Goal: Task Accomplishment & Management: Complete application form

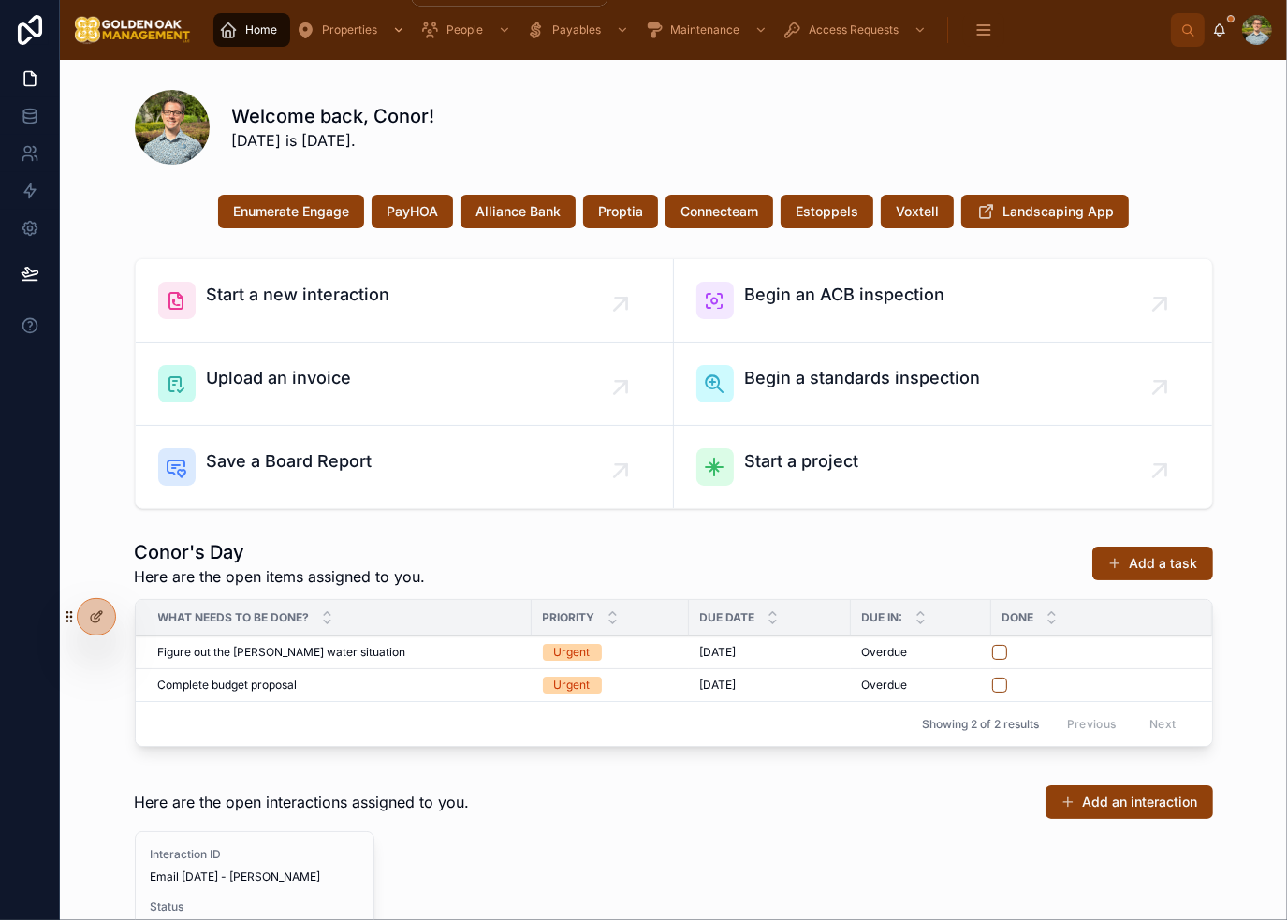
click at [333, 38] on div "Properties" at bounding box center [352, 30] width 113 height 30
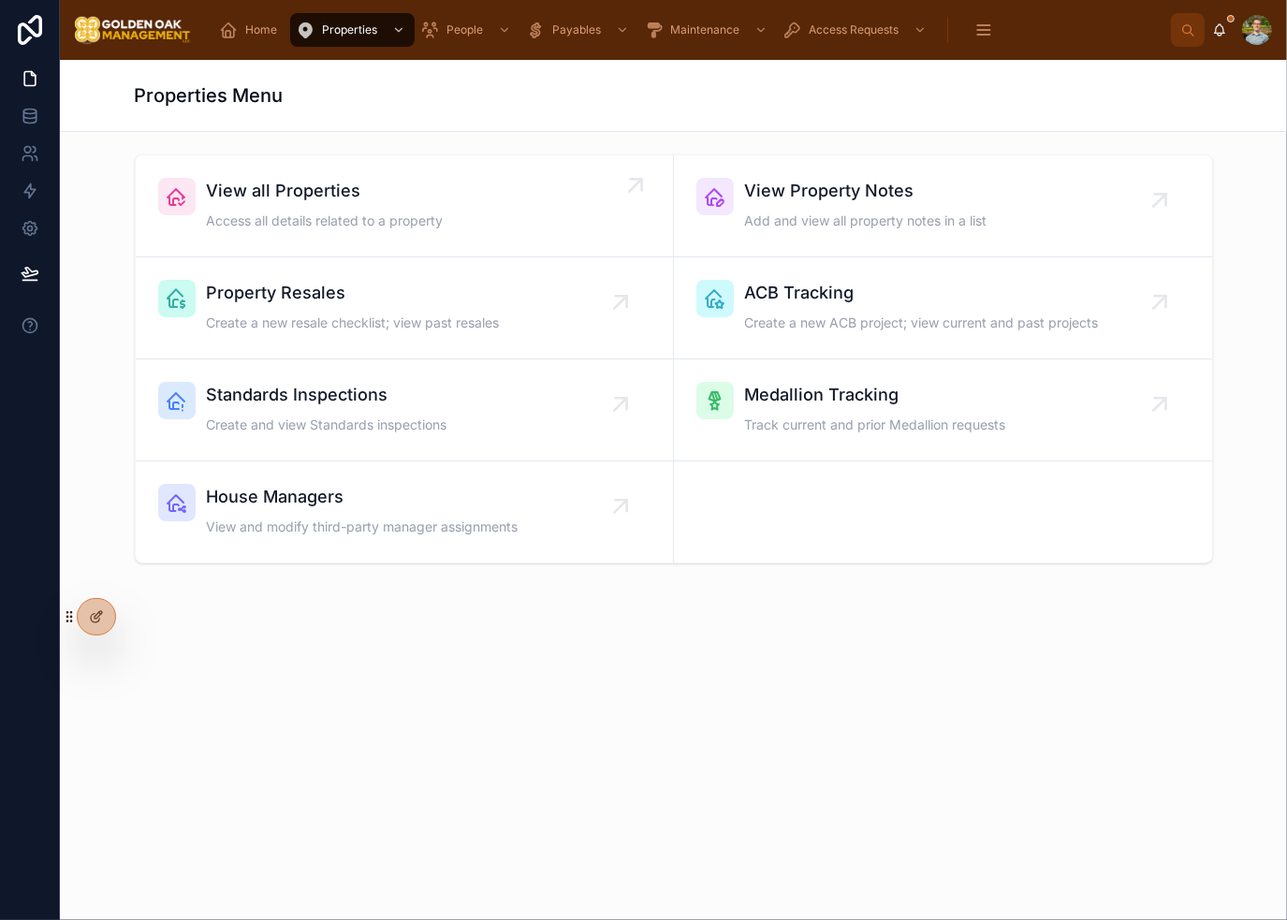
click at [580, 205] on div "View all Properties Access all details related to a property" at bounding box center [404, 206] width 492 height 56
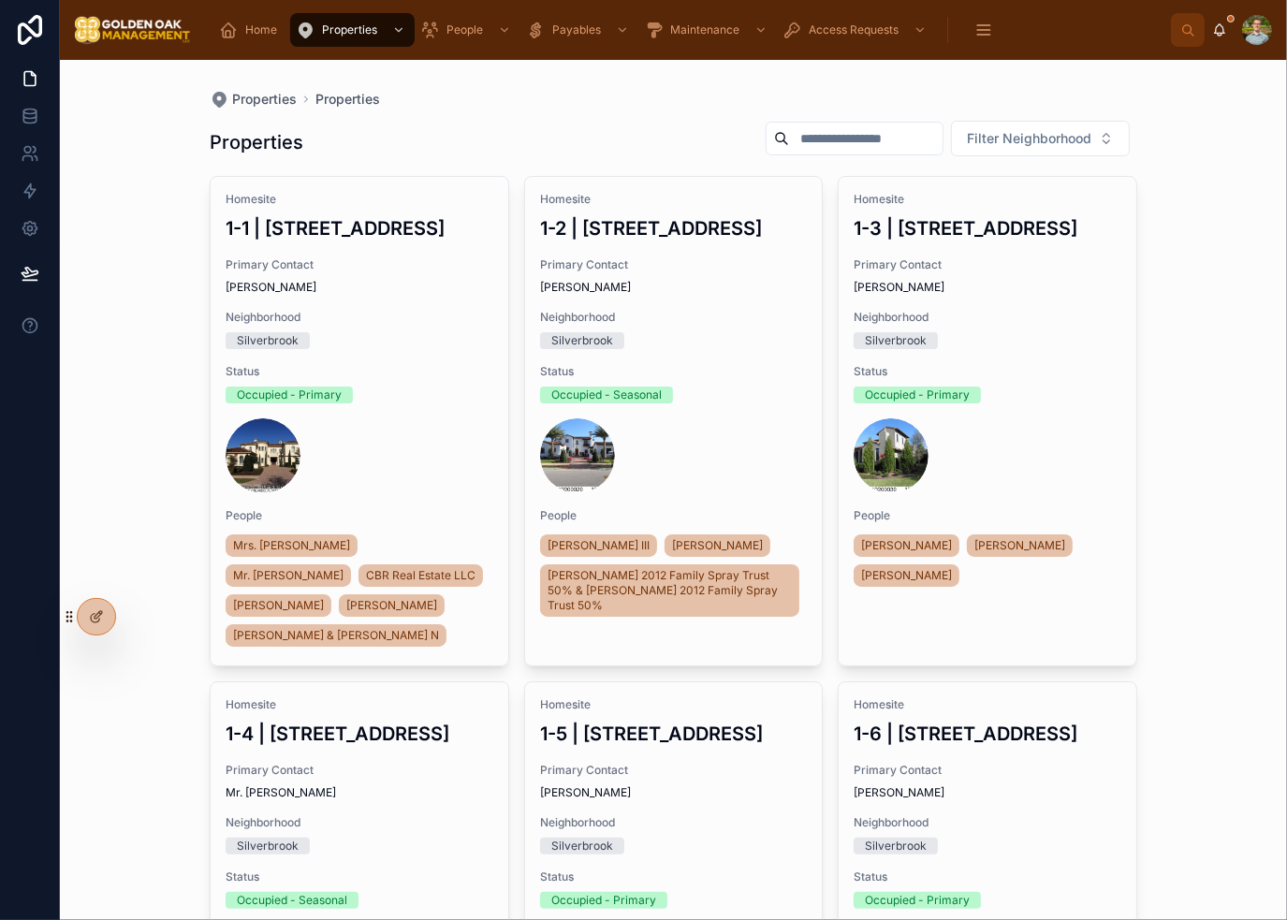
click at [861, 139] on input "text" at bounding box center [866, 138] width 154 height 26
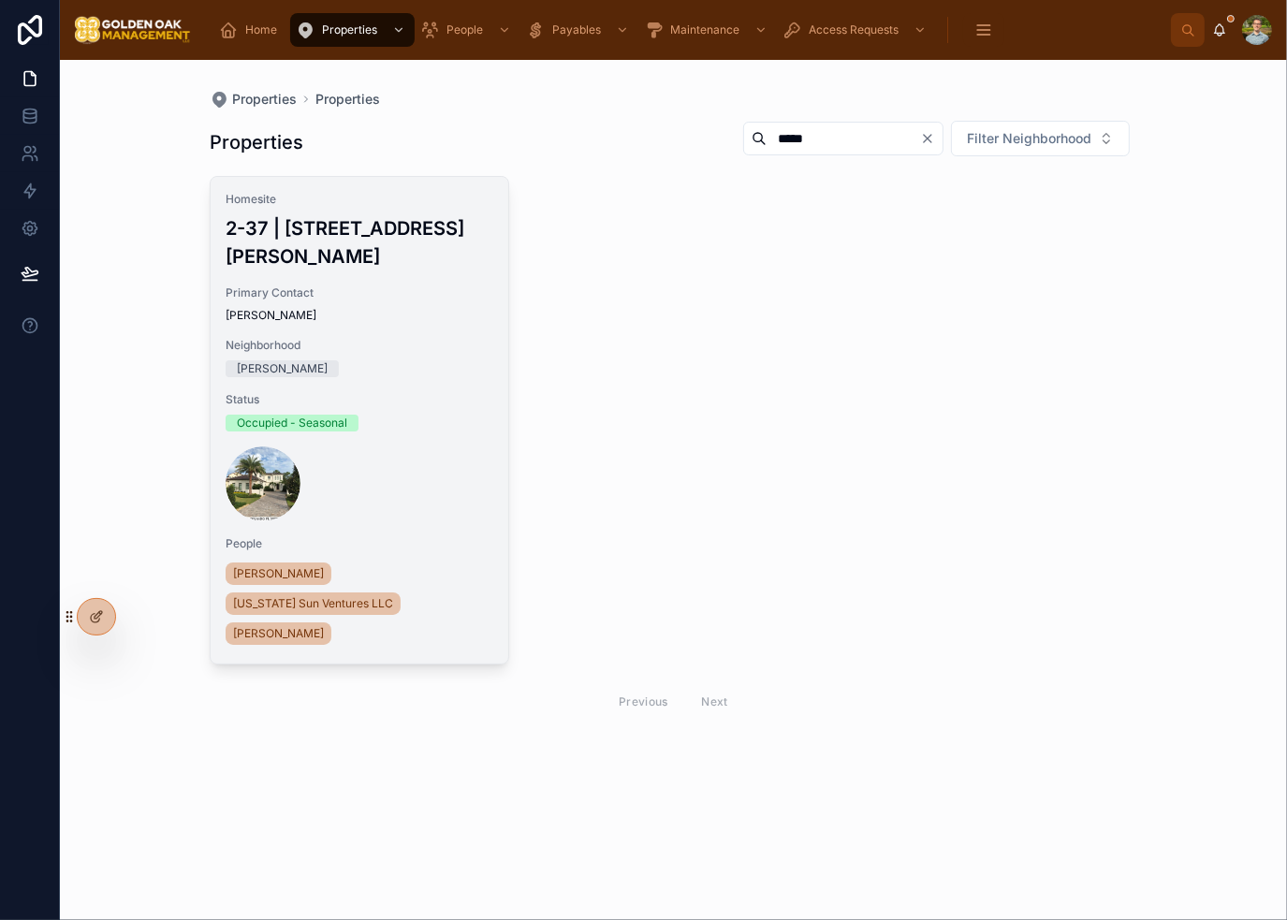
type input "*****"
click at [410, 348] on div "Homesite 2-37 | 10107 [PERSON_NAME] Place Primary Contact [PERSON_NAME] Neighbo…" at bounding box center [360, 420] width 298 height 487
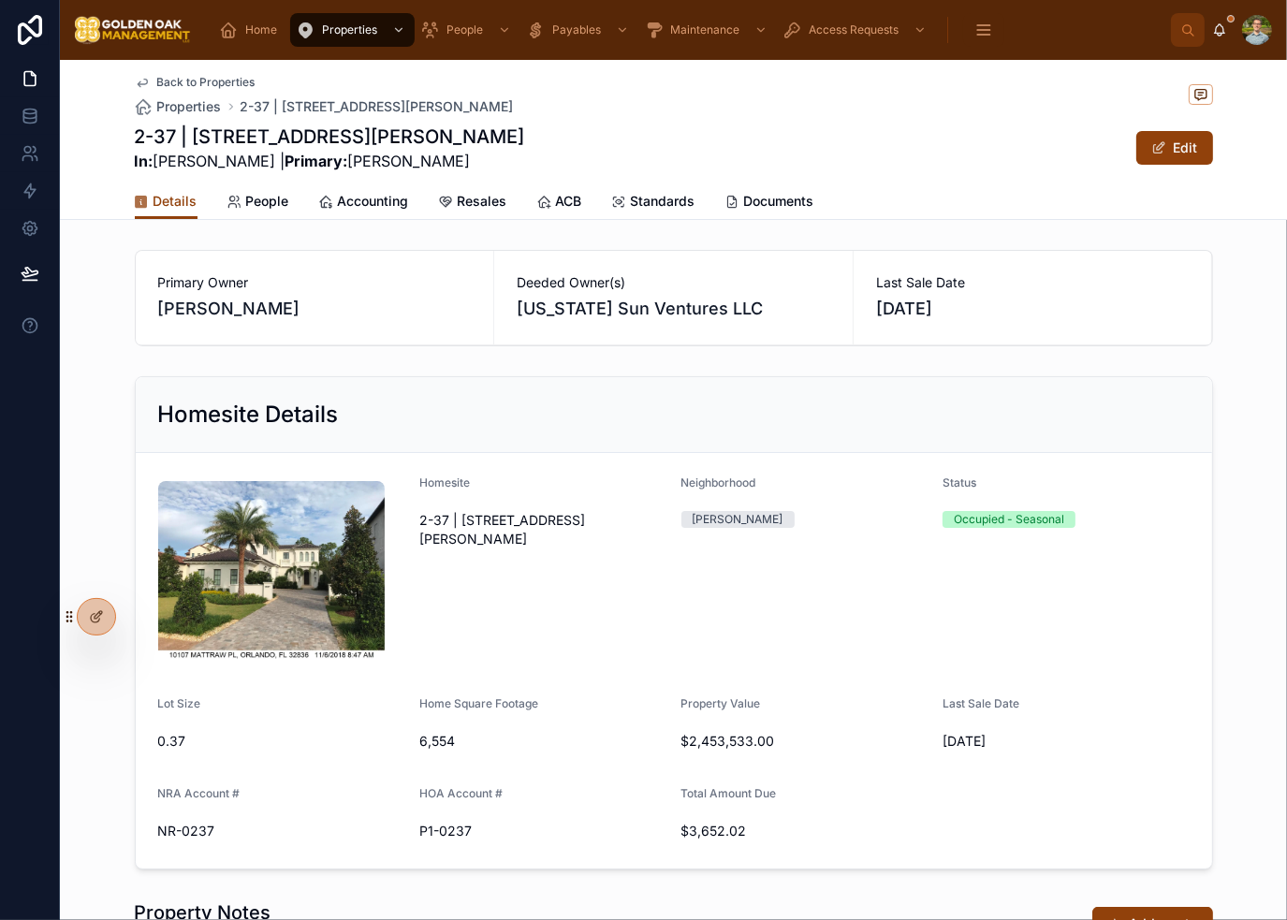
click at [719, 141] on div "2-37 | 10107 [PERSON_NAME] Place In: [PERSON_NAME] | Primary: [PERSON_NAME] Edit" at bounding box center [674, 148] width 1078 height 49
click at [246, 196] on span "People" at bounding box center [267, 201] width 43 height 19
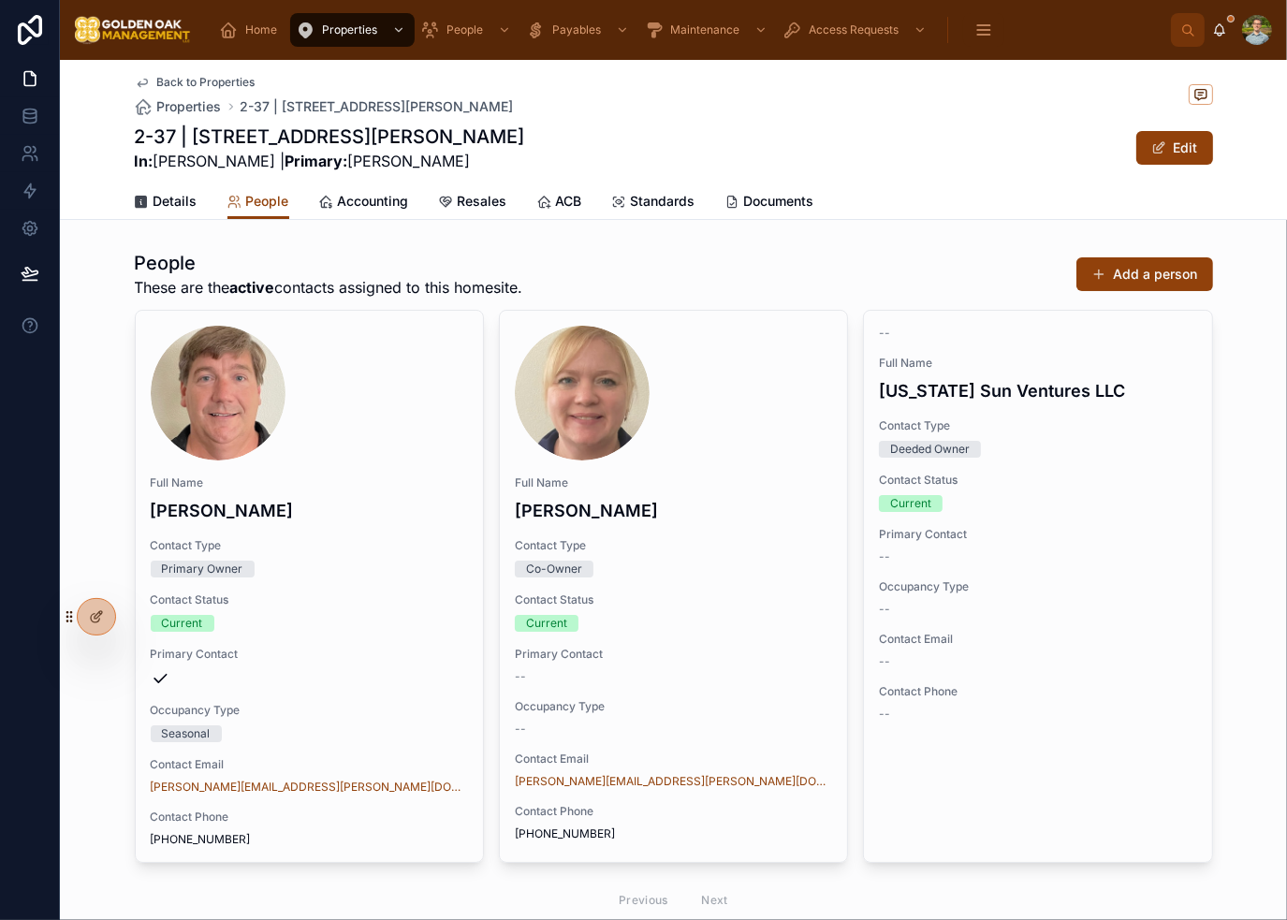
click at [767, 129] on div "2-37 | 10107 [PERSON_NAME] Place In: [PERSON_NAME] | Primary: [PERSON_NAME] Edit" at bounding box center [674, 148] width 1078 height 49
click at [761, 169] on div "2-37 | 10107 [PERSON_NAME] Place In: [PERSON_NAME] | Primary: [PERSON_NAME] Edit" at bounding box center [674, 148] width 1078 height 49
click at [165, 201] on span "Details" at bounding box center [176, 201] width 44 height 19
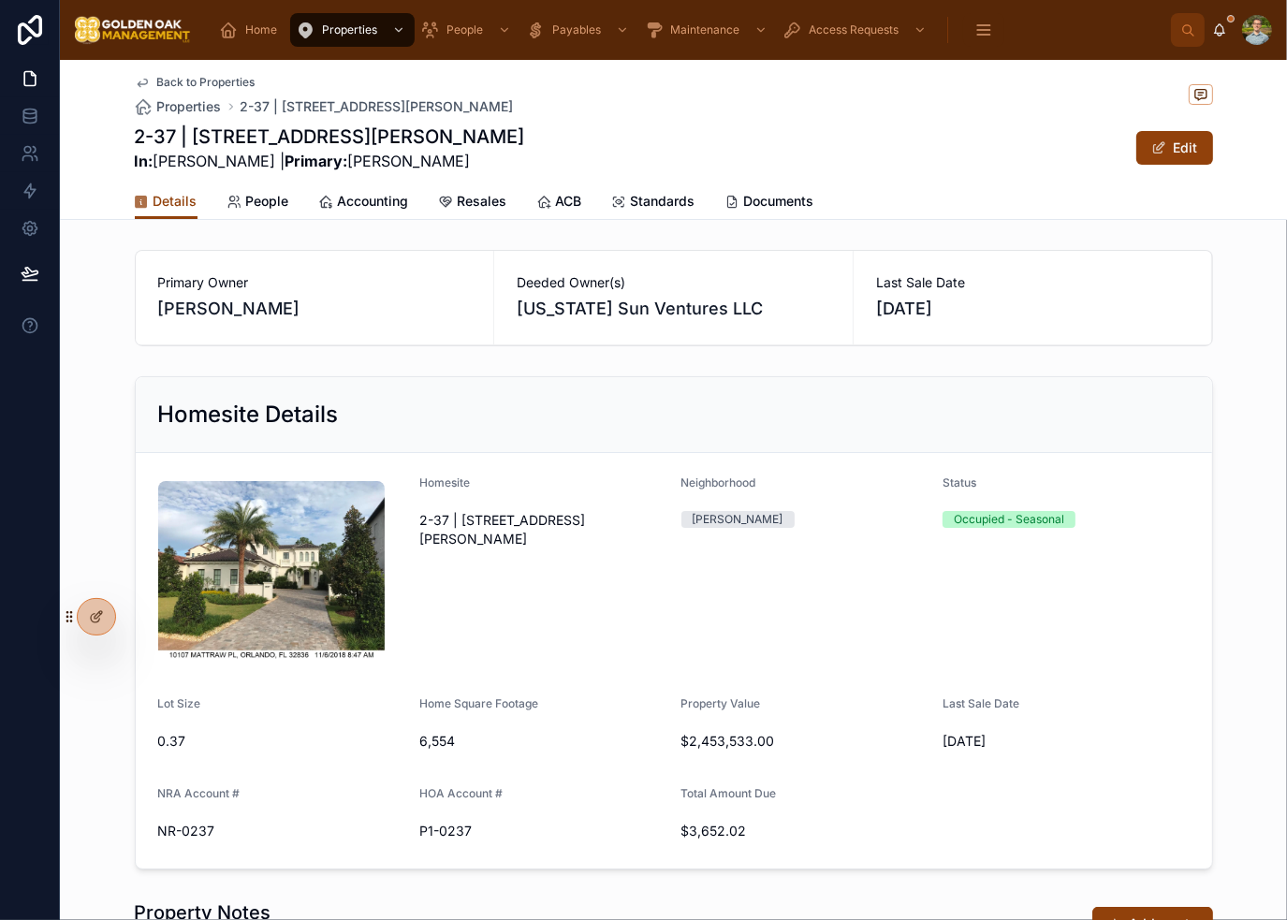
click at [481, 208] on span "Resales" at bounding box center [483, 201] width 50 height 19
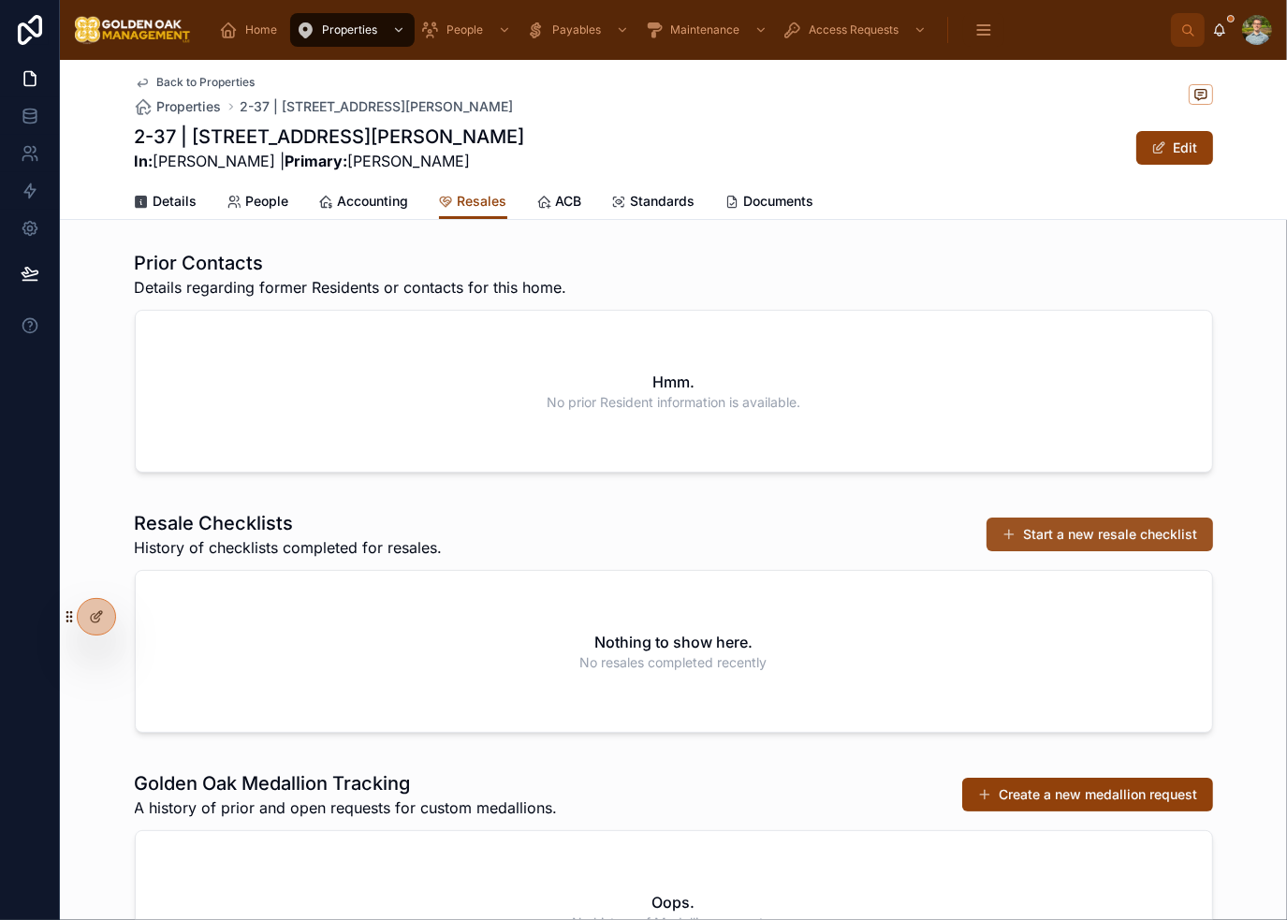
click at [1105, 533] on button "Start a new resale checklist" at bounding box center [1100, 535] width 227 height 34
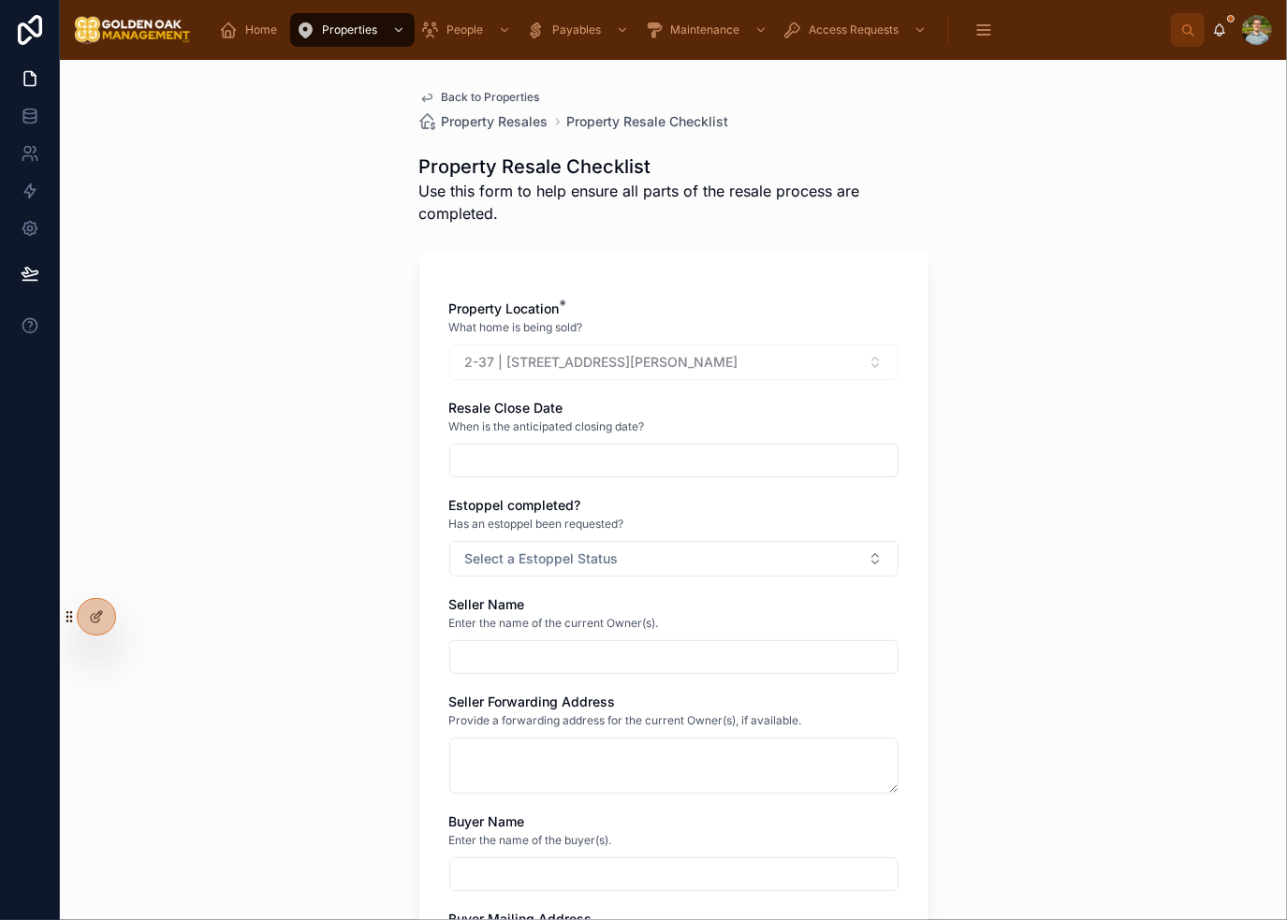
click at [637, 374] on div "2-37 | [STREET_ADDRESS][PERSON_NAME]" at bounding box center [673, 362] width 449 height 36
click at [587, 448] on input "text" at bounding box center [673, 460] width 447 height 26
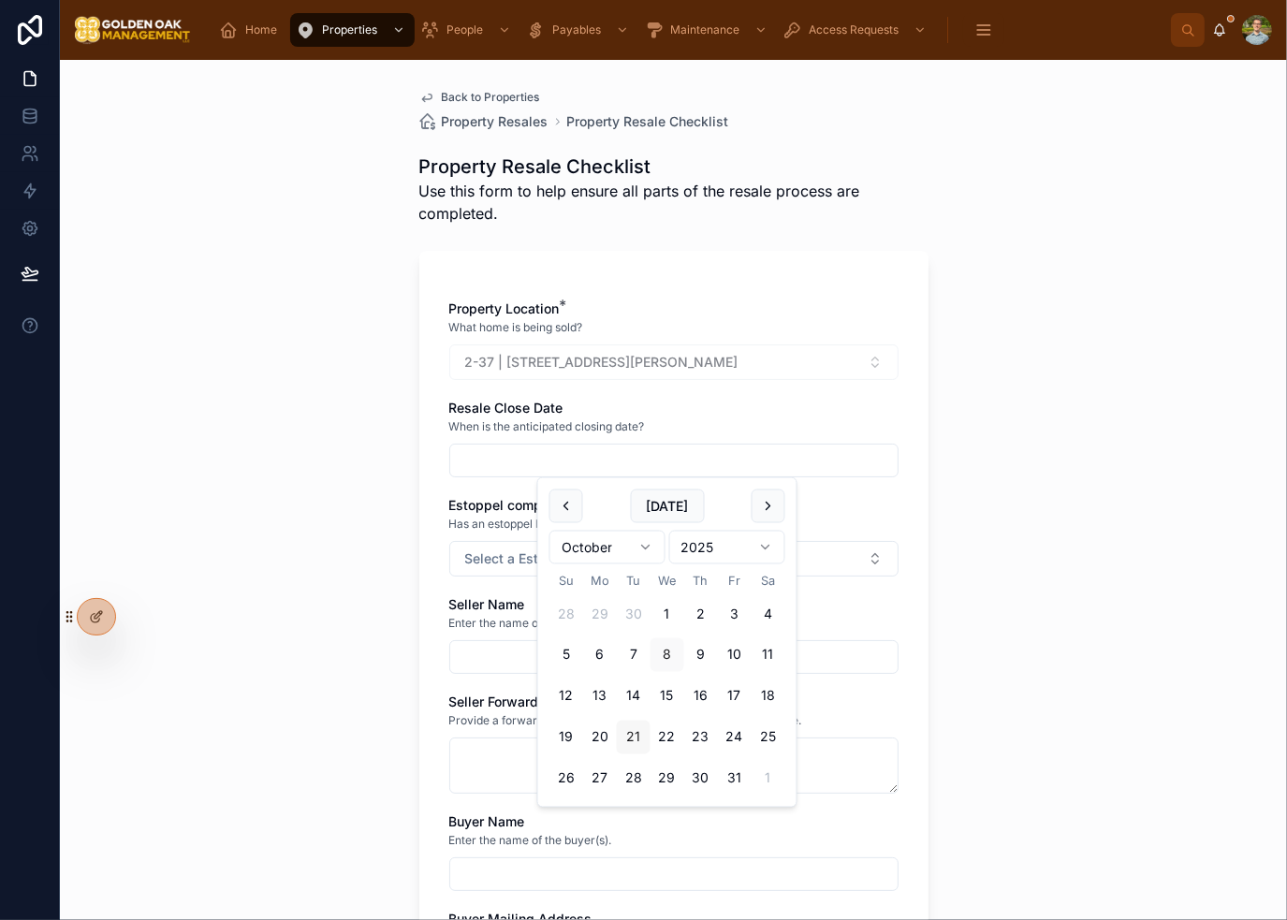
click at [637, 737] on button "21" at bounding box center [634, 738] width 34 height 34
type input "**********"
click at [376, 579] on div "**********" at bounding box center [673, 490] width 1227 height 860
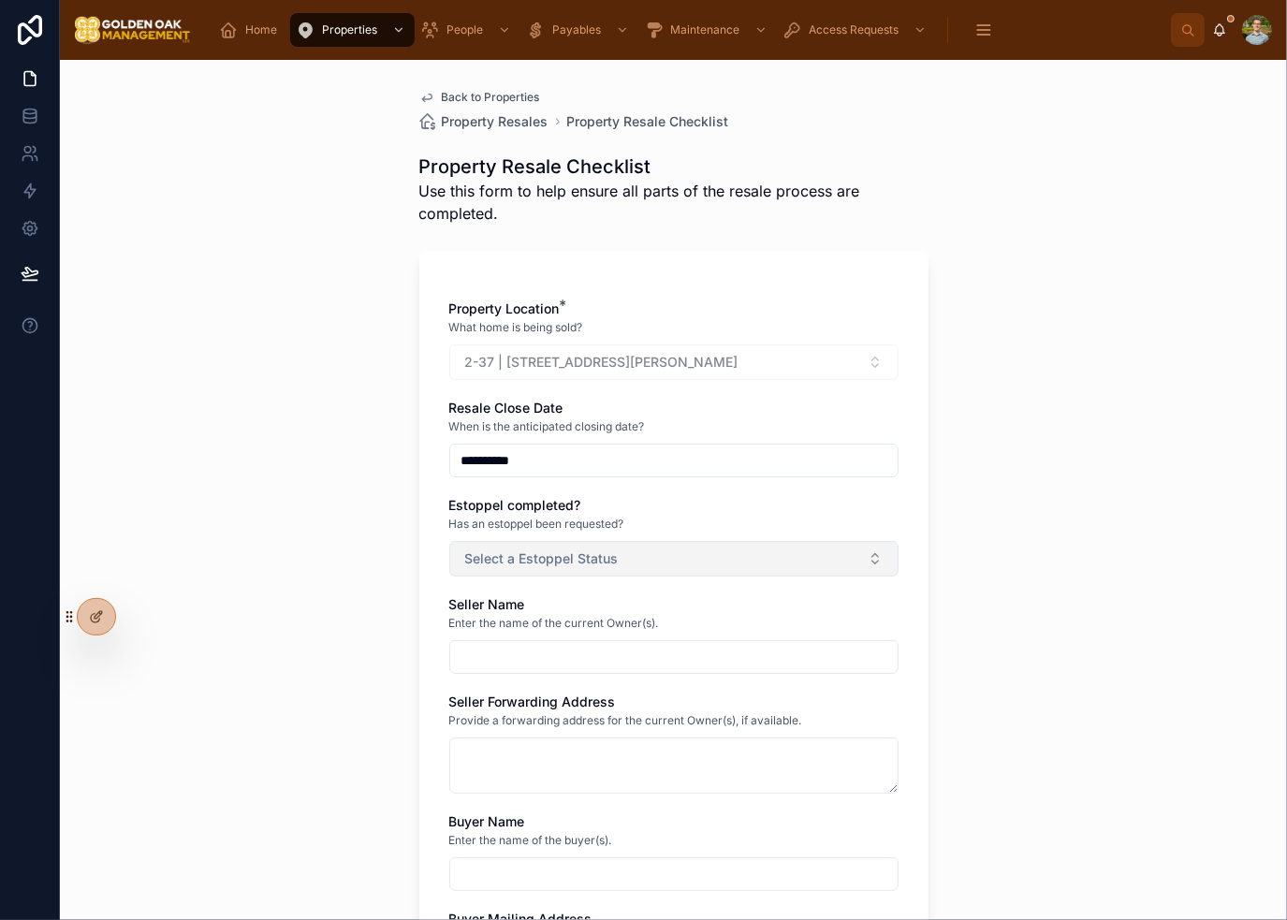
click at [562, 573] on button "Select a Estoppel Status" at bounding box center [673, 559] width 449 height 36
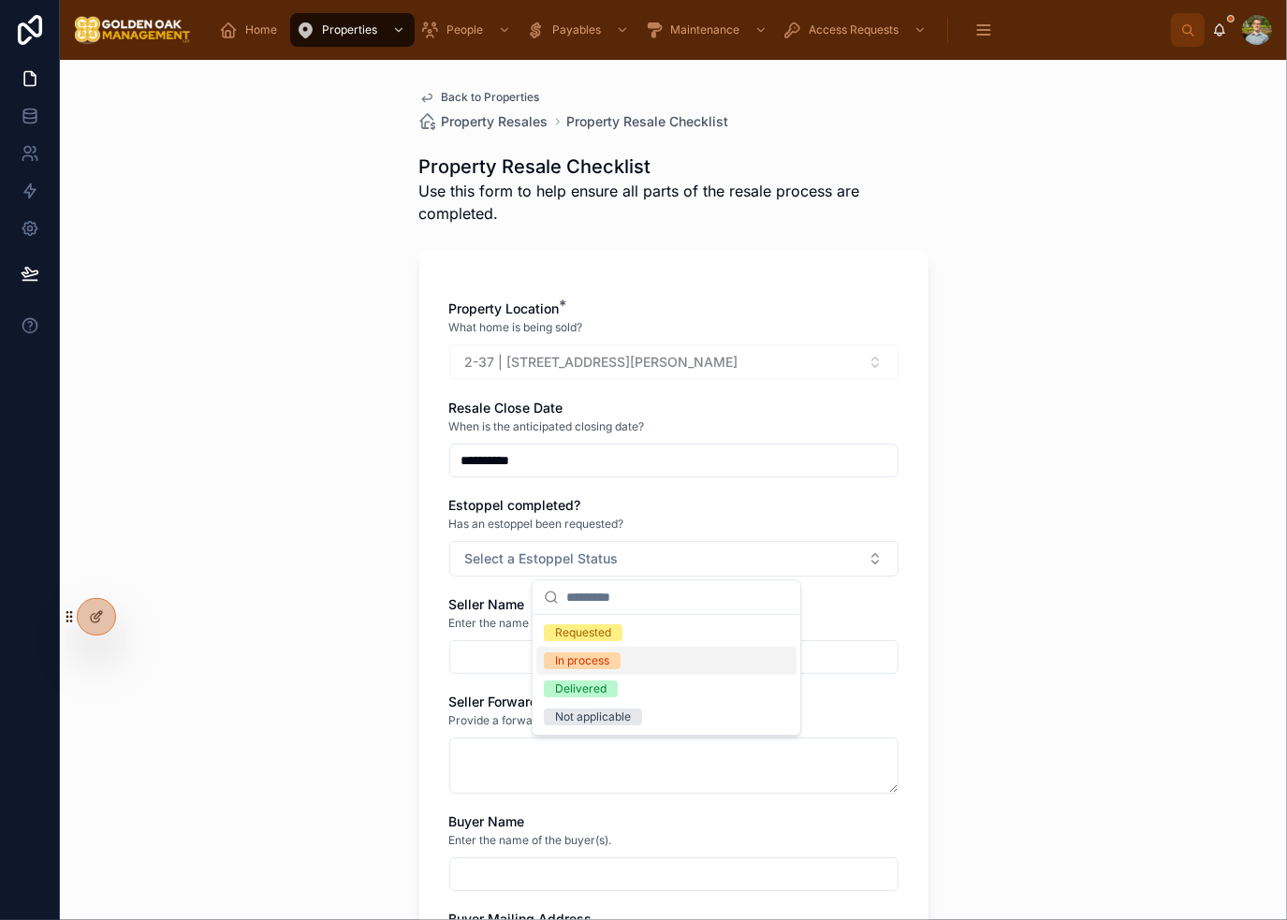
click at [623, 666] on div "In process" at bounding box center [666, 661] width 260 height 28
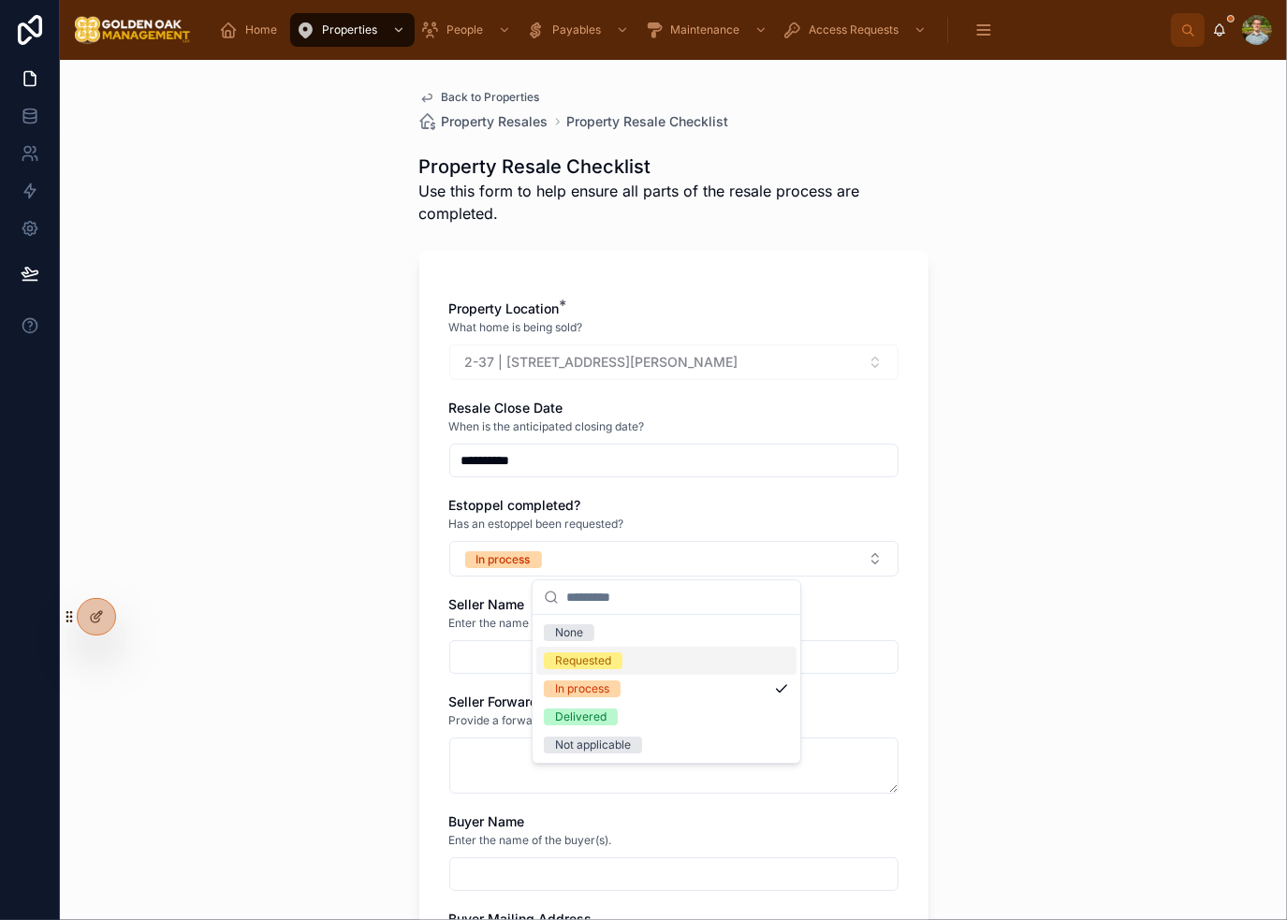
click at [1051, 576] on div "**********" at bounding box center [673, 490] width 1227 height 860
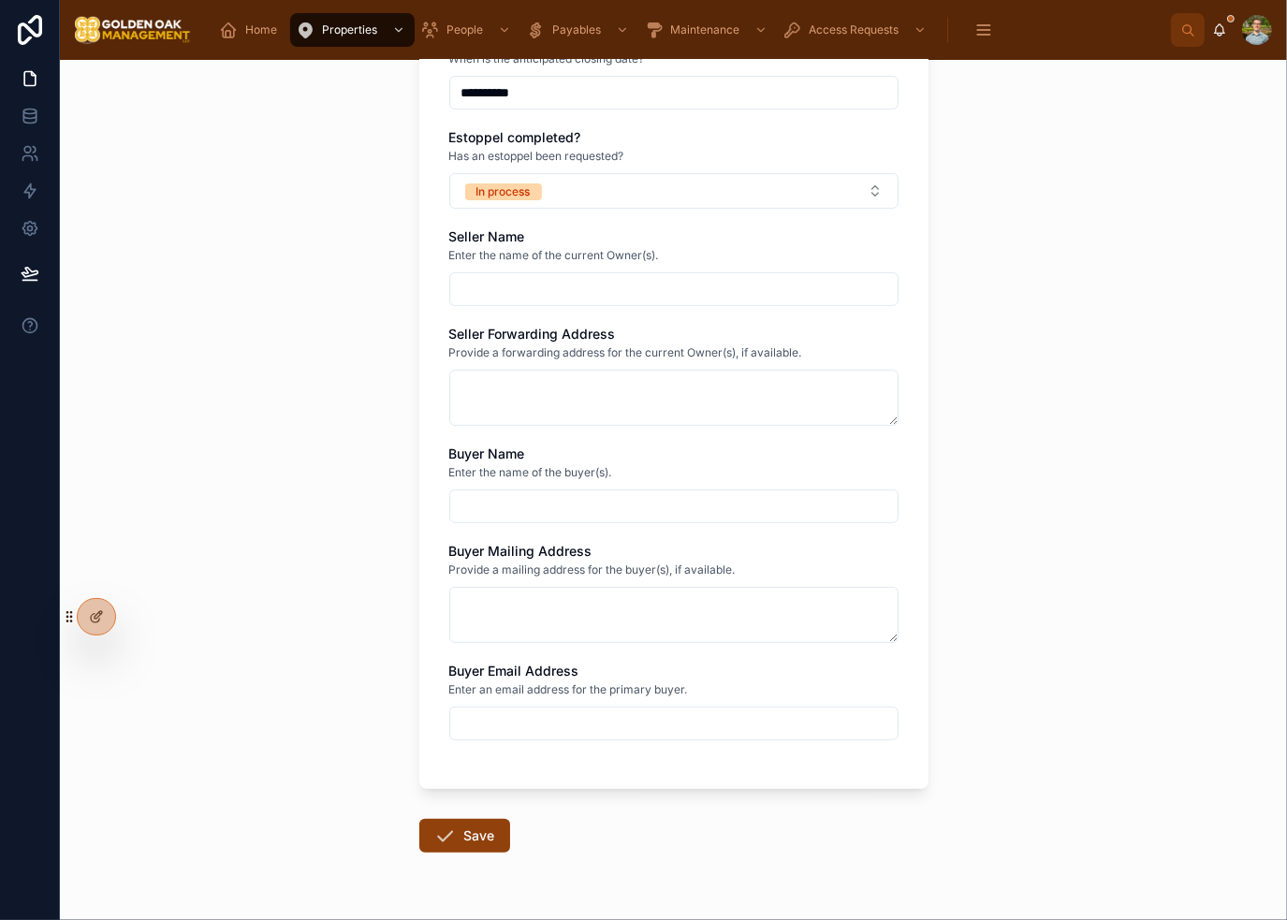
scroll to position [374, 0]
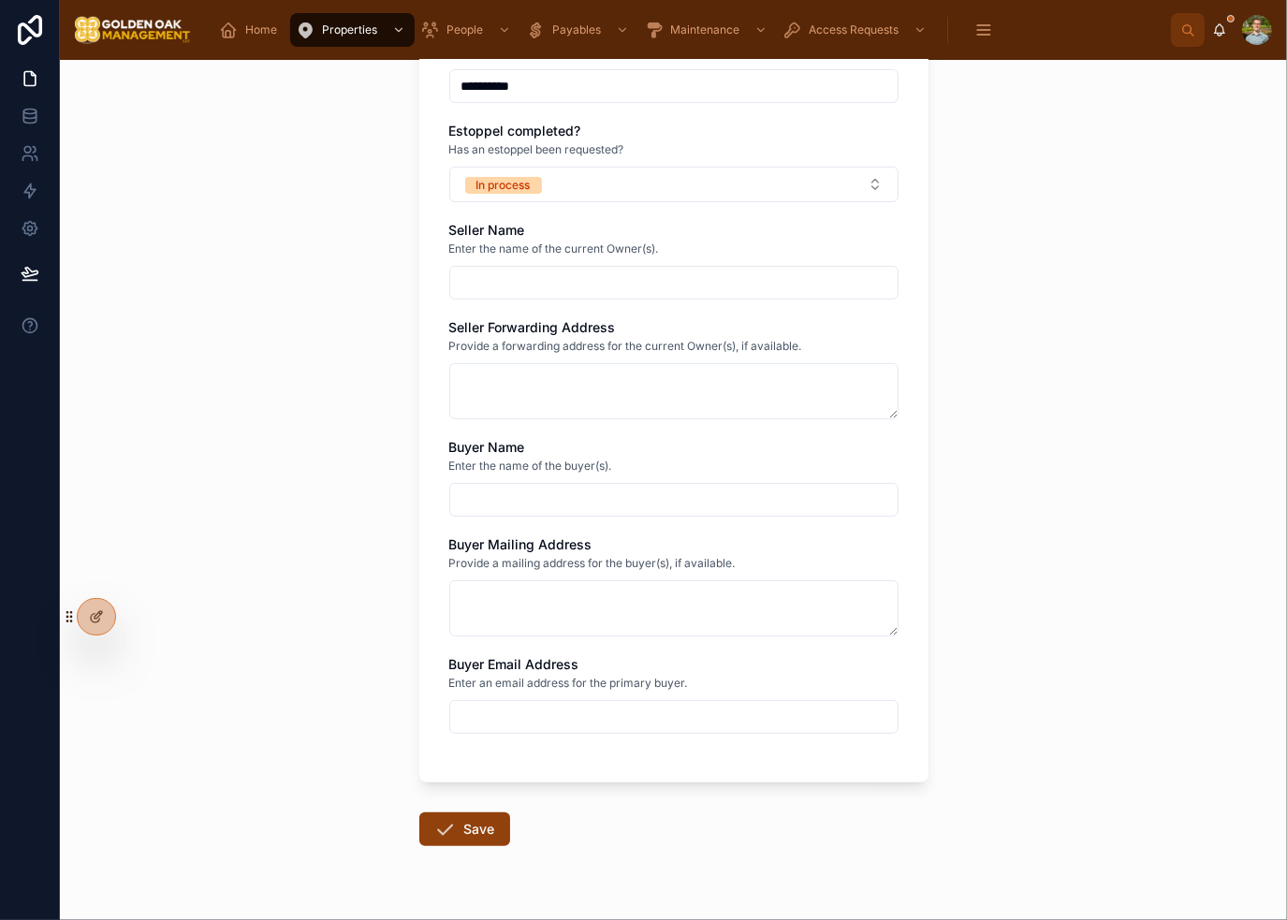
click at [472, 277] on input "text" at bounding box center [673, 283] width 447 height 26
type input "**********"
click at [596, 395] on textarea at bounding box center [673, 391] width 449 height 56
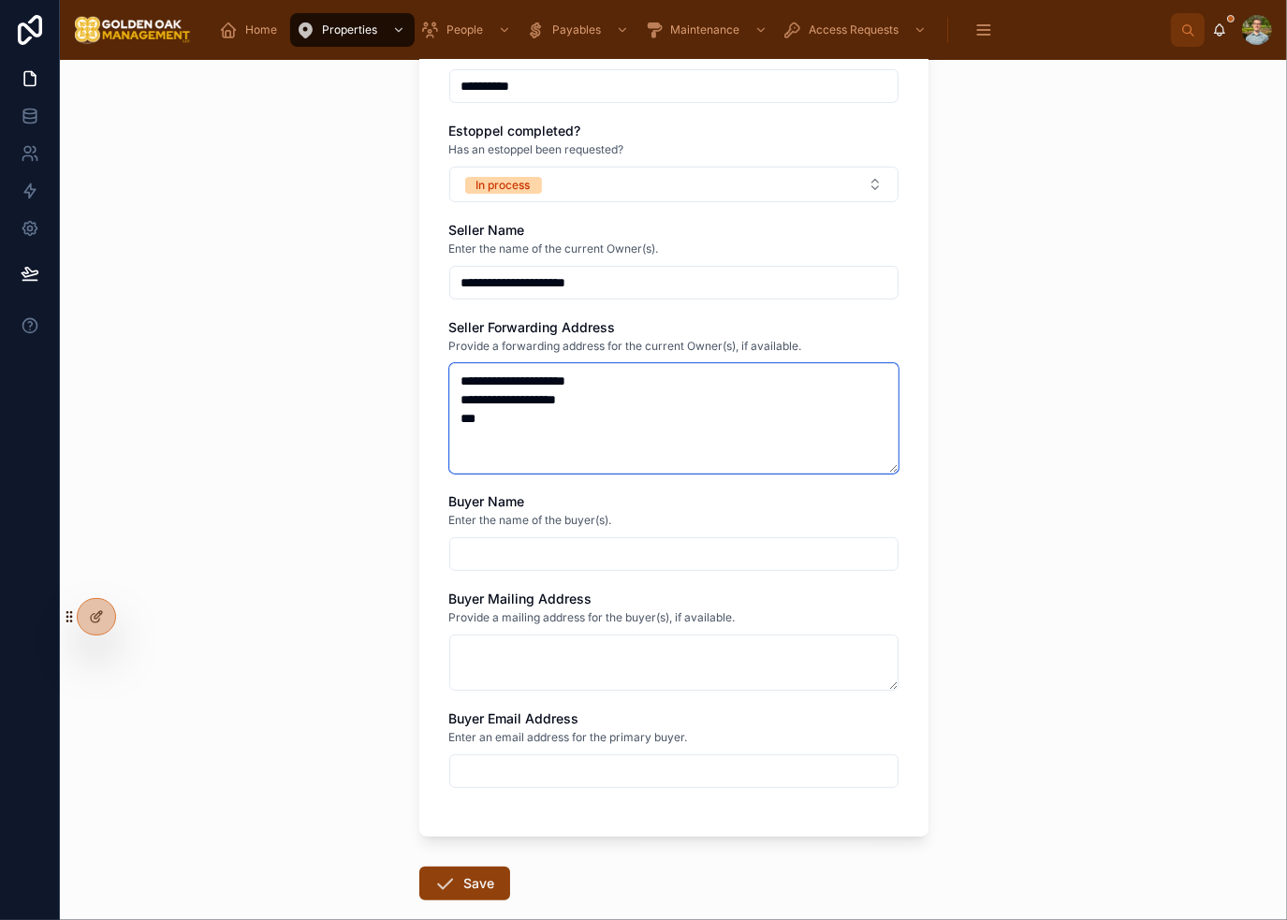
type textarea "**********"
click at [568, 541] on input "text" at bounding box center [673, 554] width 447 height 26
type input "**********"
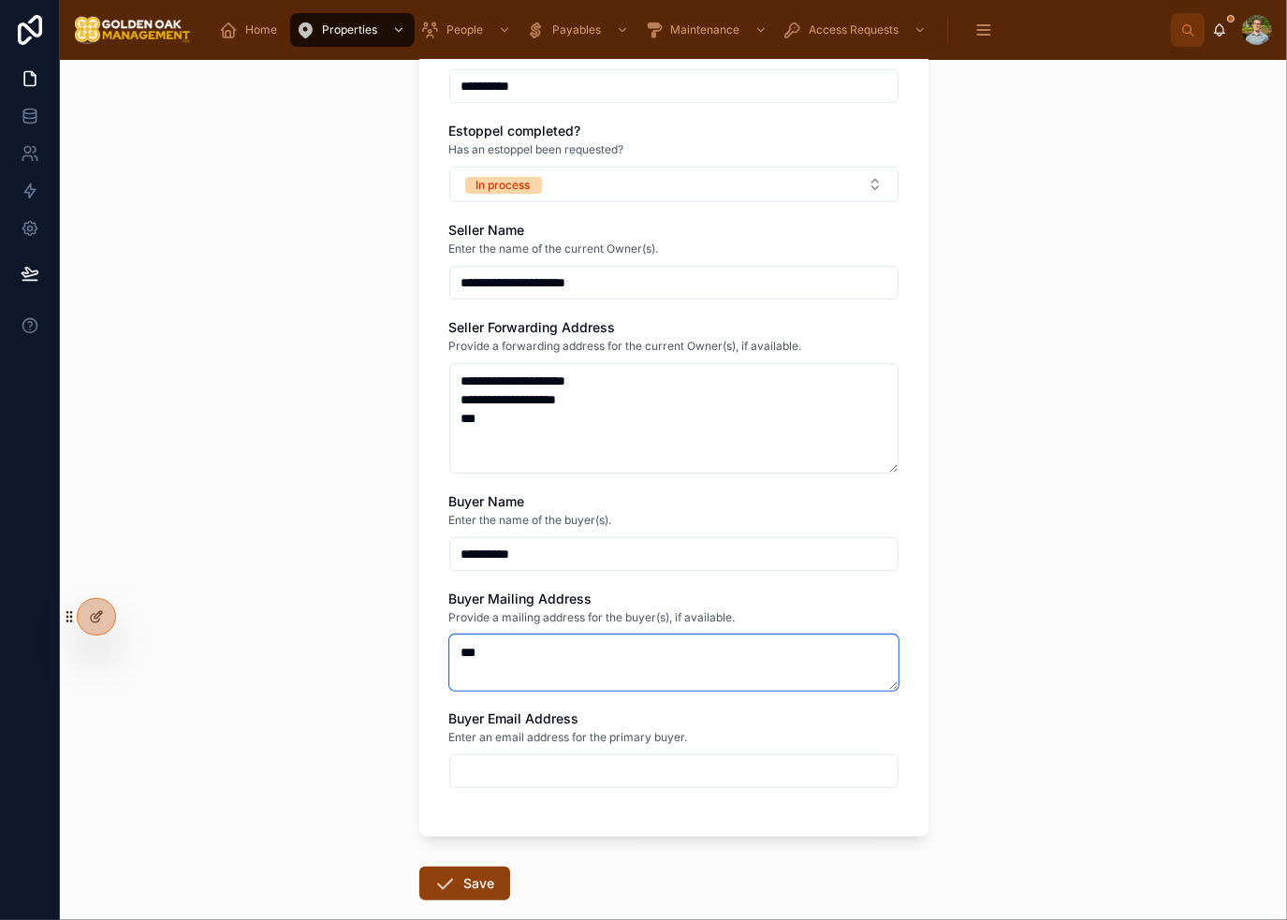
type textarea "***"
type input "**********"
click at [988, 548] on div "**********" at bounding box center [673, 490] width 1227 height 860
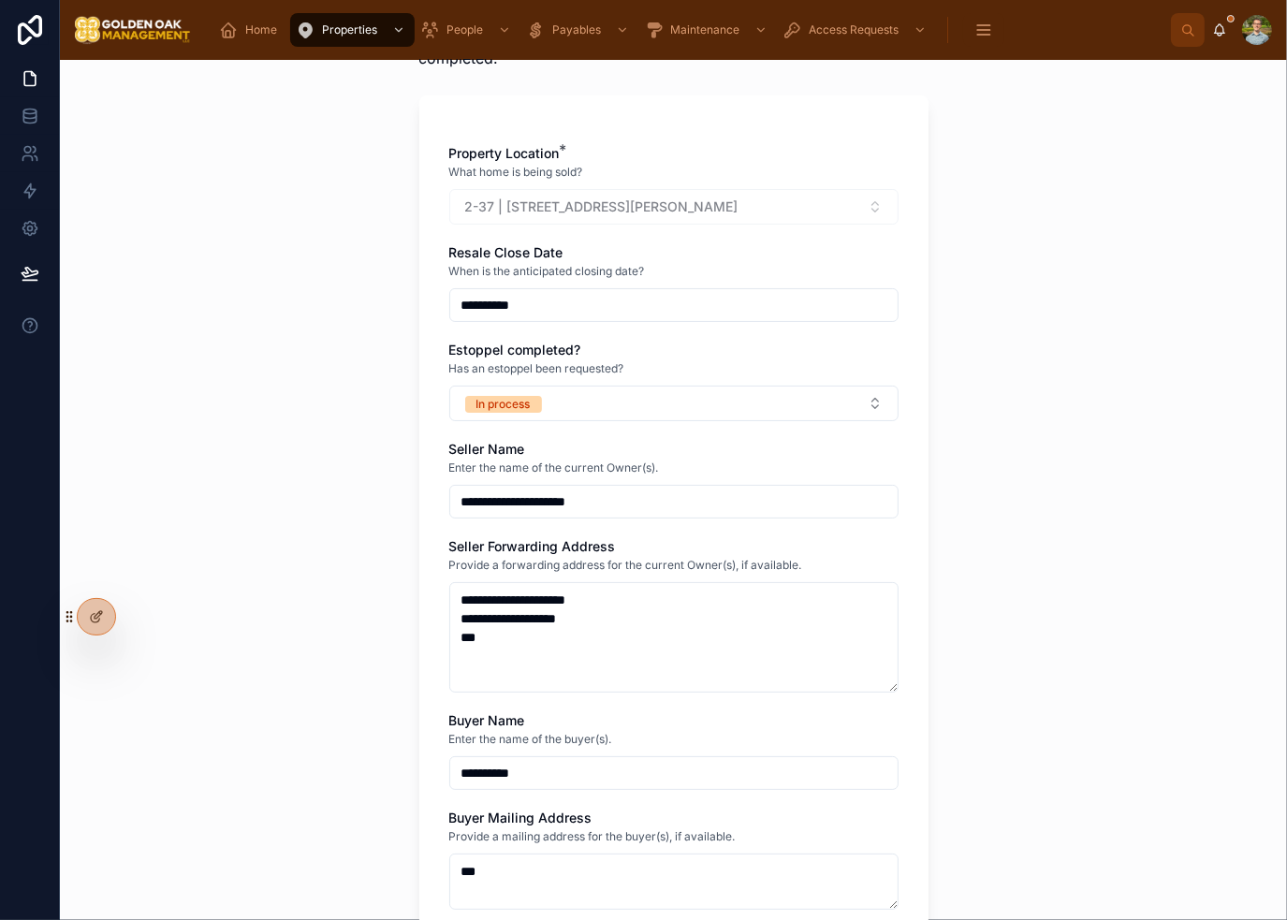
scroll to position [473, 0]
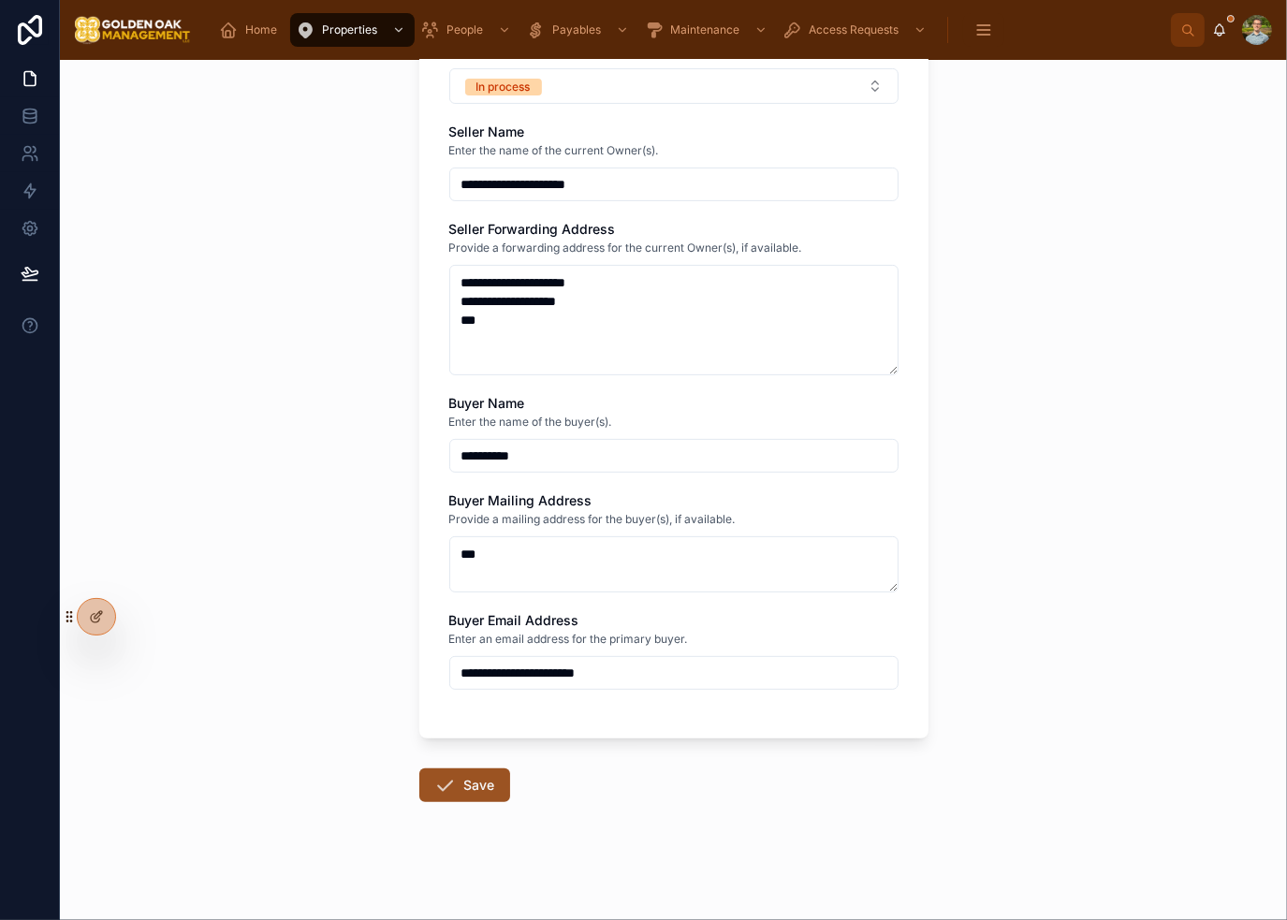
click at [456, 800] on button "Save" at bounding box center [464, 785] width 91 height 34
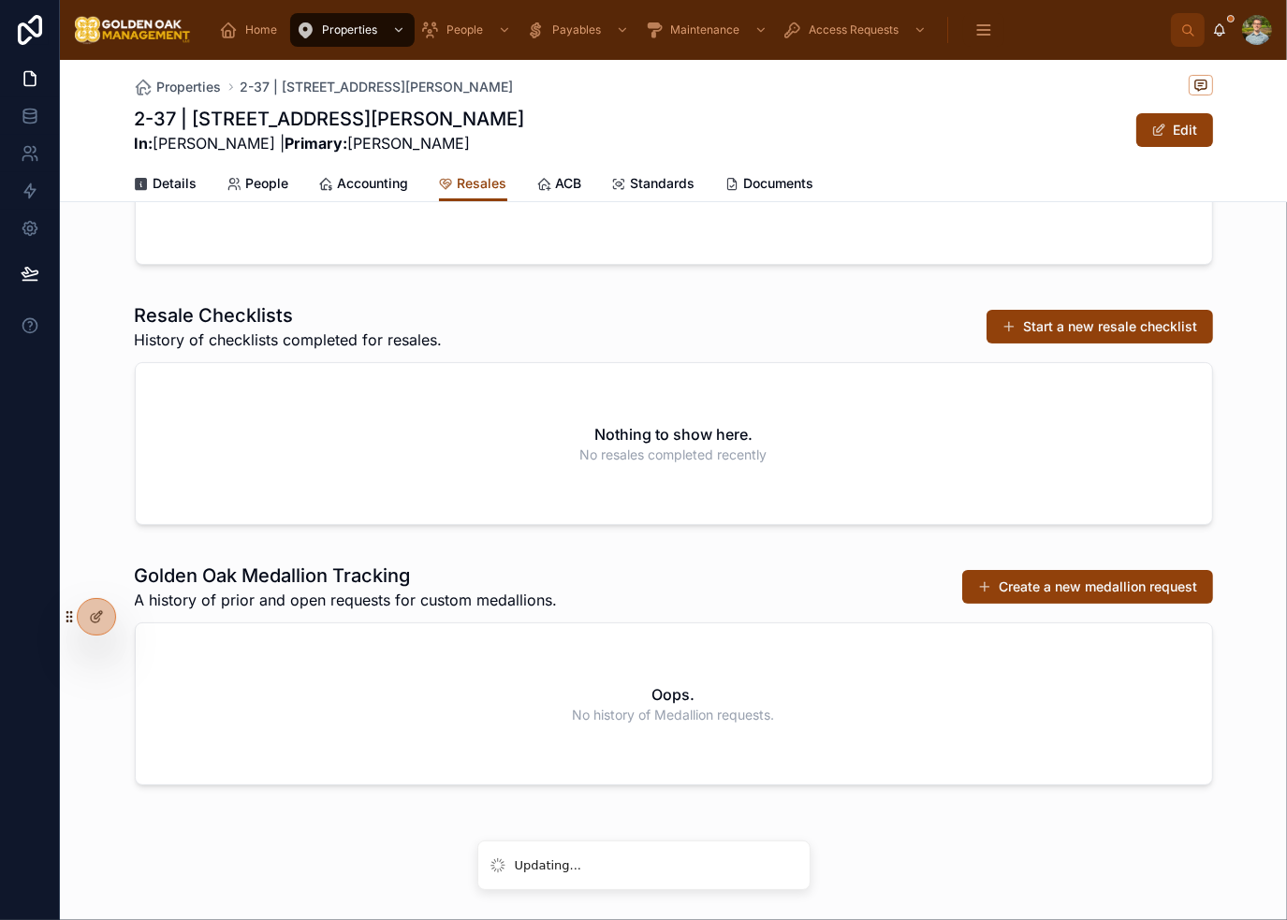
scroll to position [188, 0]
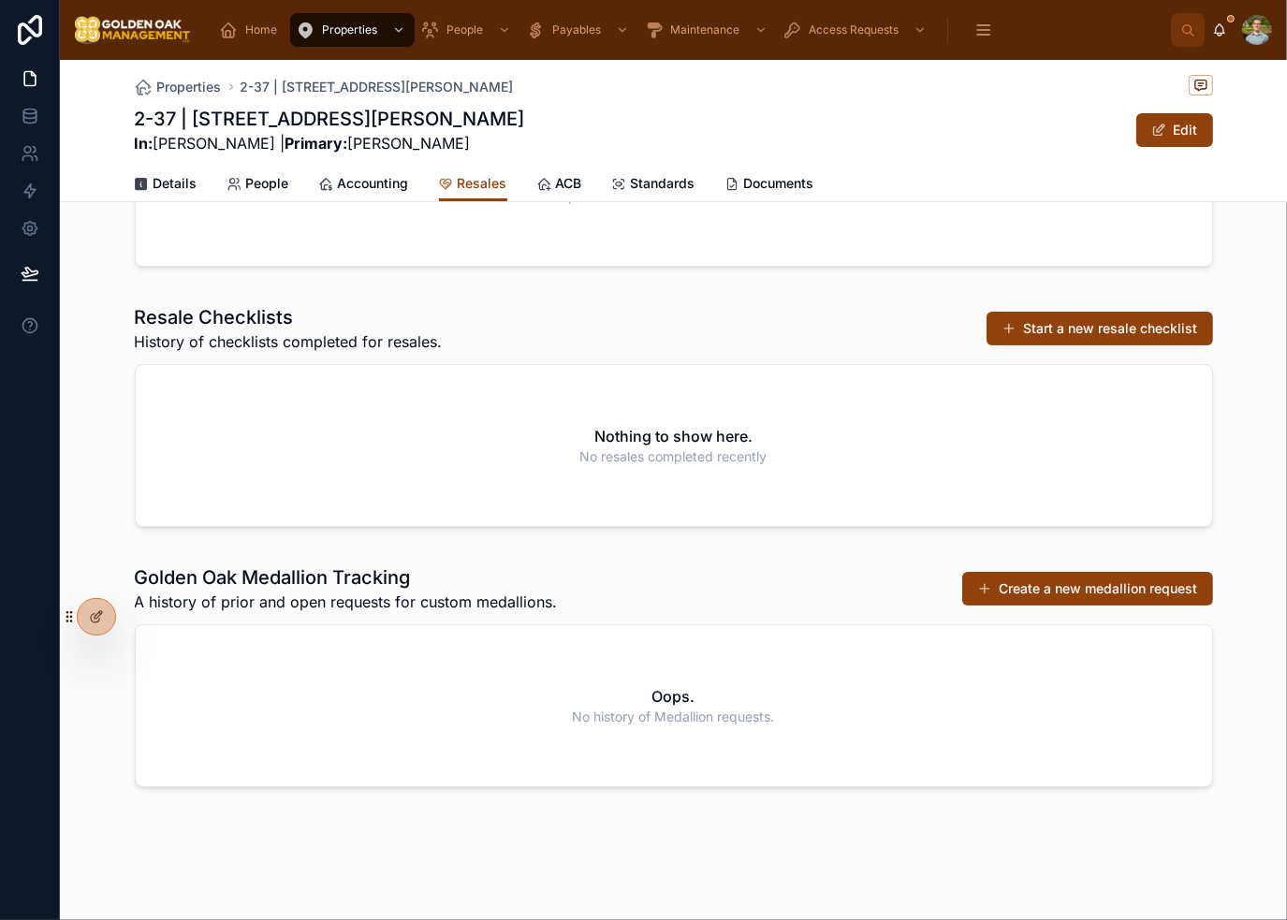
click at [1236, 285] on div "Prior Contacts Details regarding former Residents or contacts for this home. Hm…" at bounding box center [673, 420] width 1227 height 766
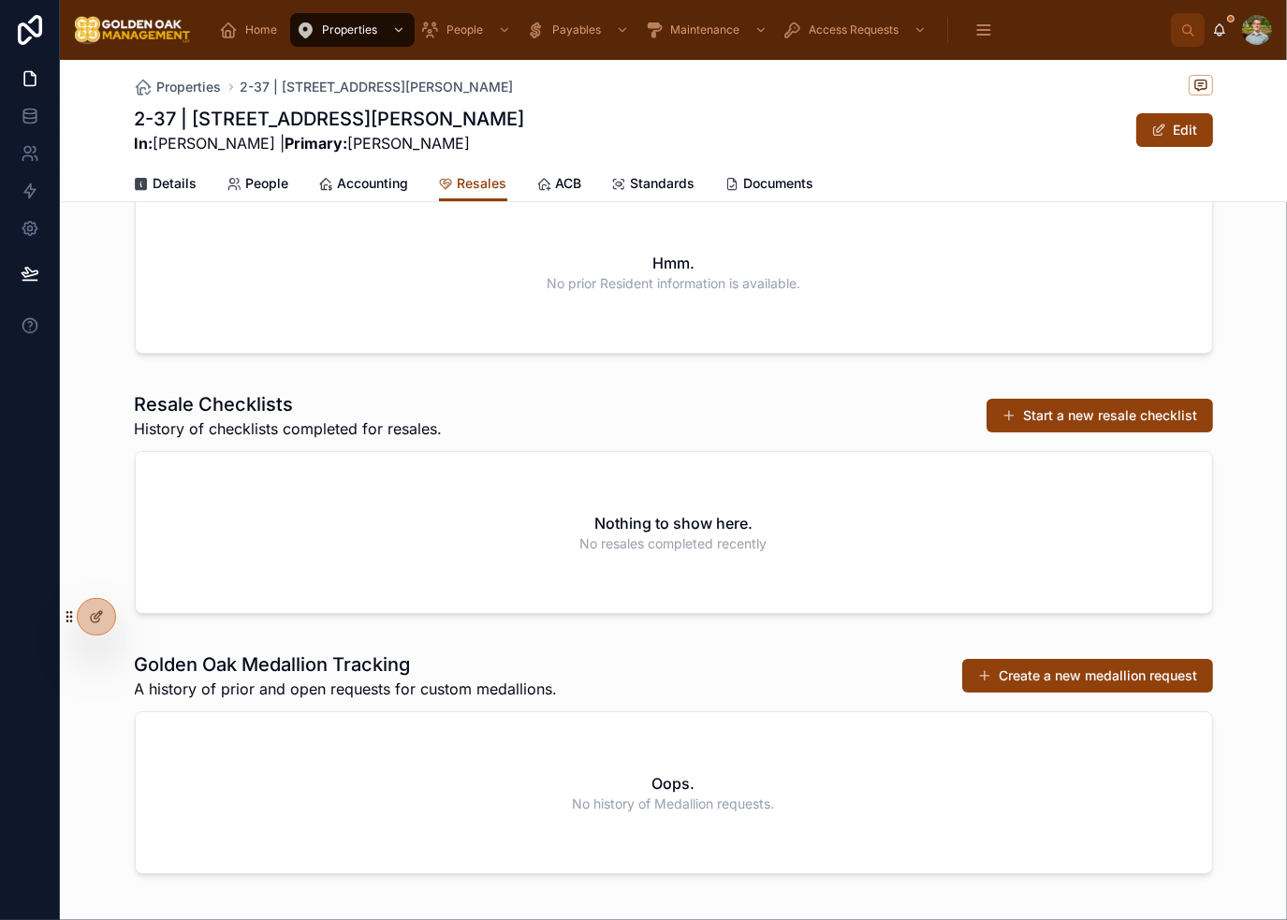
scroll to position [0, 0]
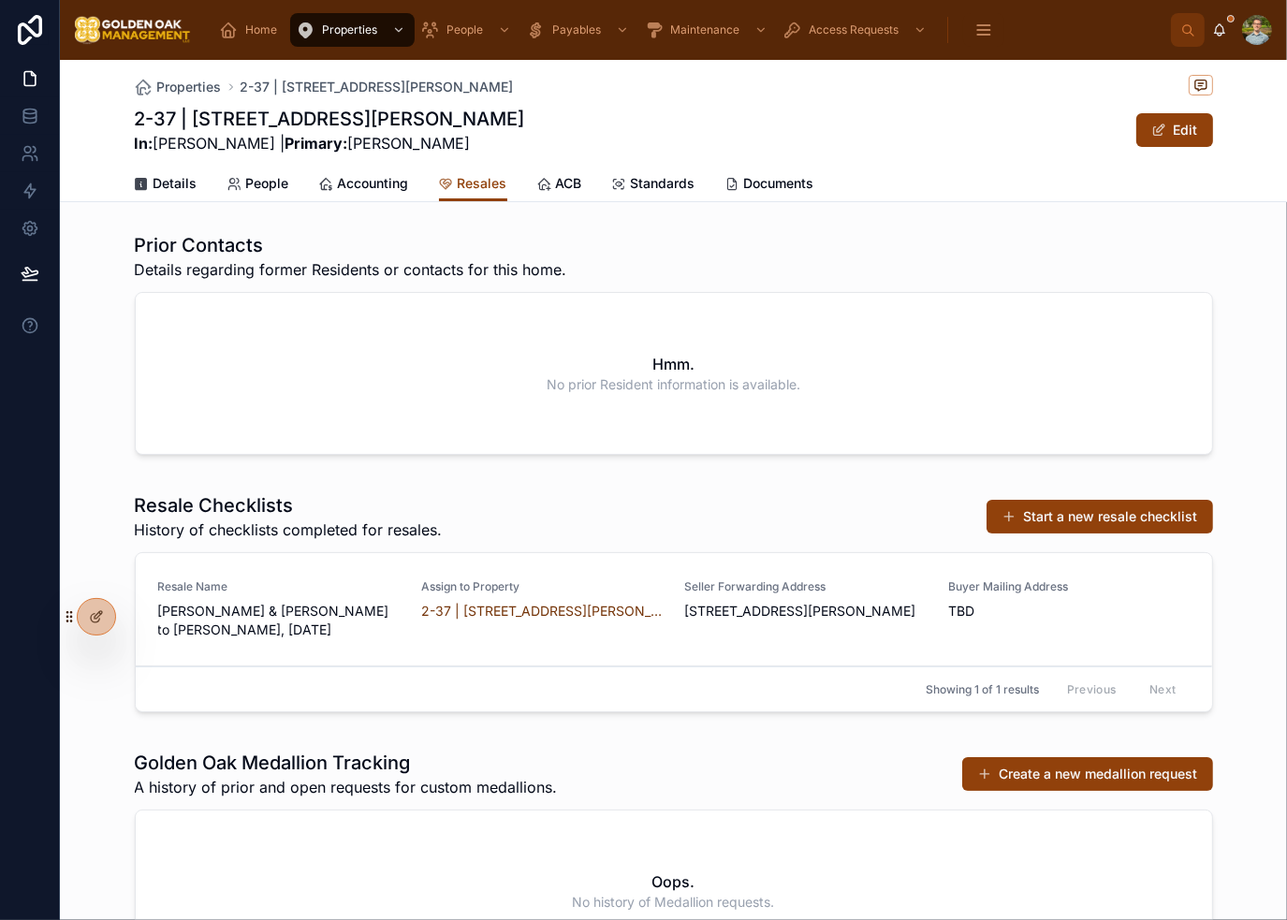
click at [297, 452] on div "Hmm. No prior Resident information is available." at bounding box center [674, 373] width 1076 height 161
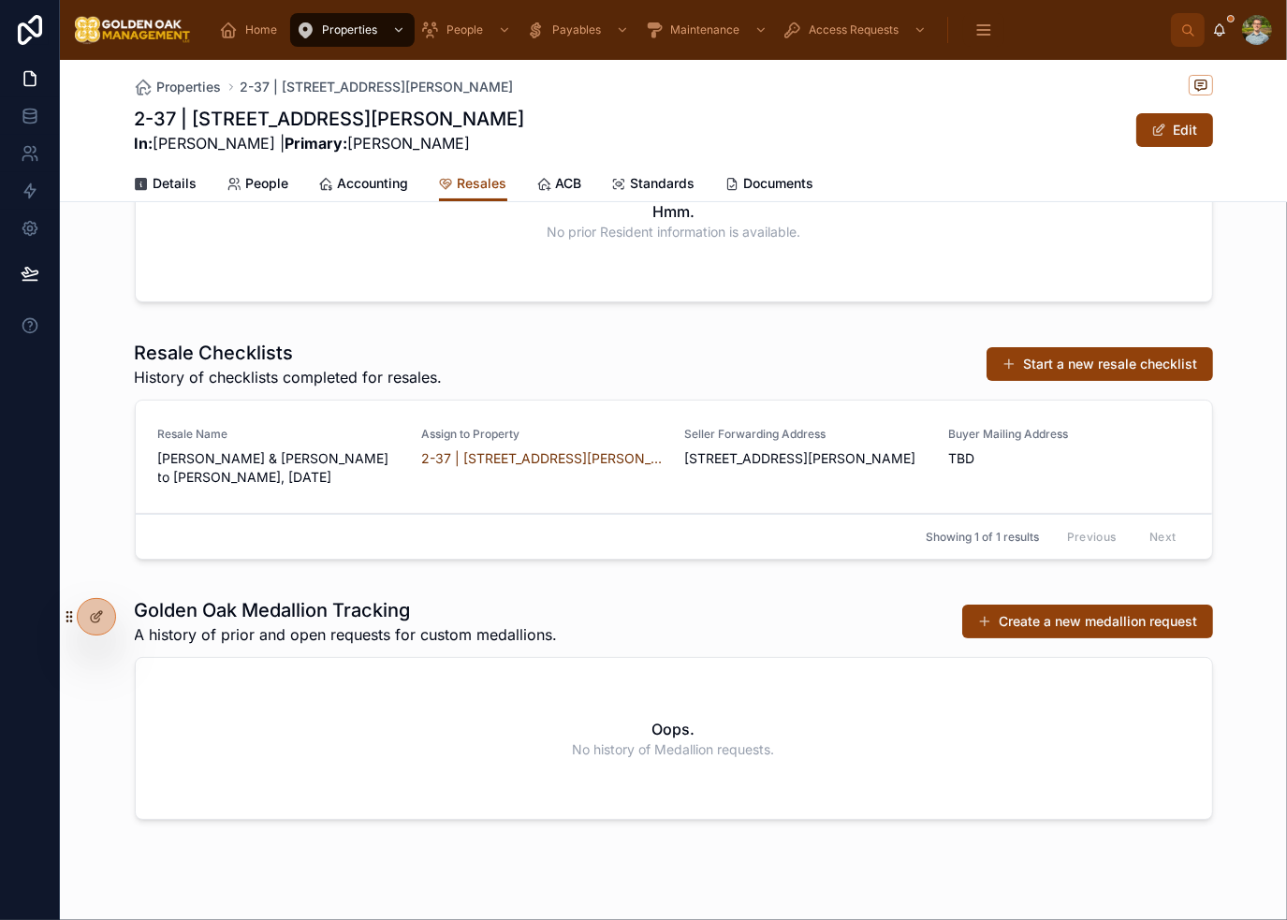
scroll to position [203, 0]
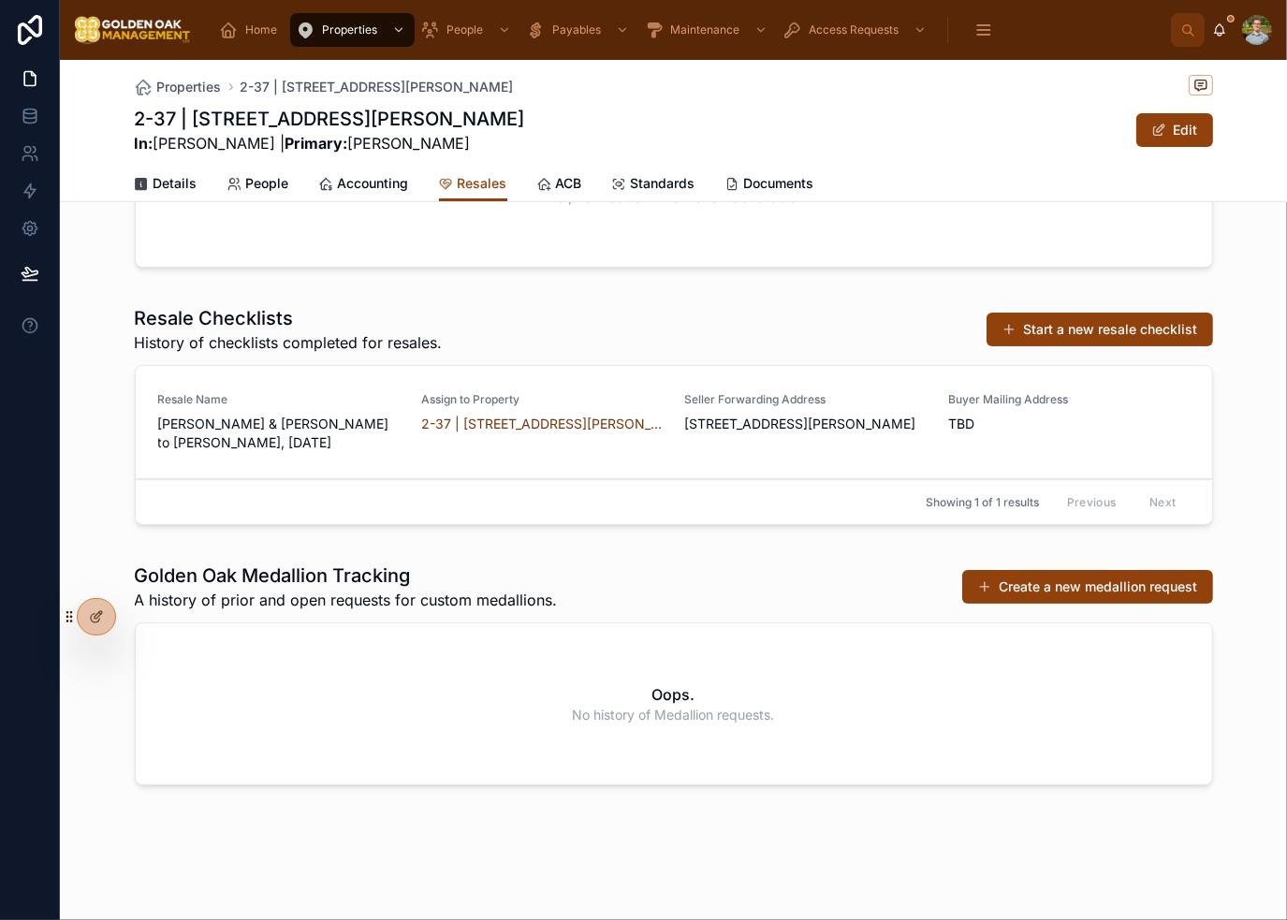
click at [381, 197] on link "Accounting" at bounding box center [364, 185] width 90 height 37
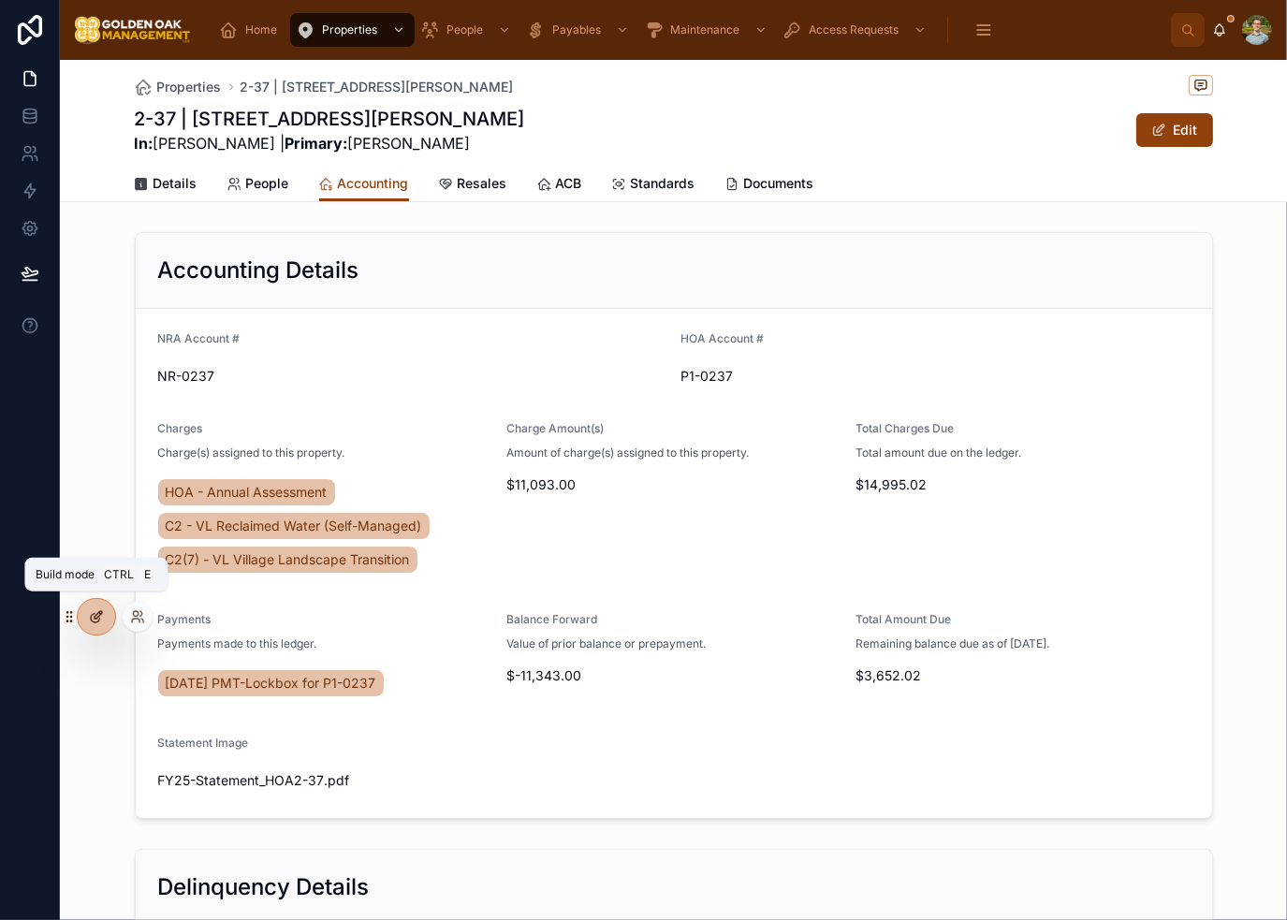
click at [87, 623] on div at bounding box center [96, 617] width 37 height 36
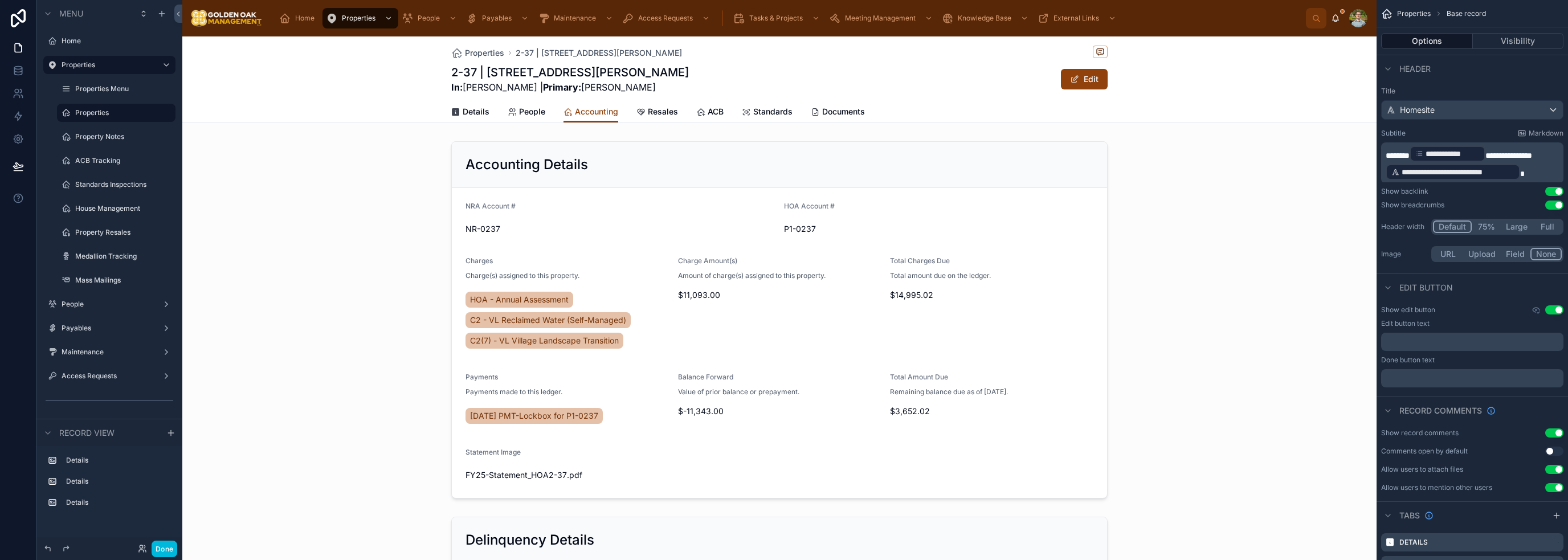
click at [173, 430] on icon "scrollable content" at bounding box center [170, 433] width 9 height 9
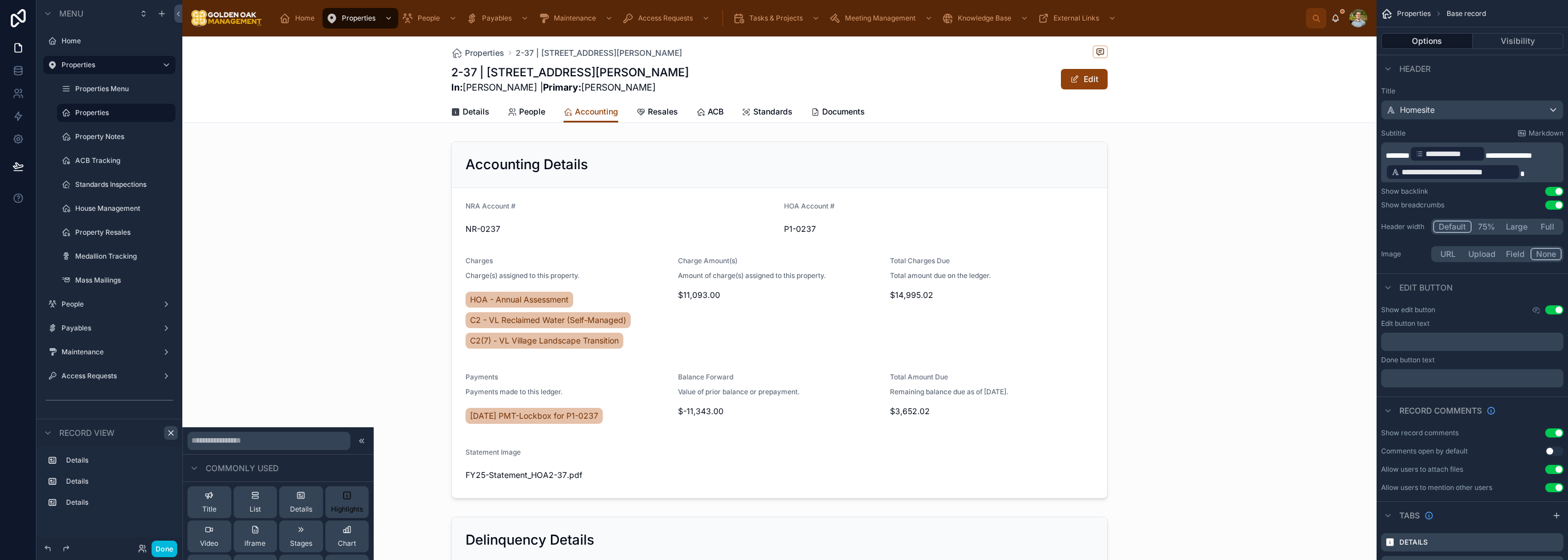
click at [331, 503] on div "Highlights" at bounding box center [347, 502] width 32 height 23
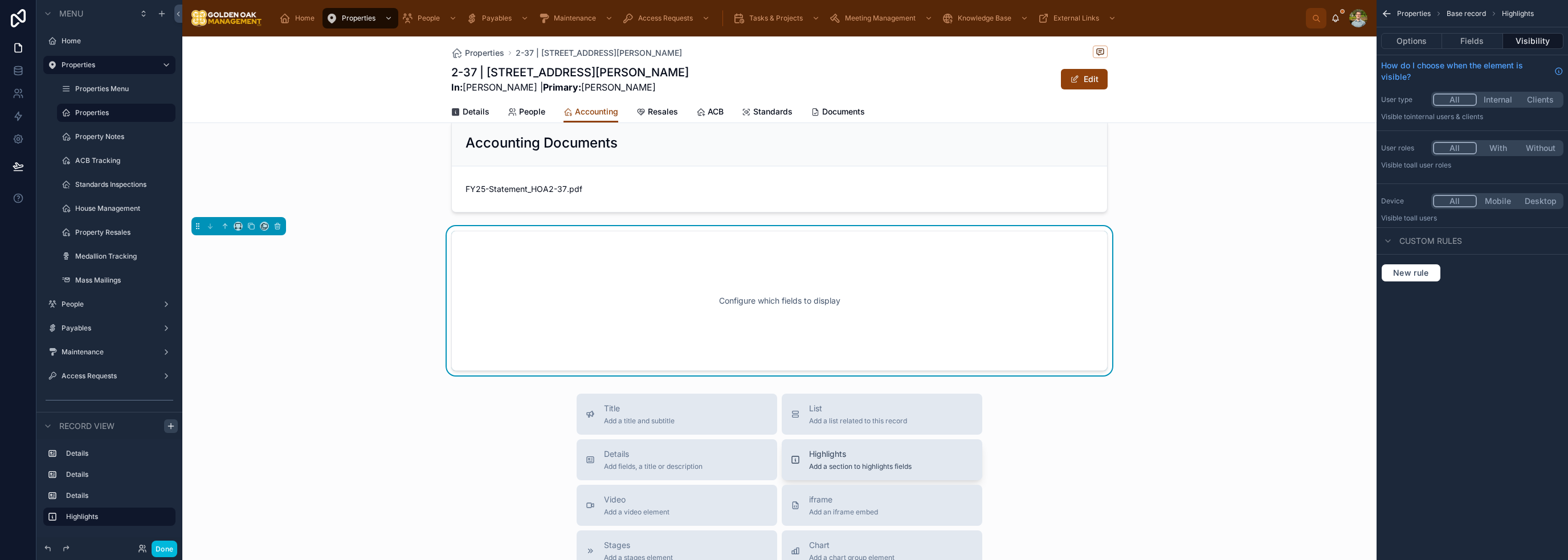
scroll to position [690, 0]
click at [227, 226] on icon at bounding box center [225, 225] width 8 height 8
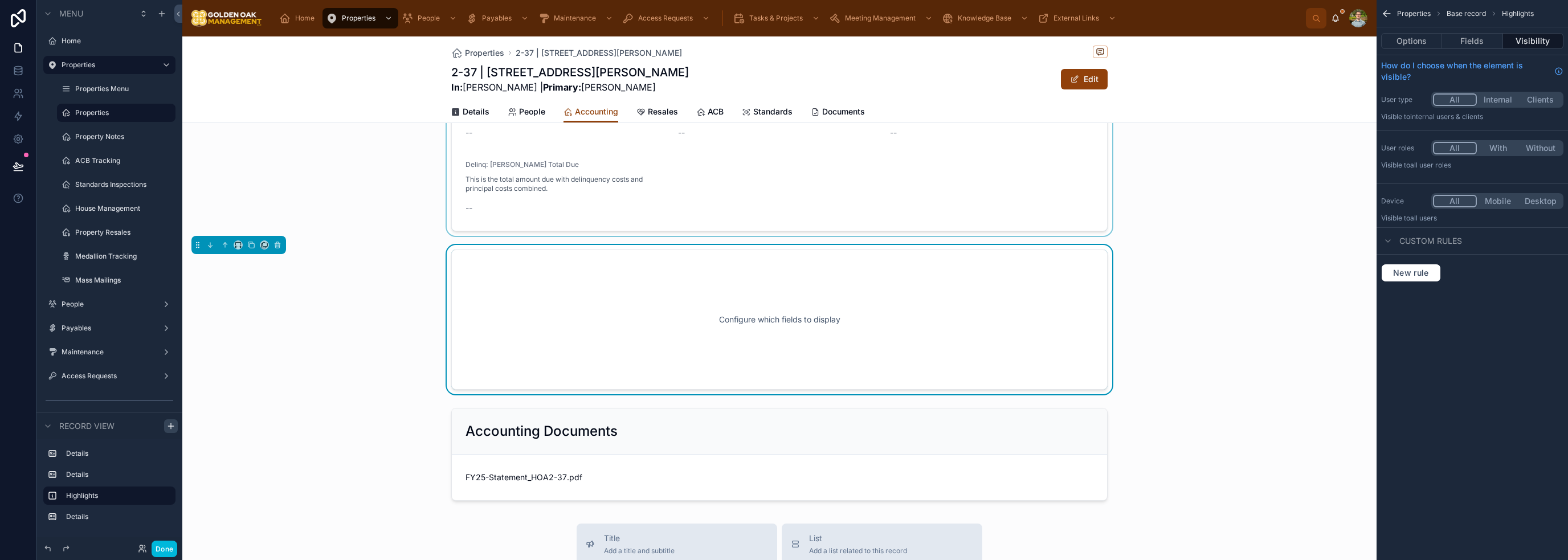
scroll to position [405, 0]
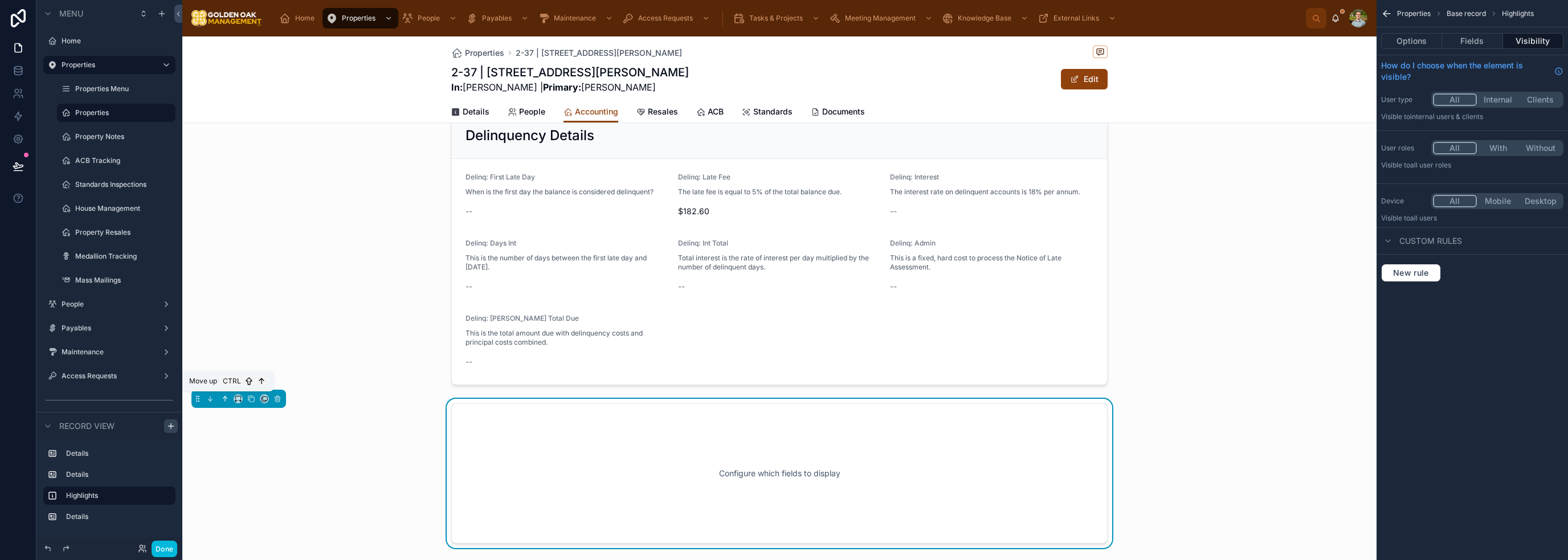
click at [228, 396] on icon at bounding box center [225, 399] width 8 height 8
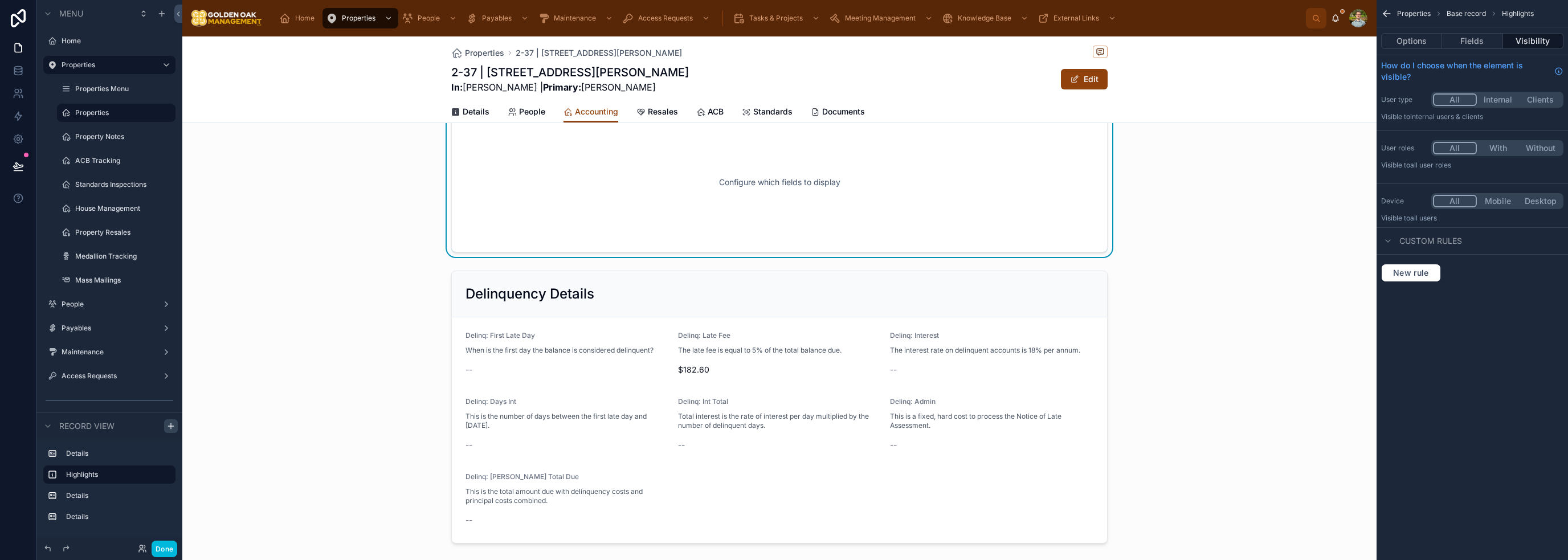
scroll to position [290, 0]
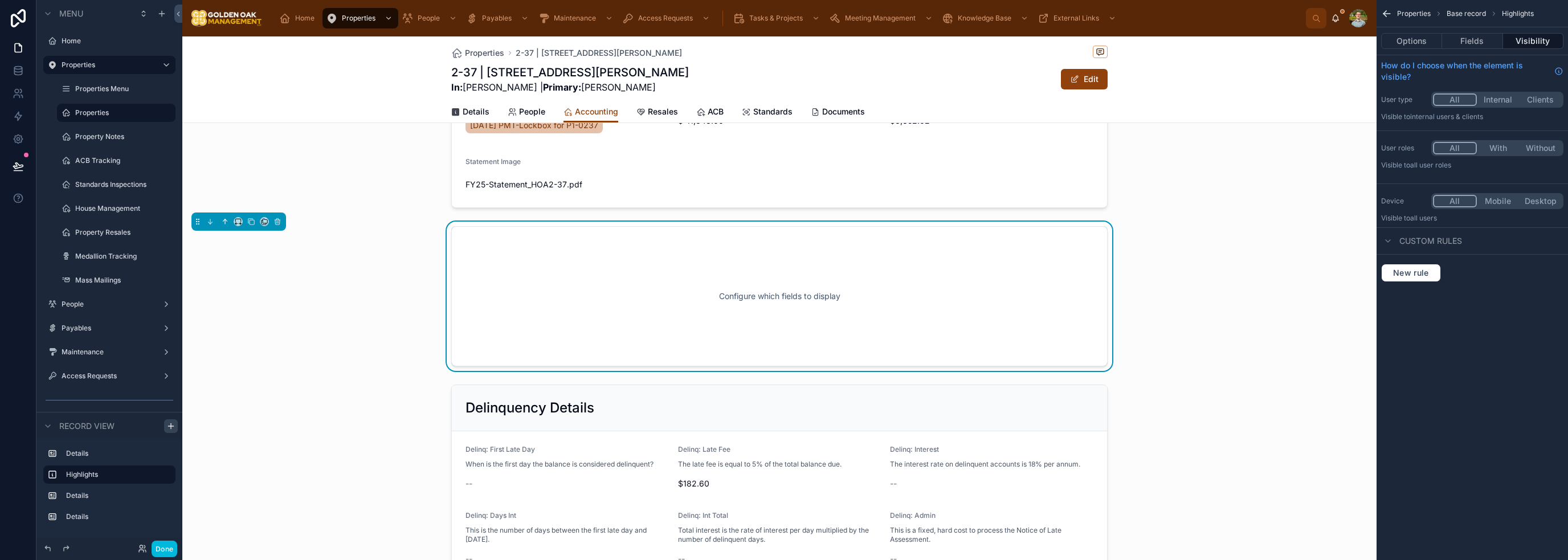
click at [226, 225] on button at bounding box center [225, 222] width 13 height 13
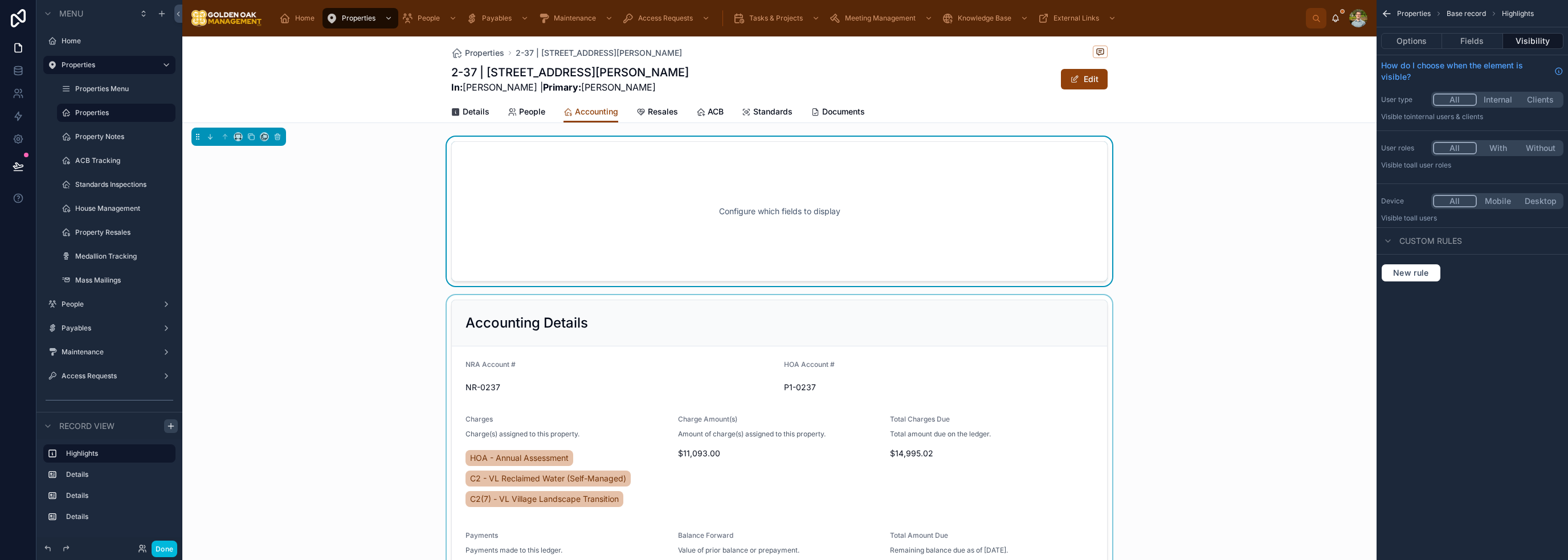
scroll to position [0, 0]
click at [783, 37] on button "Fields" at bounding box center [1472, 41] width 60 height 16
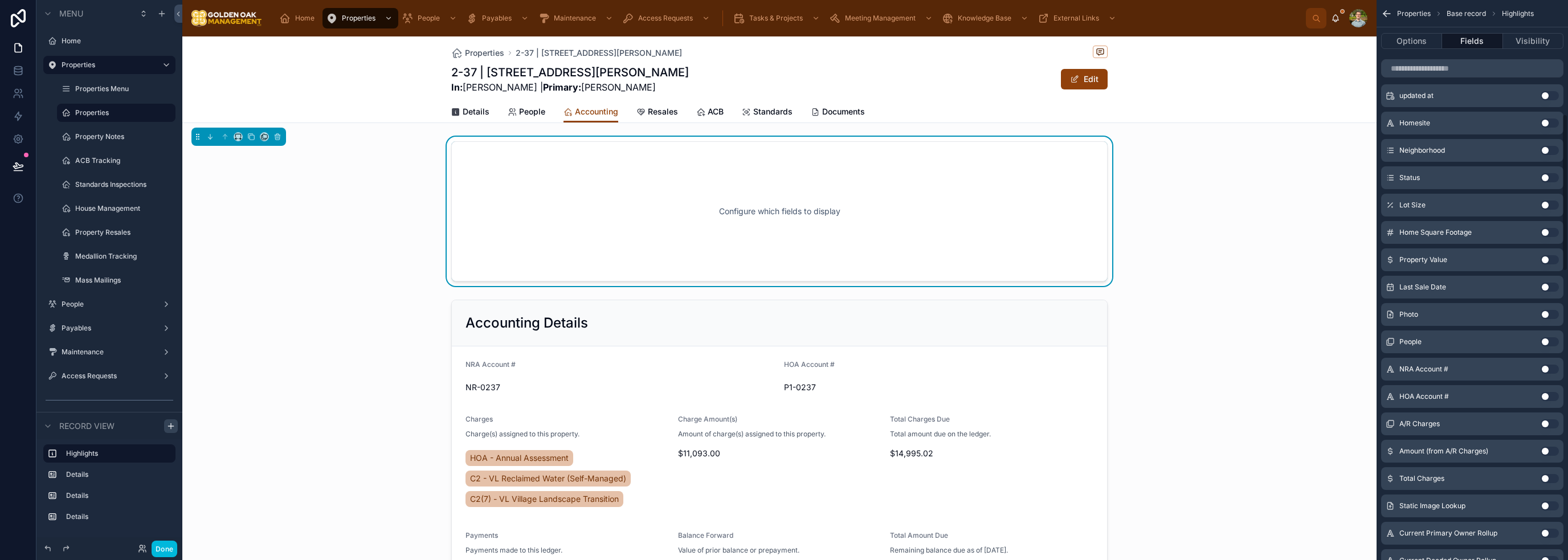
scroll to position [456, 0]
click at [783, 289] on button "Use setting" at bounding box center [1550, 287] width 18 height 9
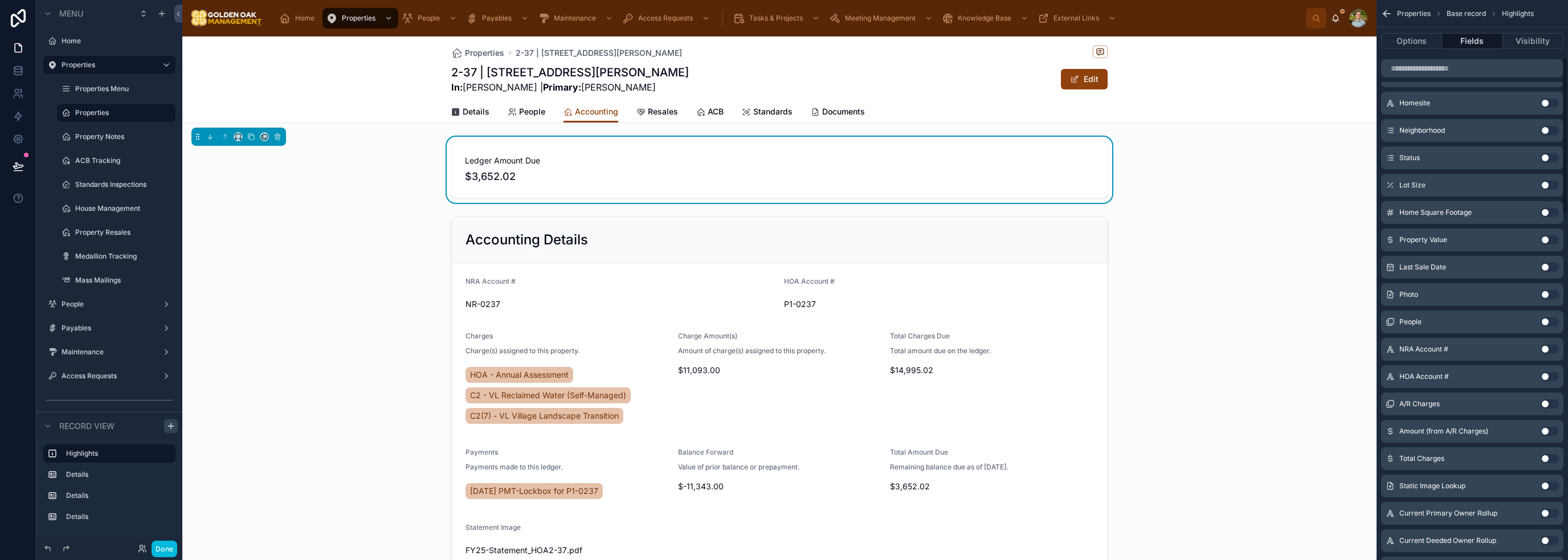
scroll to position [351, 0]
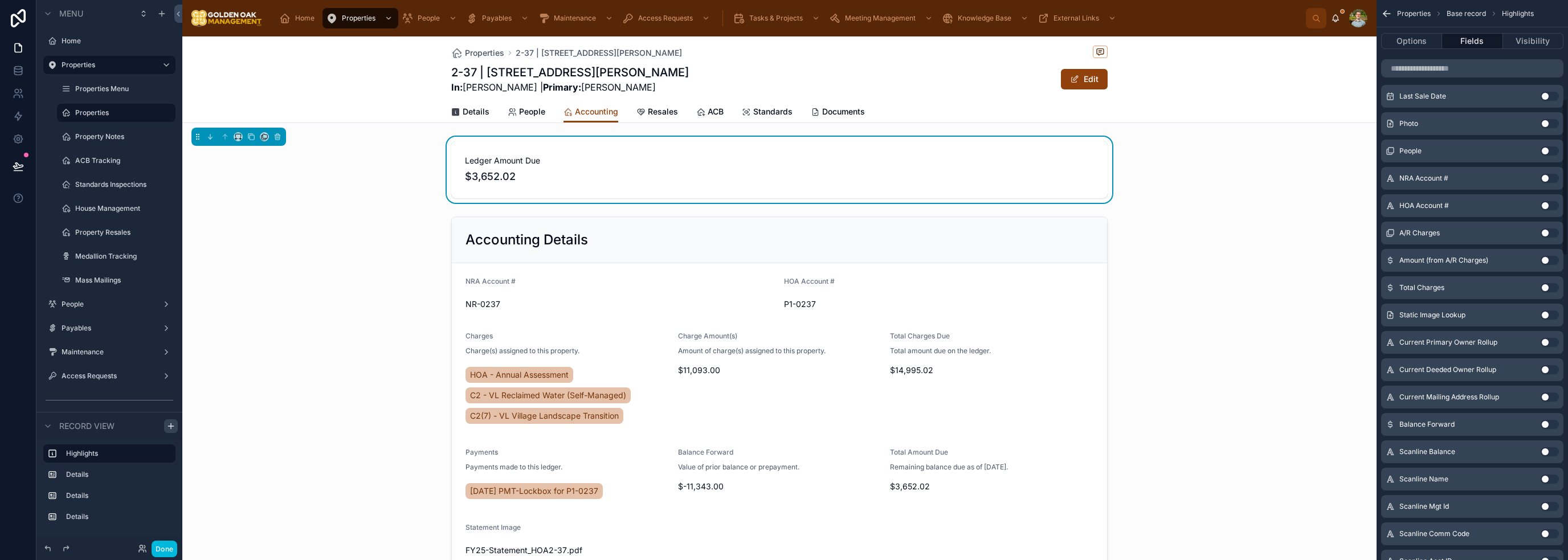
click at [783, 257] on button "Use setting" at bounding box center [1550, 260] width 18 height 9
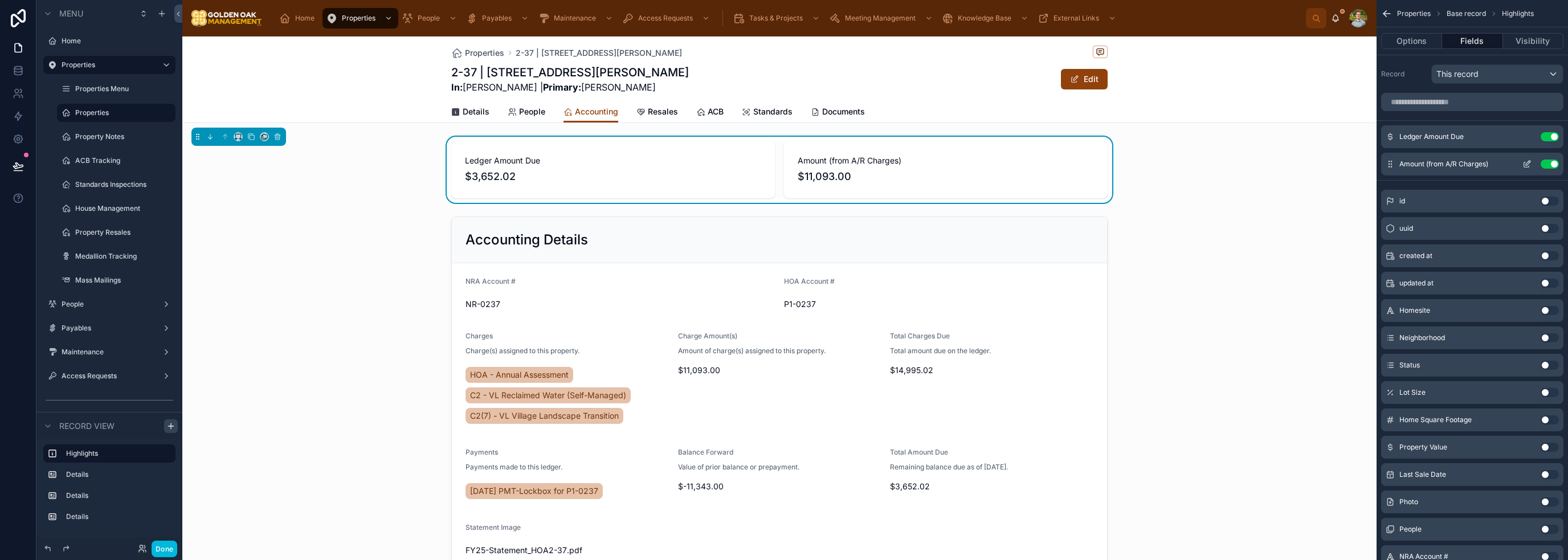
click at [783, 161] on button "Use setting" at bounding box center [1550, 164] width 18 height 9
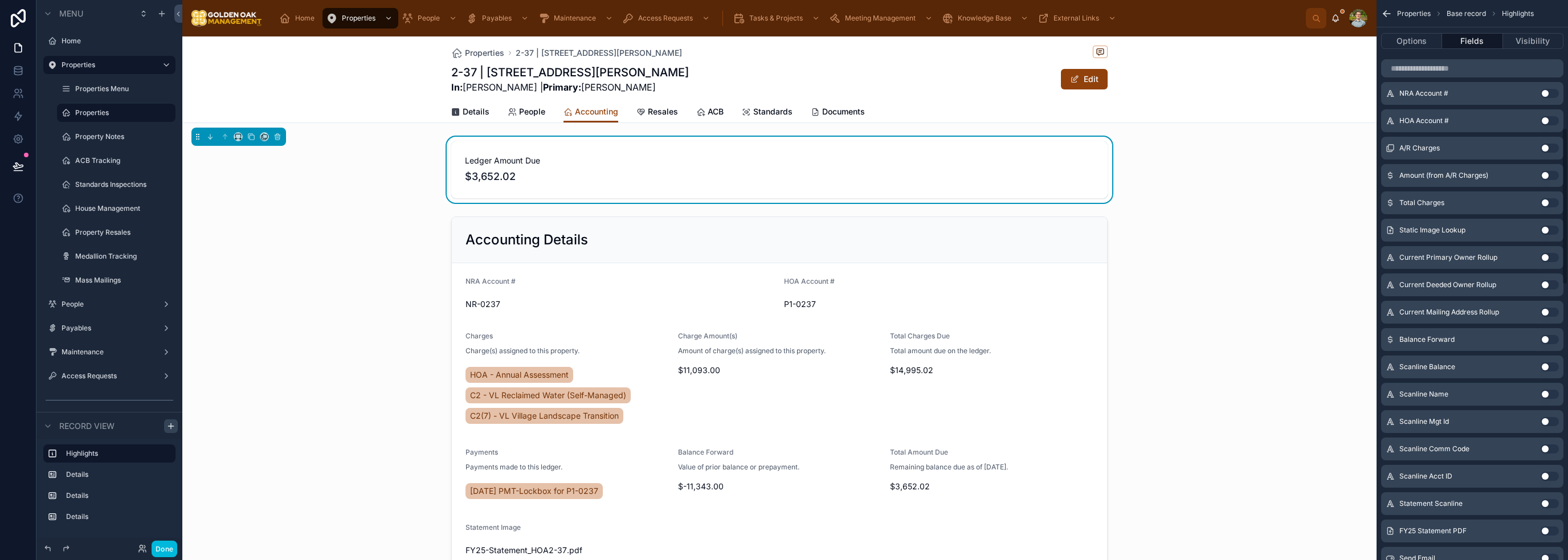
scroll to position [456, 0]
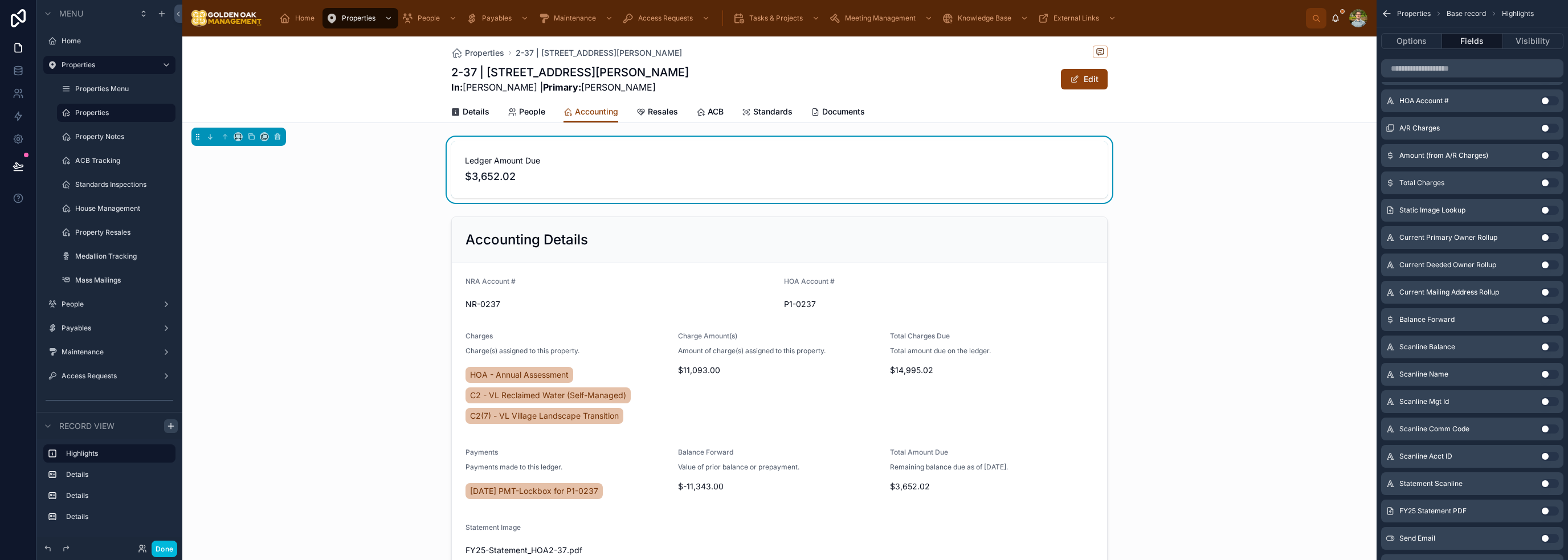
click at [783, 319] on button "Use setting" at bounding box center [1550, 320] width 18 height 9
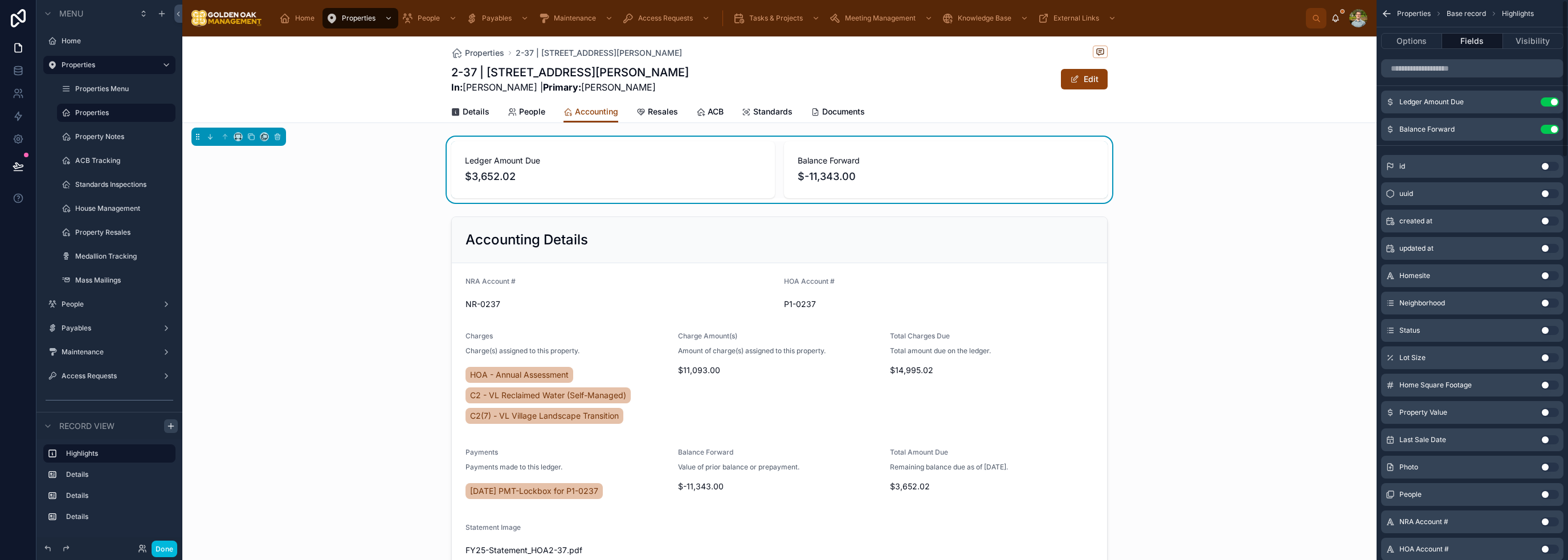
scroll to position [0, 0]
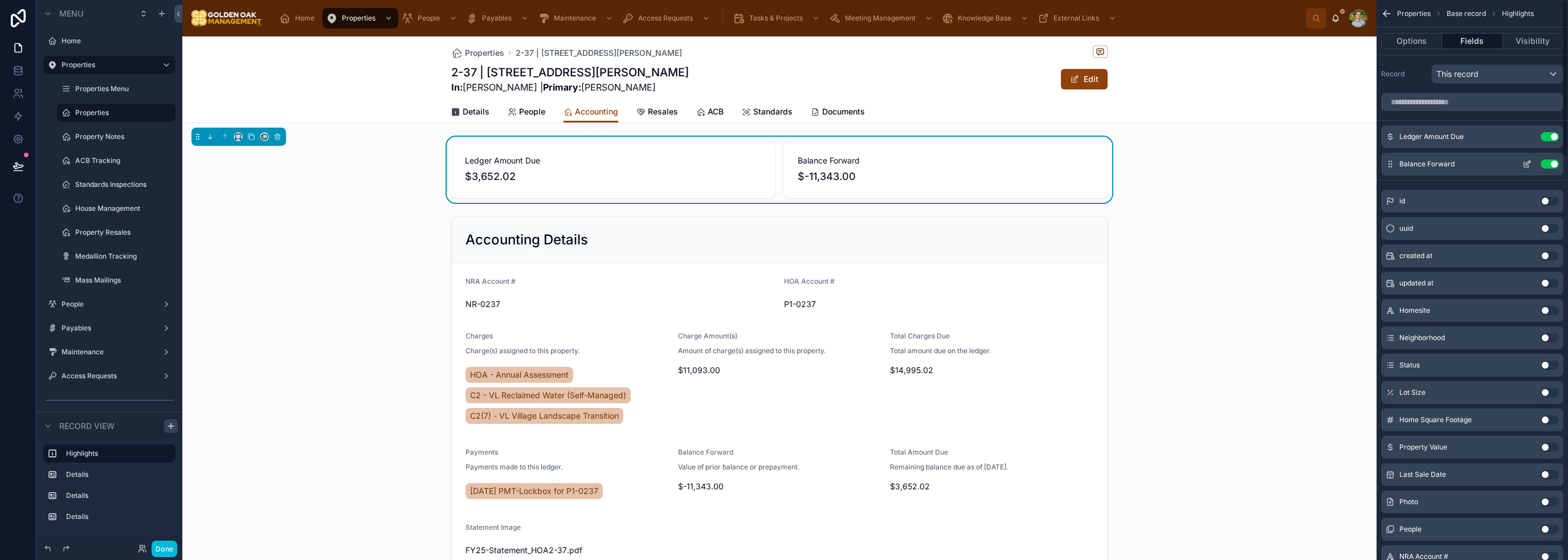
click at [783, 164] on button "Use setting" at bounding box center [1550, 164] width 18 height 9
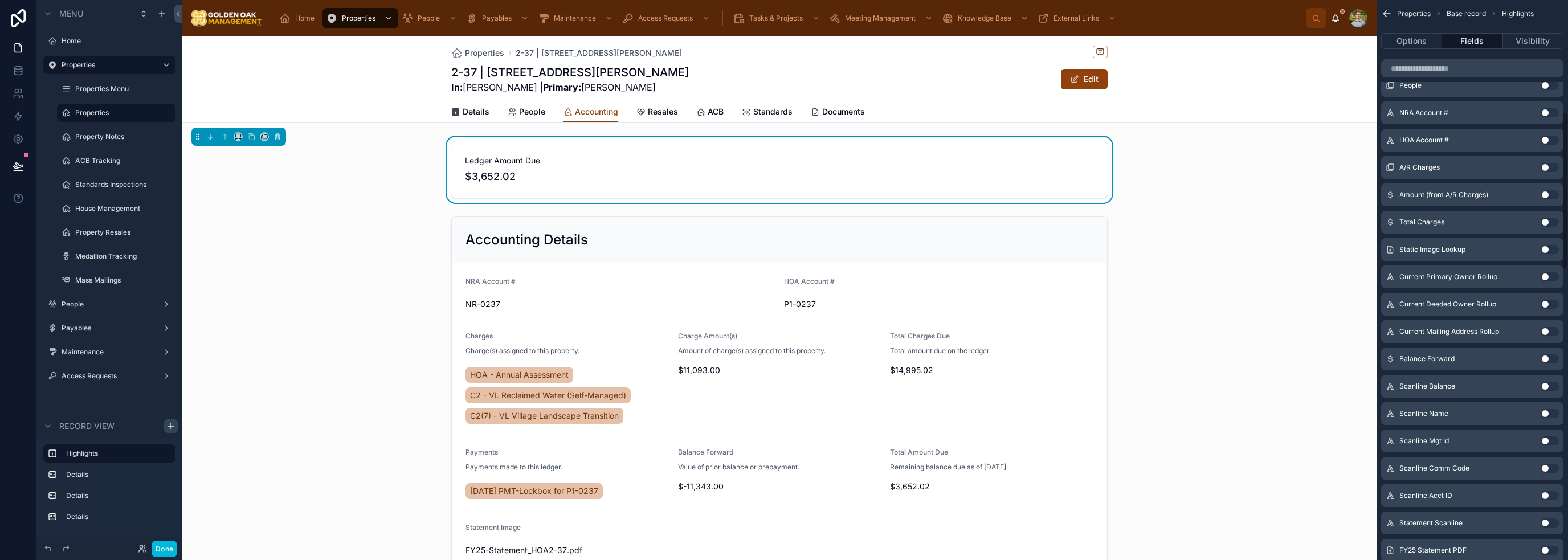
scroll to position [399, 0]
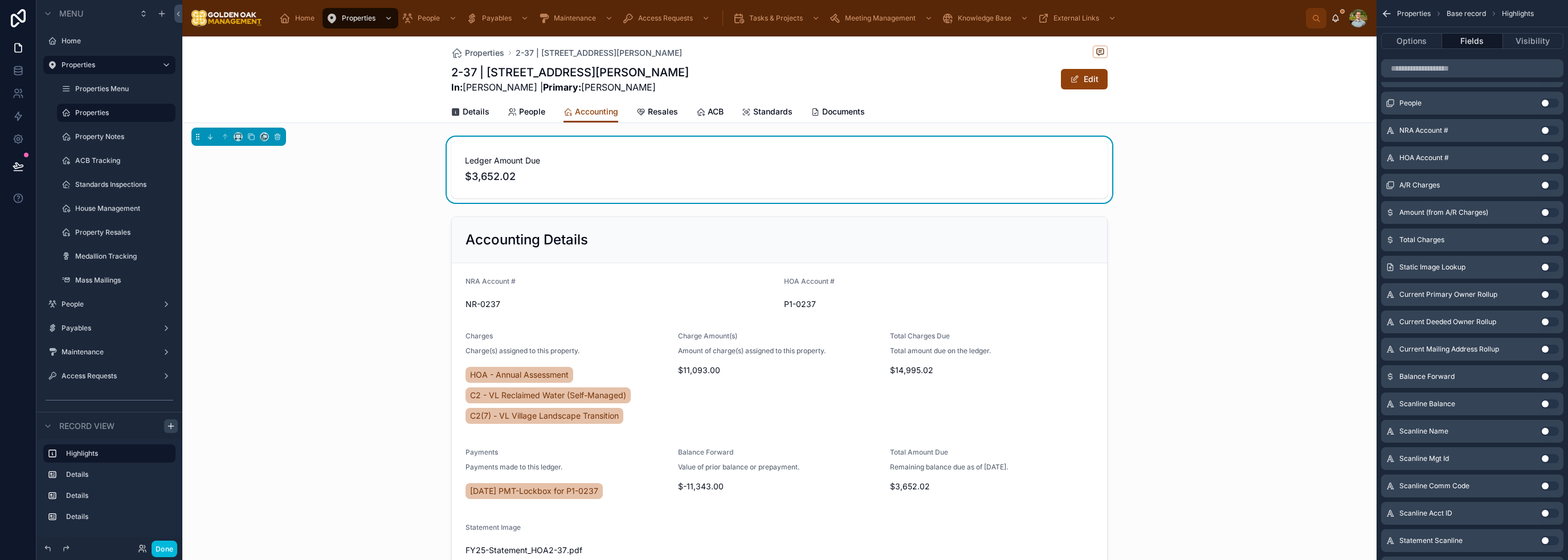
click at [783, 241] on button "Use setting" at bounding box center [1550, 240] width 18 height 9
click at [699, 245] on div at bounding box center [780, 395] width 1194 height 366
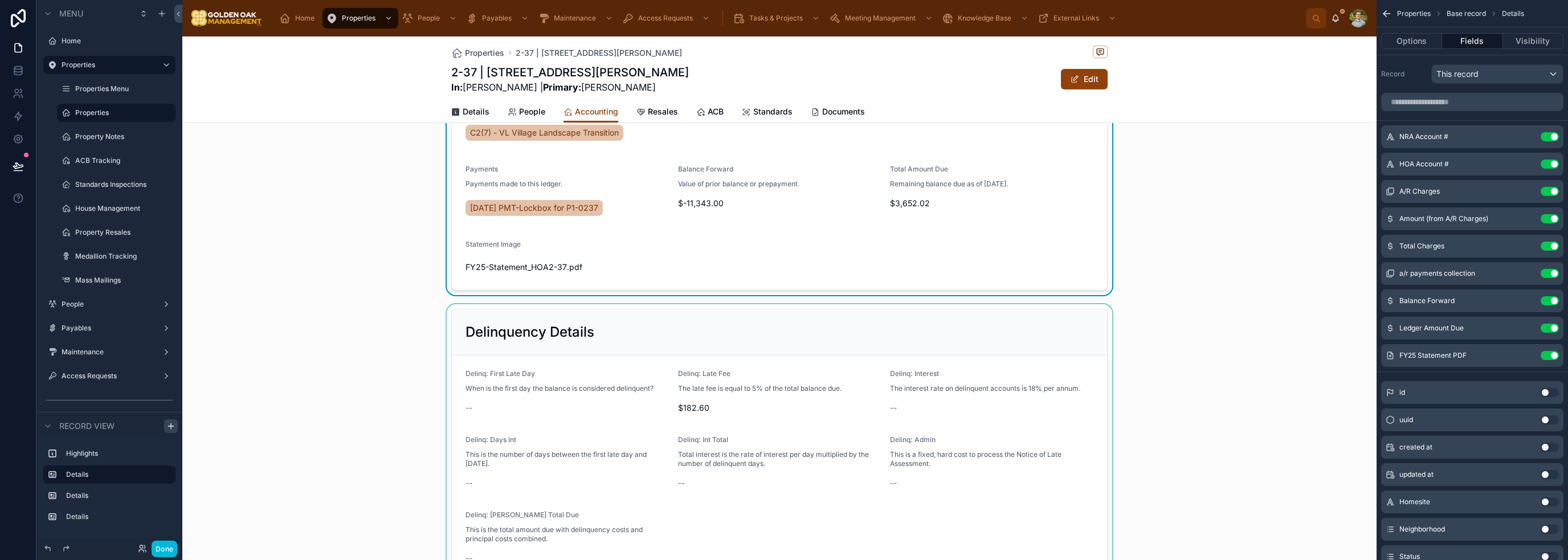
scroll to position [114, 0]
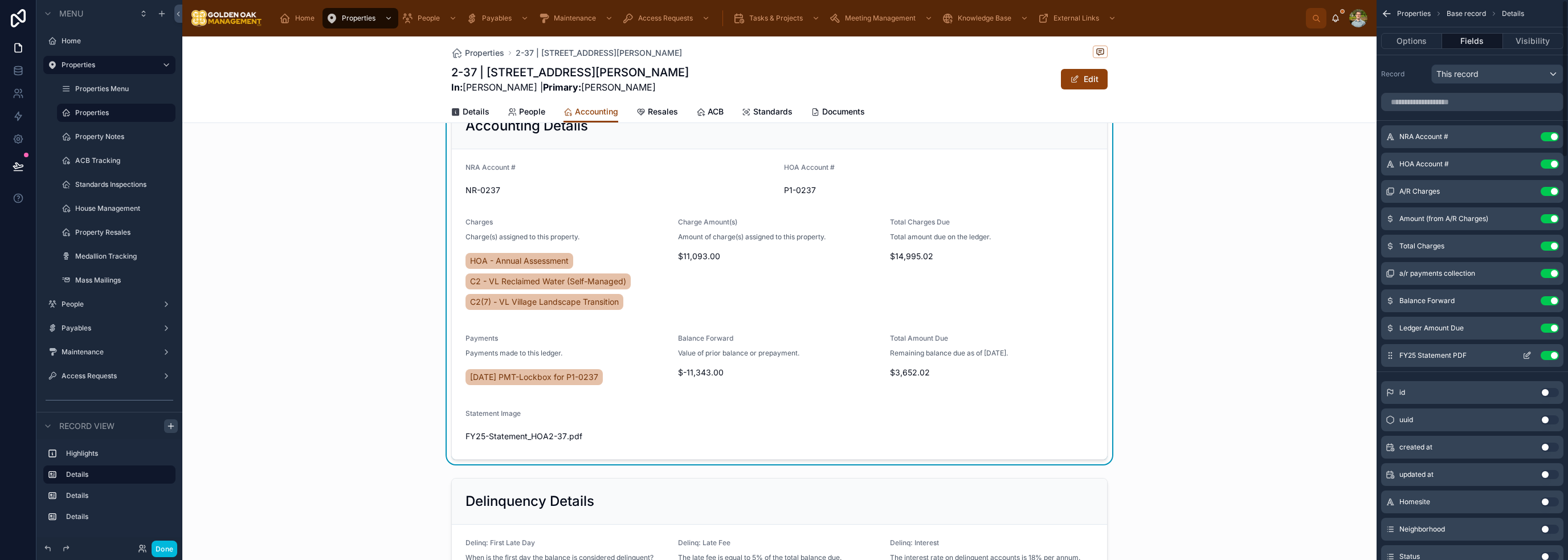
click at [783, 354] on button "Use setting" at bounding box center [1550, 355] width 18 height 9
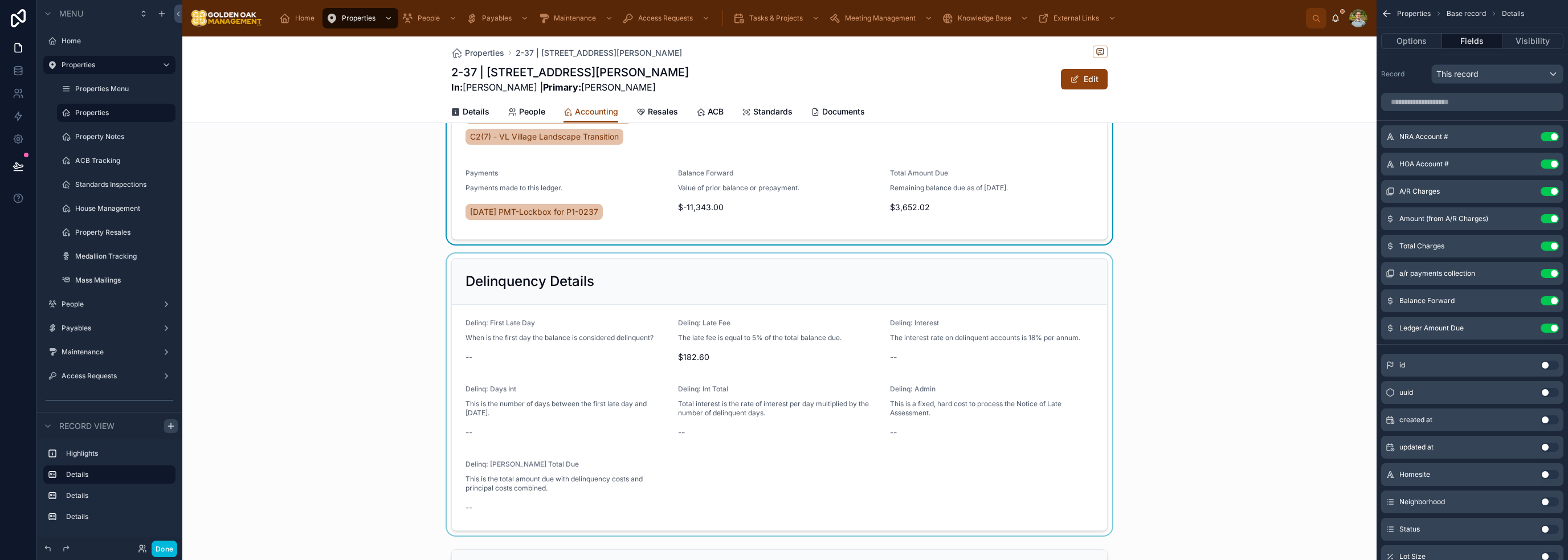
scroll to position [171, 0]
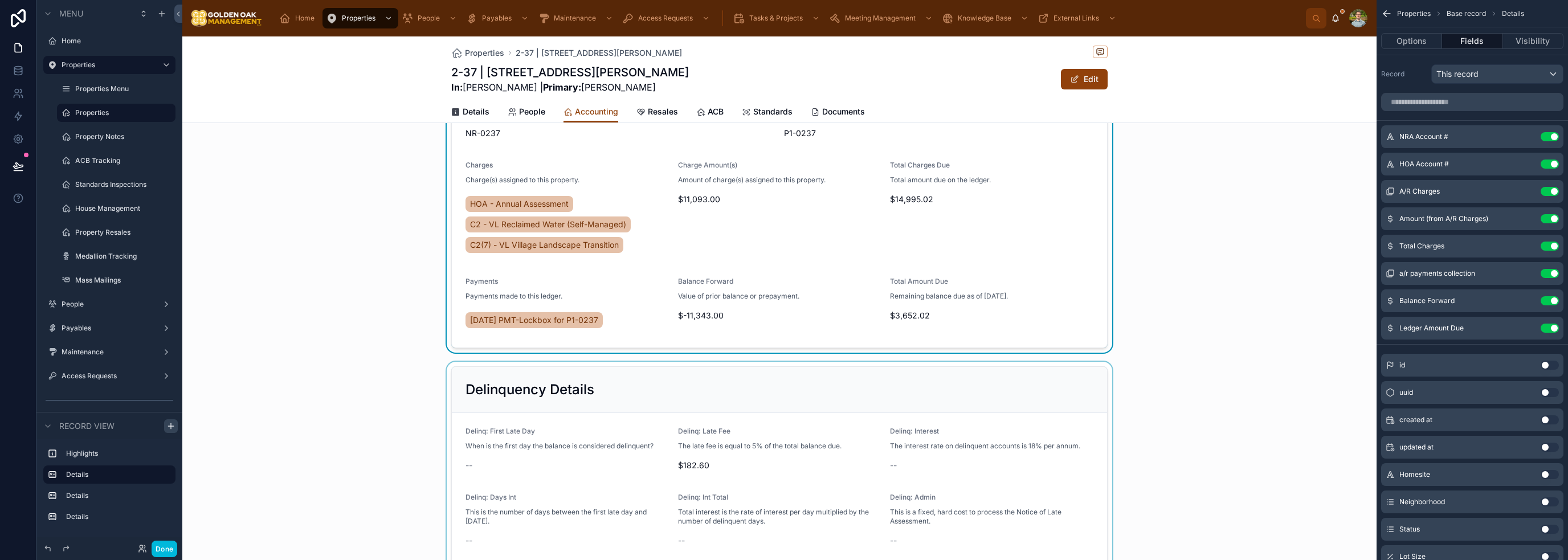
click at [783, 396] on div at bounding box center [780, 502] width 1194 height 282
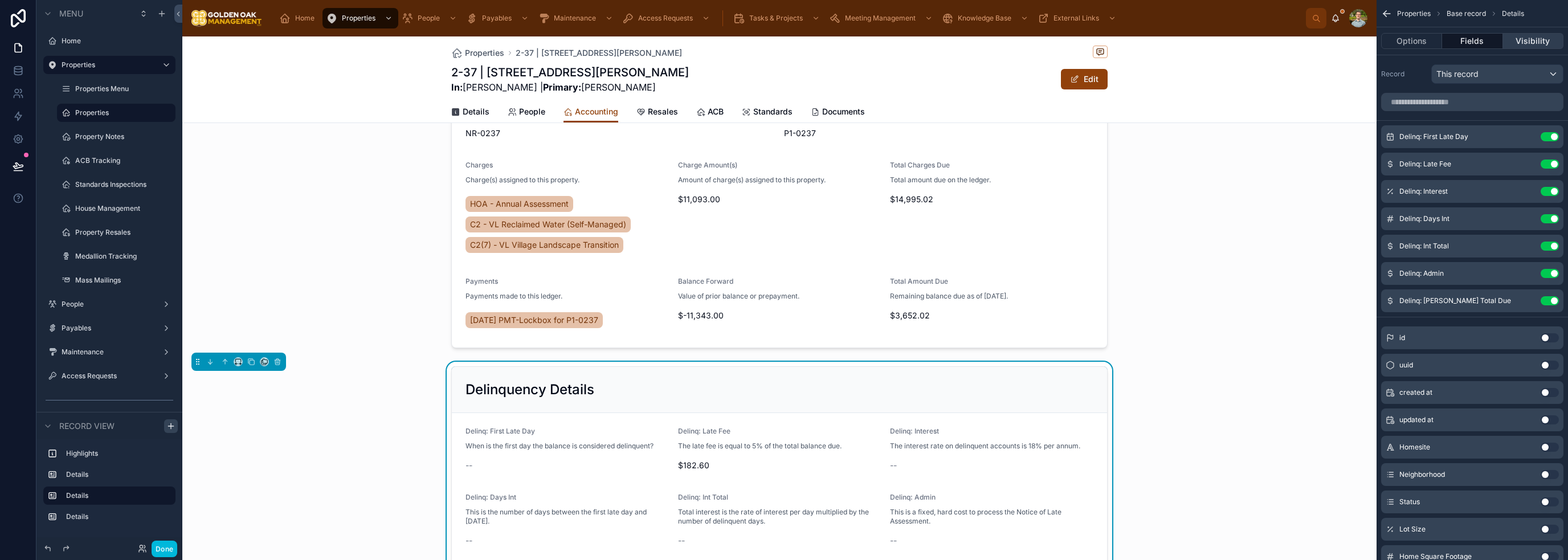
click at [783, 43] on button "Visibility" at bounding box center [1533, 41] width 60 height 16
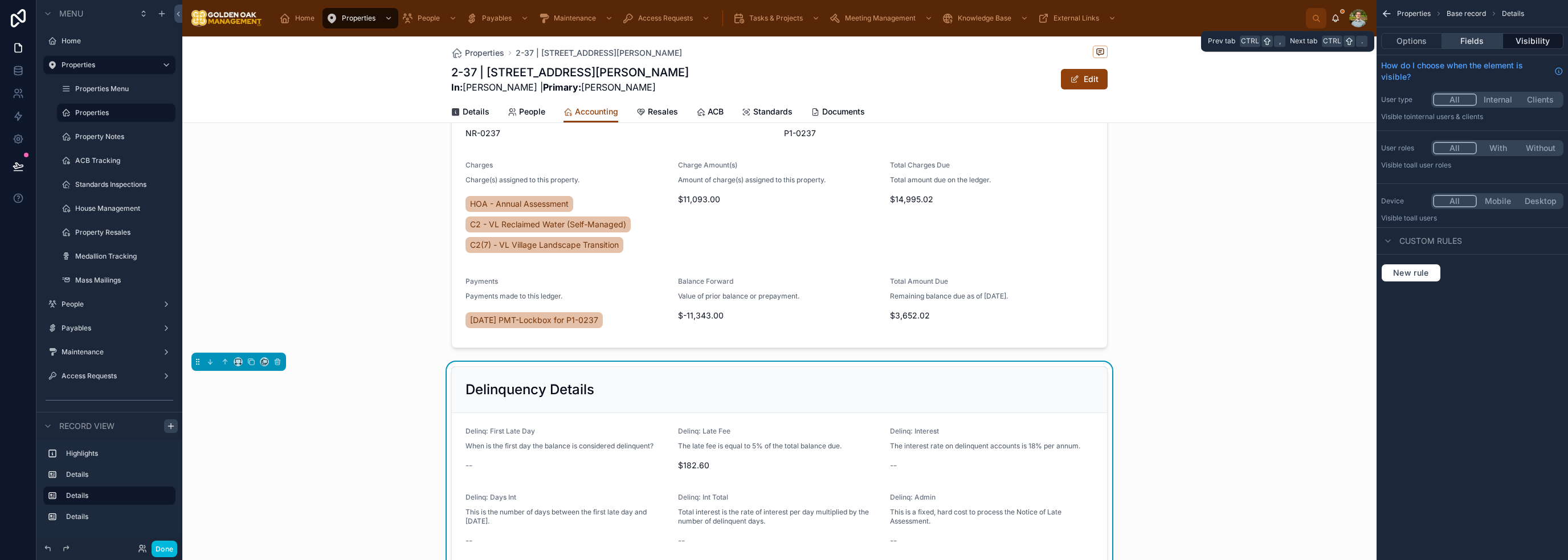
click at [783, 41] on button "Fields" at bounding box center [1472, 41] width 60 height 16
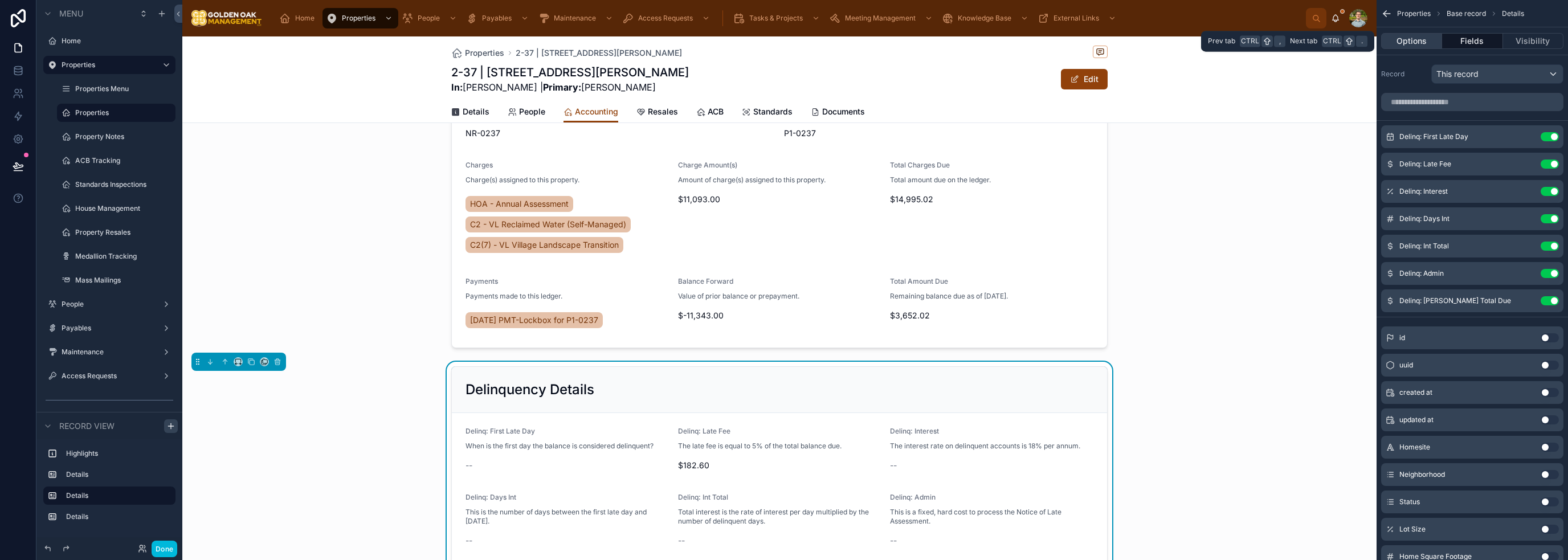
click at [783, 44] on button "Options" at bounding box center [1412, 41] width 61 height 16
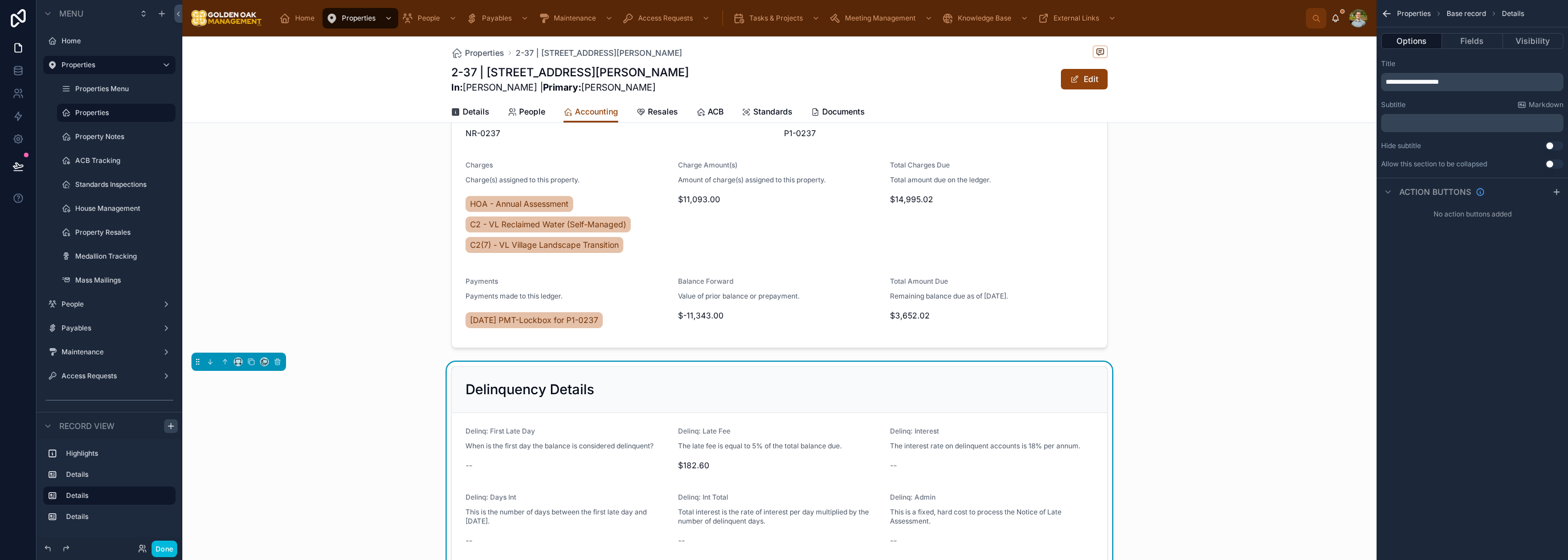
click at [783, 164] on button "Use setting" at bounding box center [1555, 164] width 18 height 9
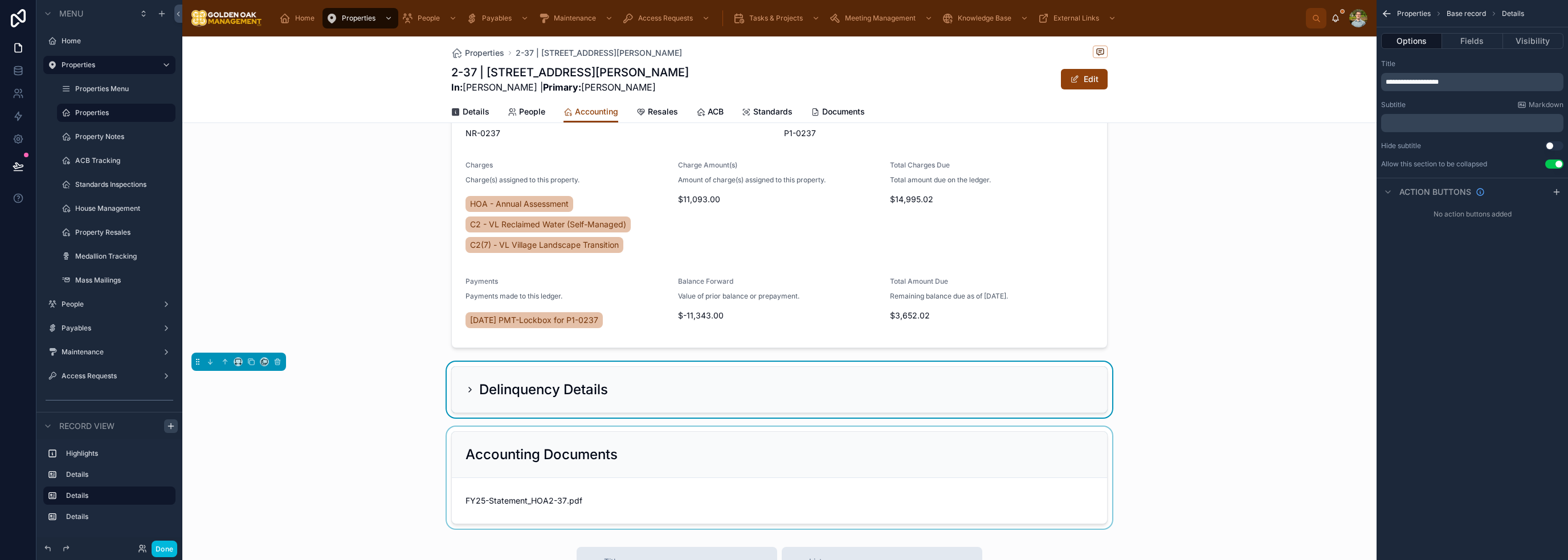
click at [670, 448] on div at bounding box center [780, 478] width 1194 height 102
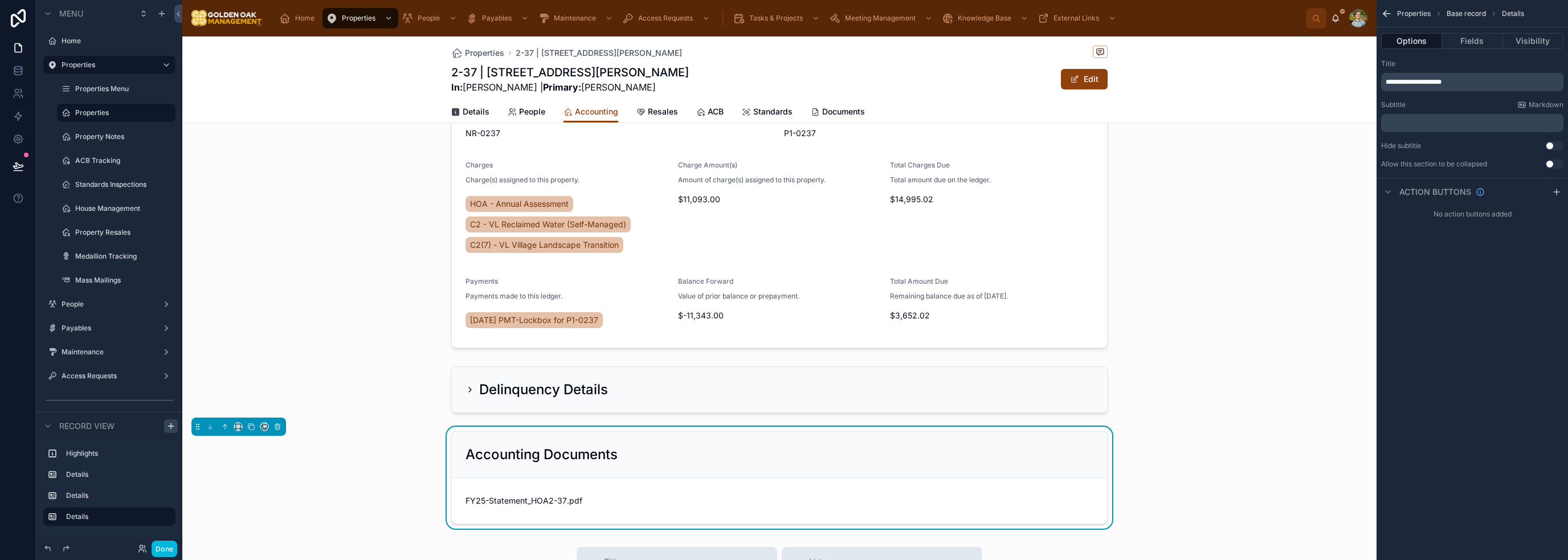
drag, startPoint x: 1552, startPoint y: 161, endPoint x: 1496, endPoint y: 184, distance: 60.5
click at [783, 161] on button "Use setting" at bounding box center [1555, 164] width 18 height 9
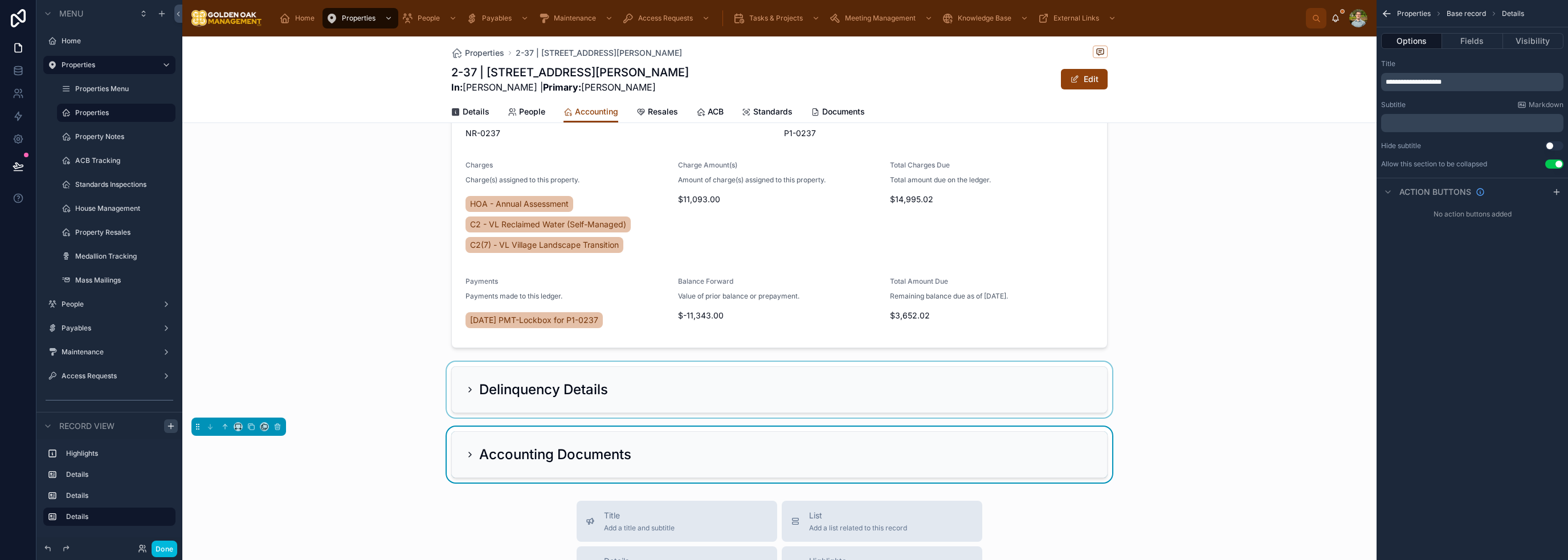
click at [783, 387] on div at bounding box center [780, 390] width 1194 height 56
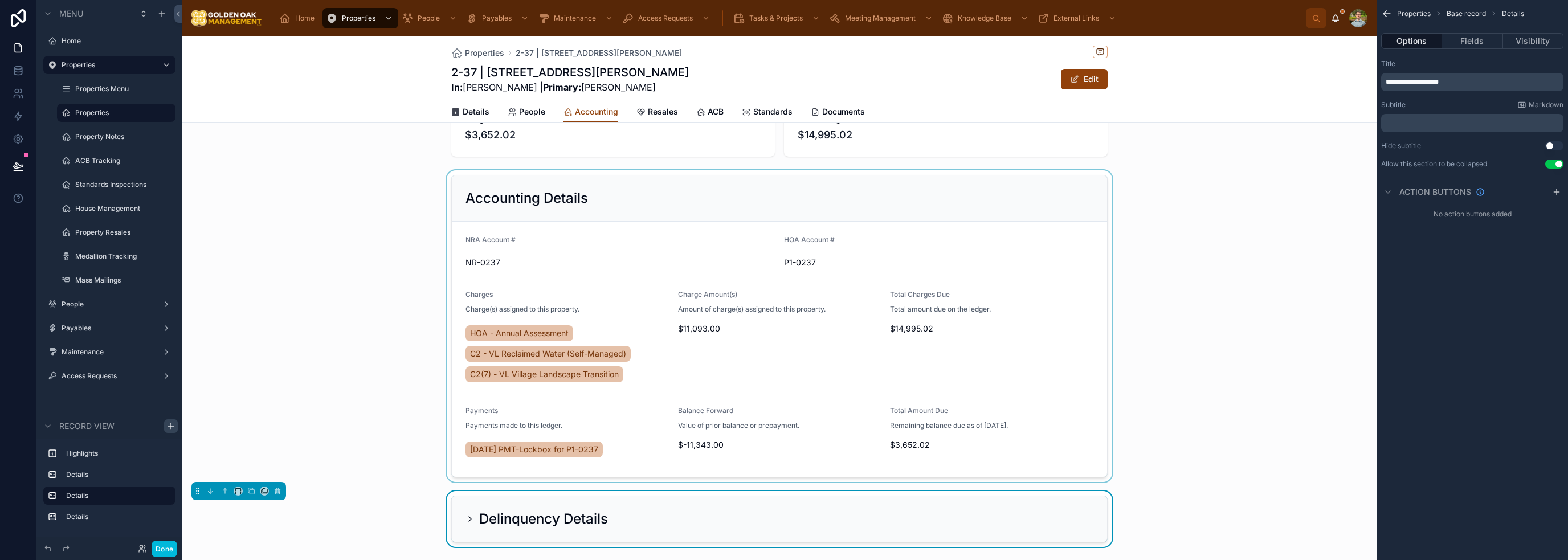
scroll to position [0, 0]
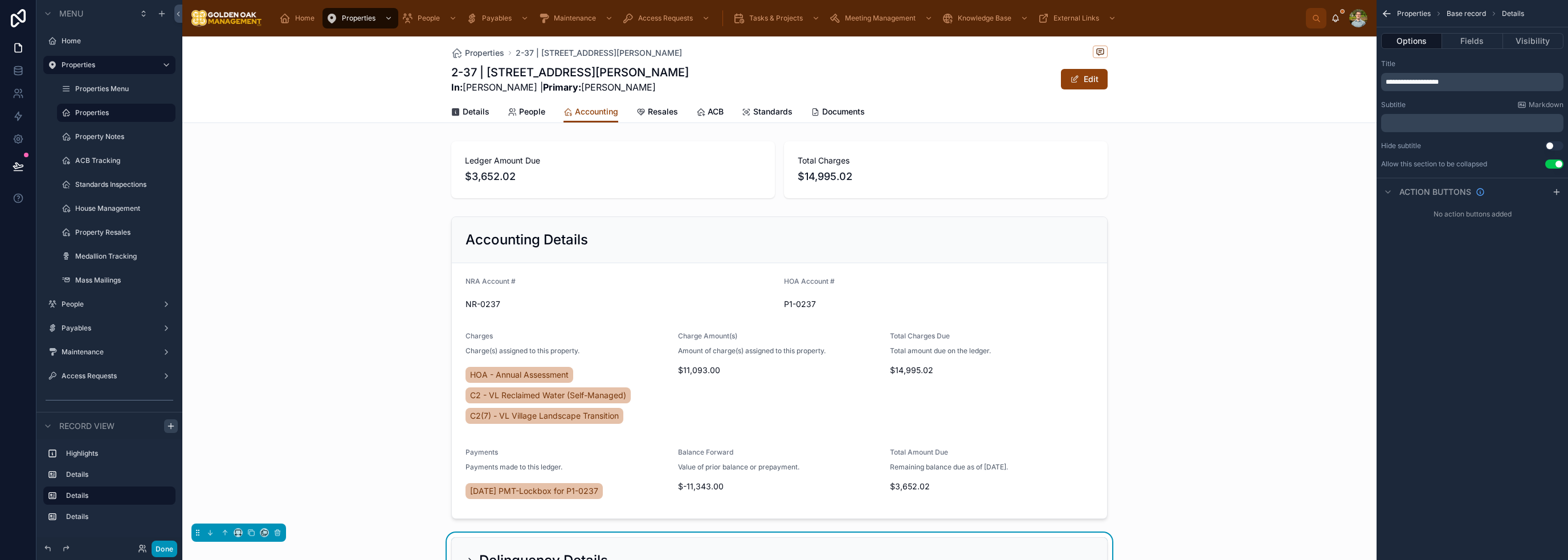
click at [169, 551] on button "Done" at bounding box center [164, 548] width 26 height 16
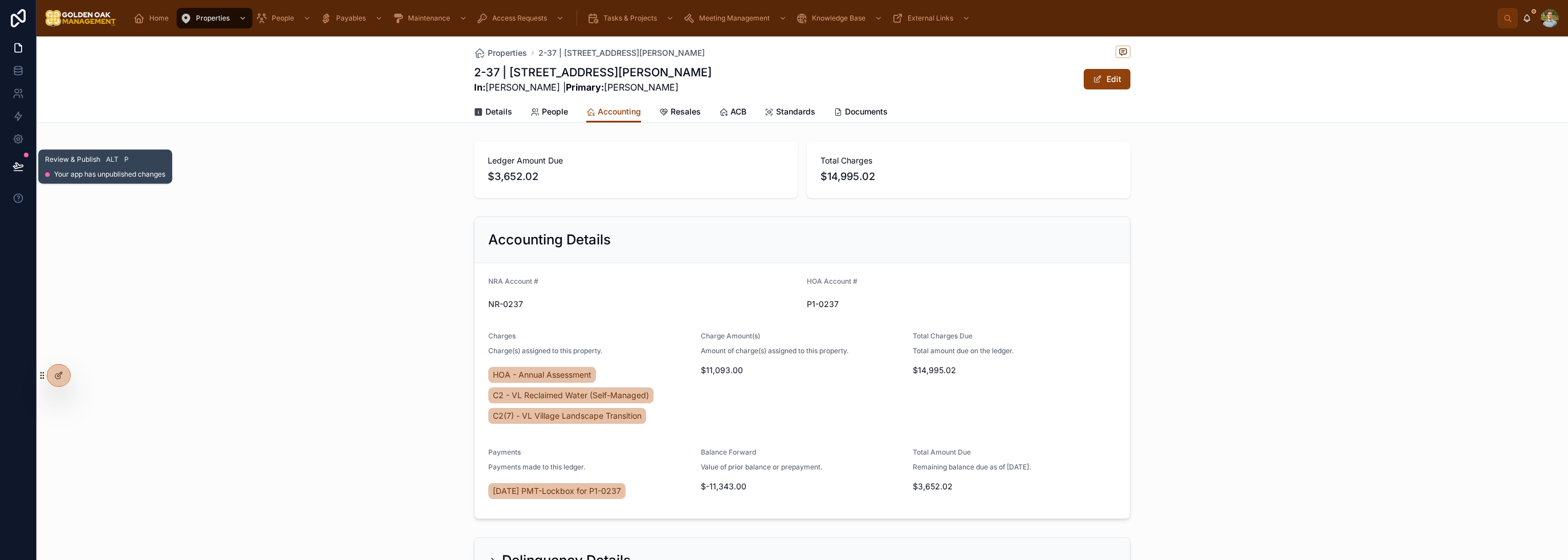
click at [24, 177] on button at bounding box center [18, 166] width 25 height 32
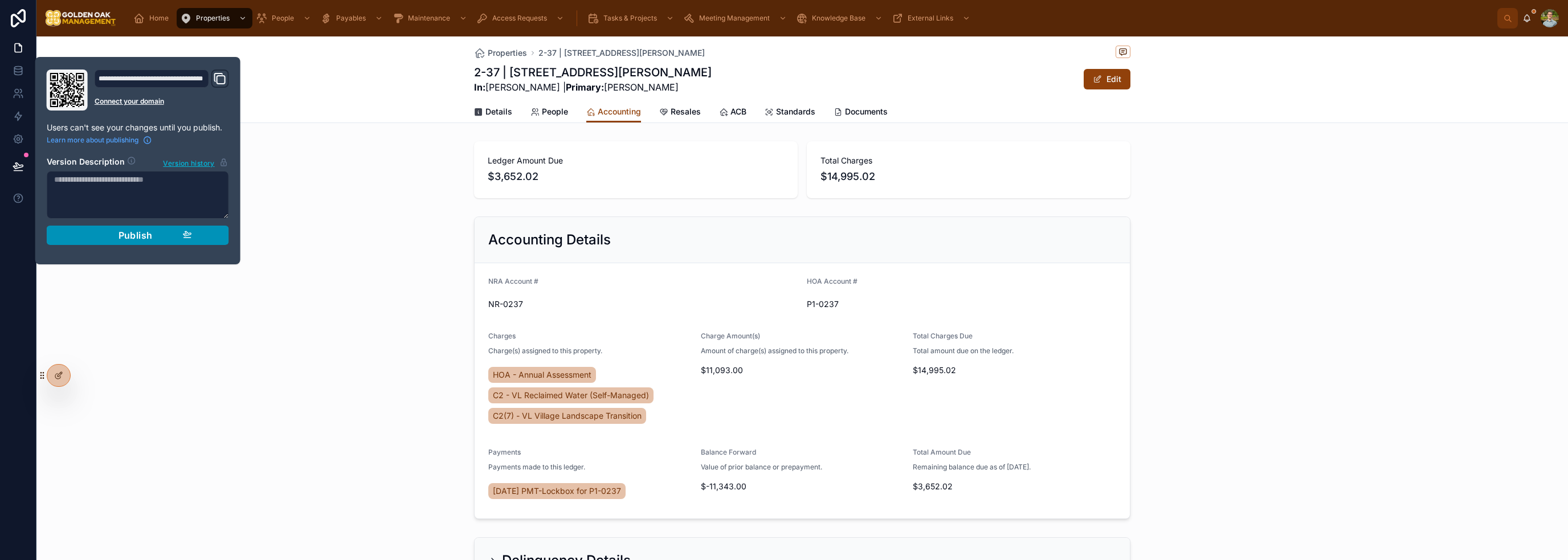
click at [119, 244] on div "**********" at bounding box center [138, 161] width 192 height 183
click at [122, 239] on span "Publish" at bounding box center [136, 235] width 34 height 12
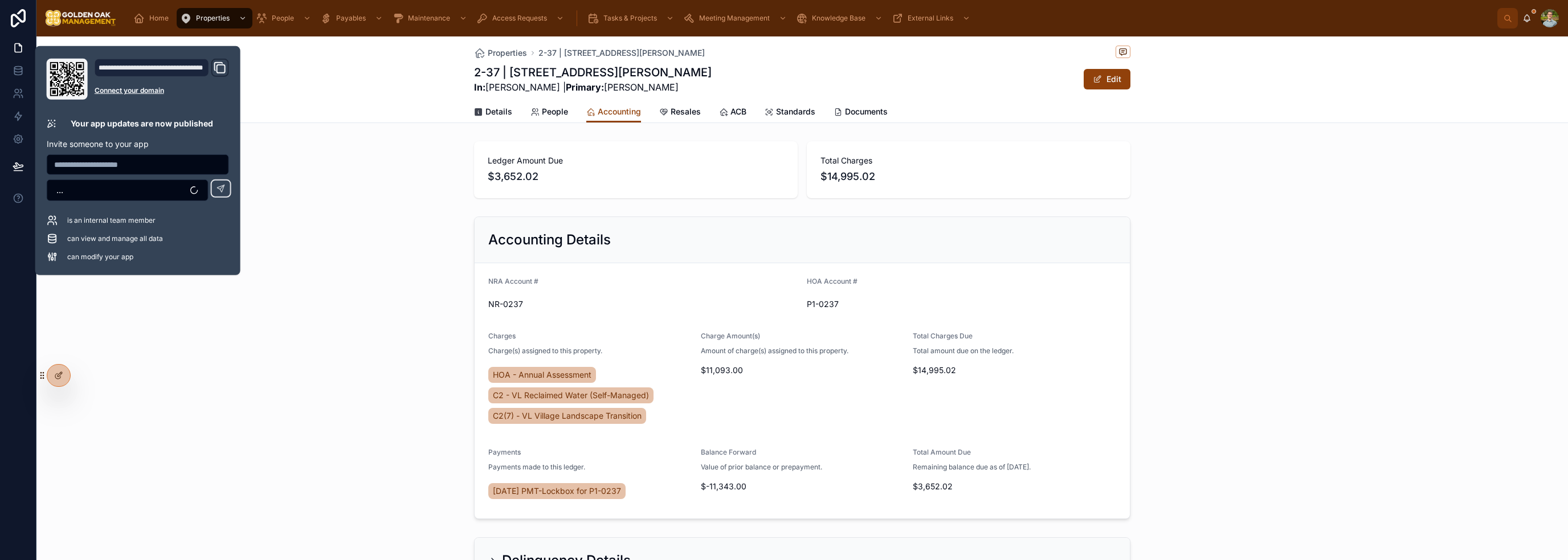
click at [408, 202] on div "Ledger Amount Due $3,652.02 Total Charges $14,995.02" at bounding box center [802, 170] width 1531 height 66
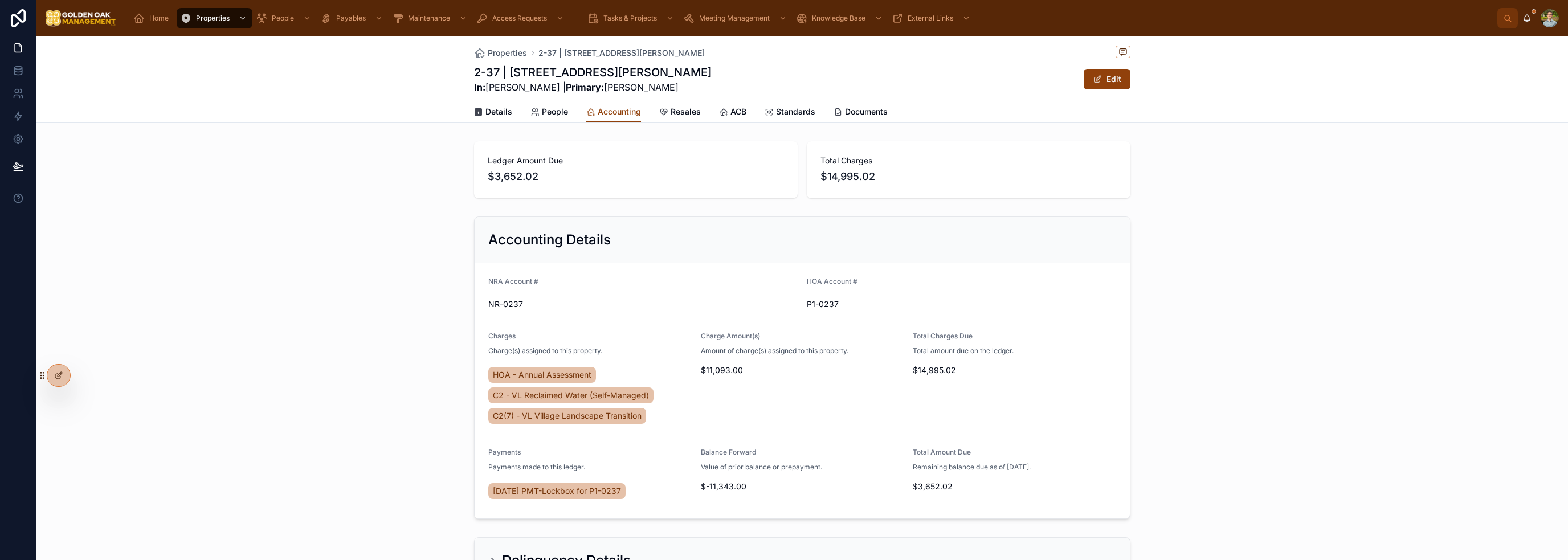
drag, startPoint x: 559, startPoint y: 119, endPoint x: 548, endPoint y: 117, distance: 11.2
click at [559, 119] on link "People" at bounding box center [549, 113] width 38 height 23
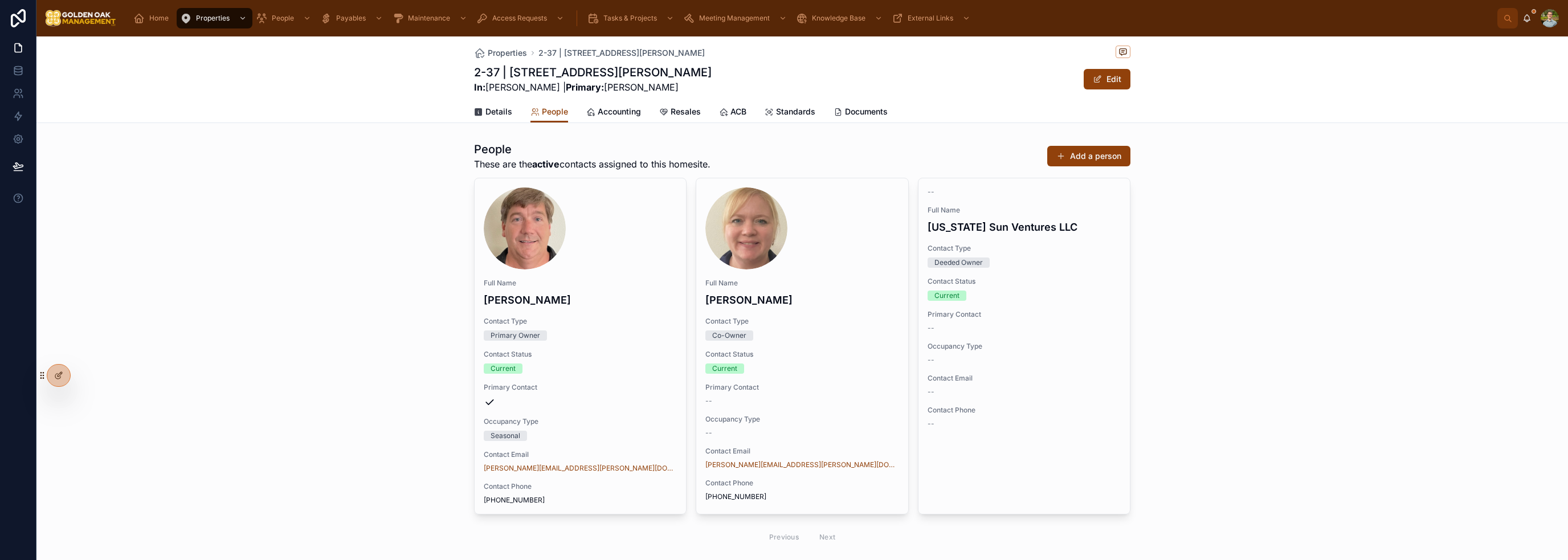
click at [494, 116] on span "Details" at bounding box center [499, 111] width 27 height 12
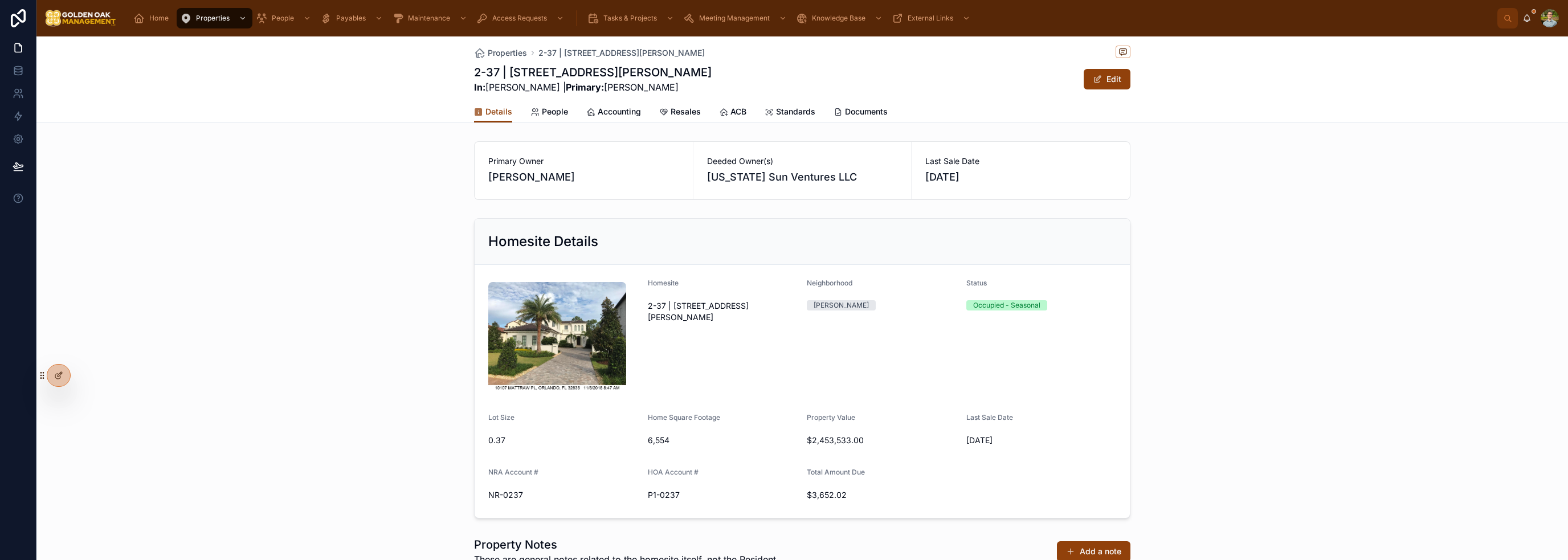
click at [615, 118] on link "Accounting" at bounding box center [614, 113] width 55 height 23
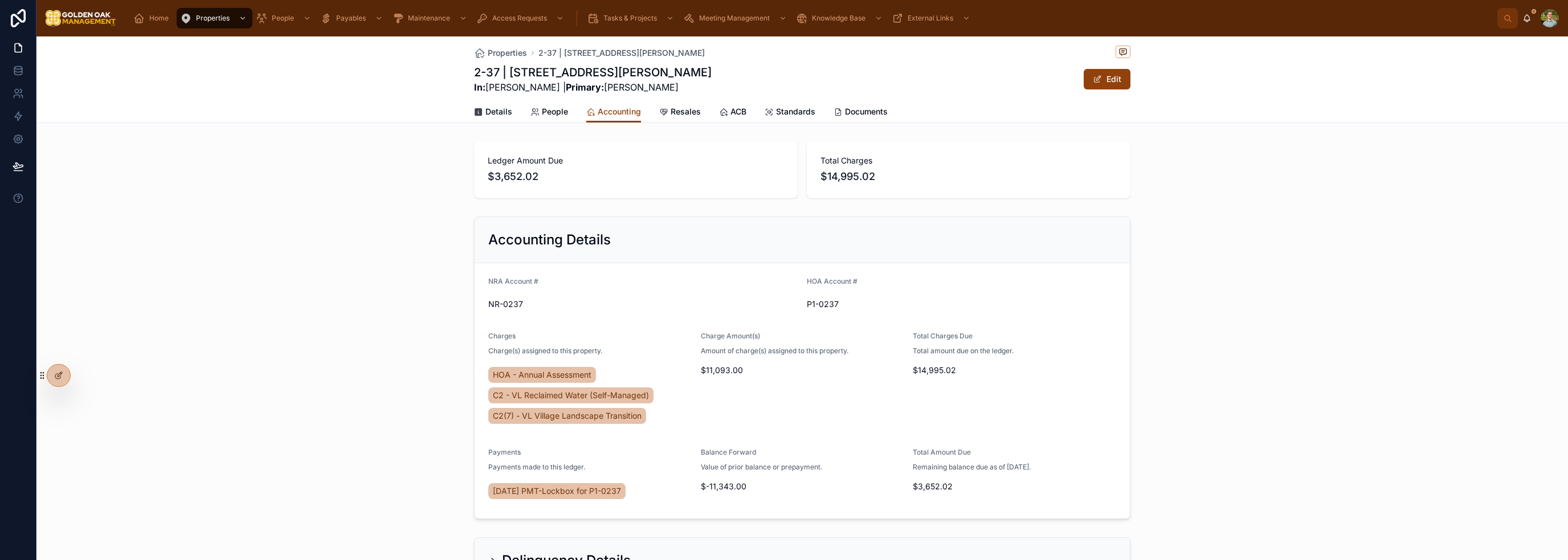
click at [783, 281] on div "Accounting Details NRA Account # NR-0237 HOA Account # P1-0237 Charges Charge(s…" at bounding box center [802, 368] width 1531 height 312
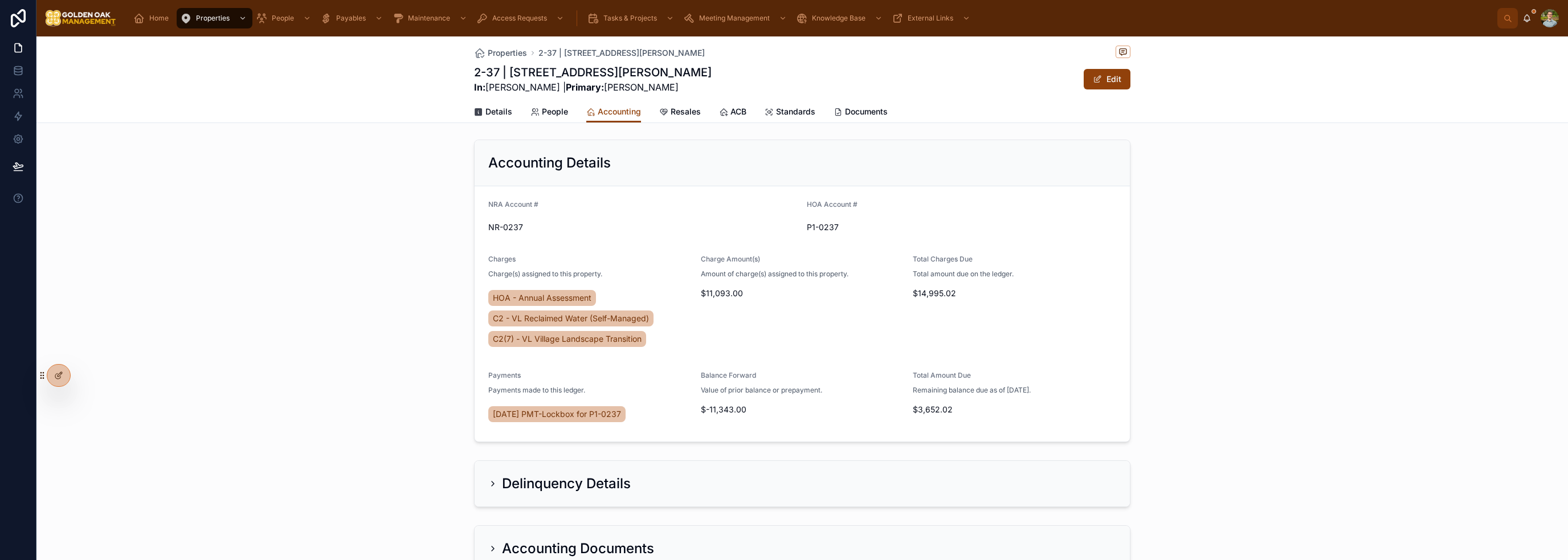
scroll to position [165, 0]
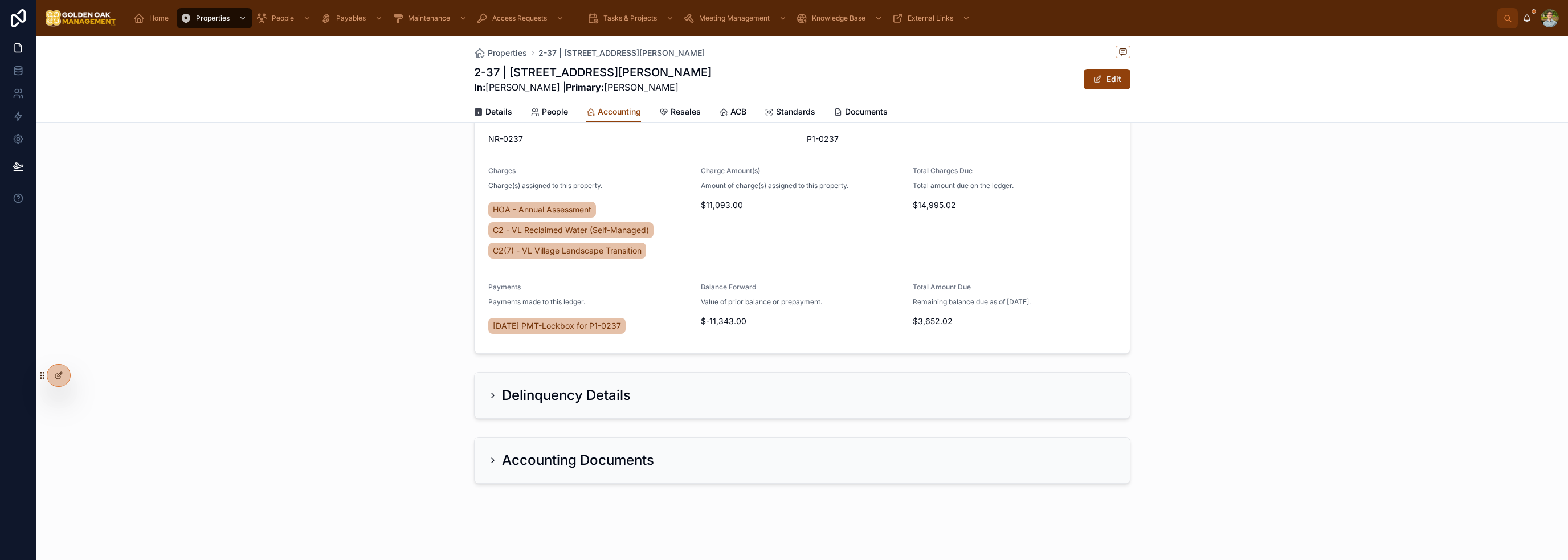
click at [502, 404] on div "Delinquency Details" at bounding box center [802, 395] width 655 height 46
click at [491, 402] on div "Delinquency Details" at bounding box center [559, 396] width 142 height 18
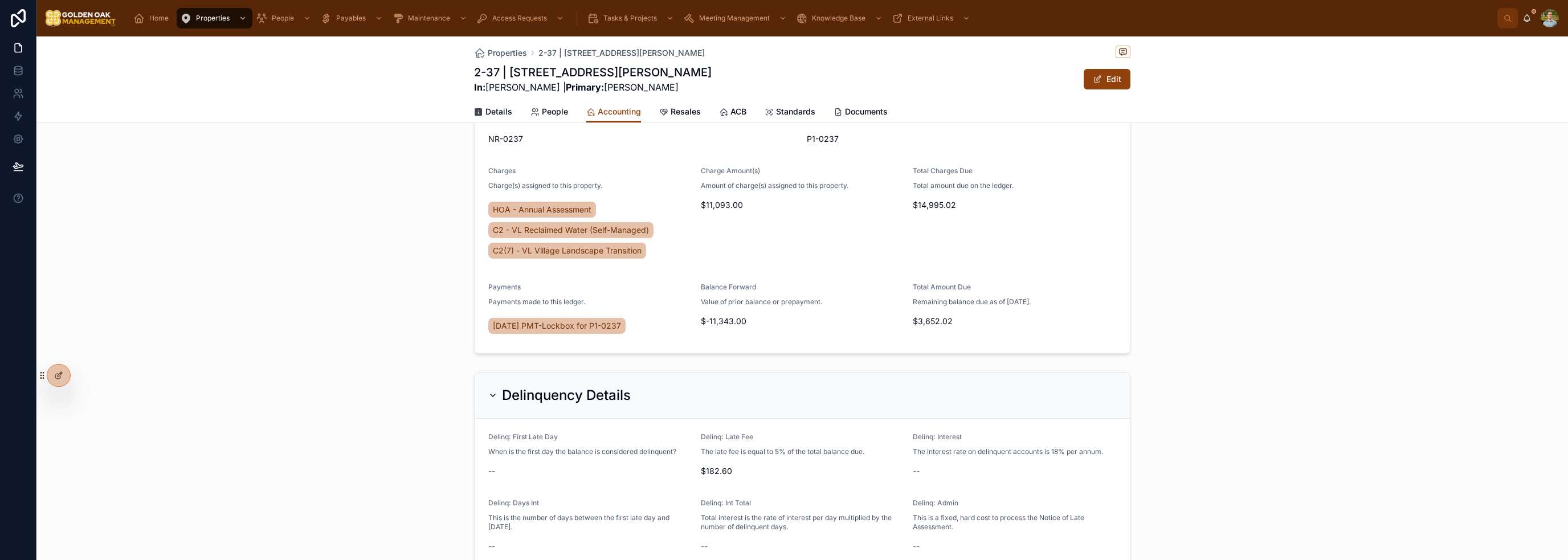
click at [490, 399] on div "Delinquency Details" at bounding box center [559, 396] width 142 height 18
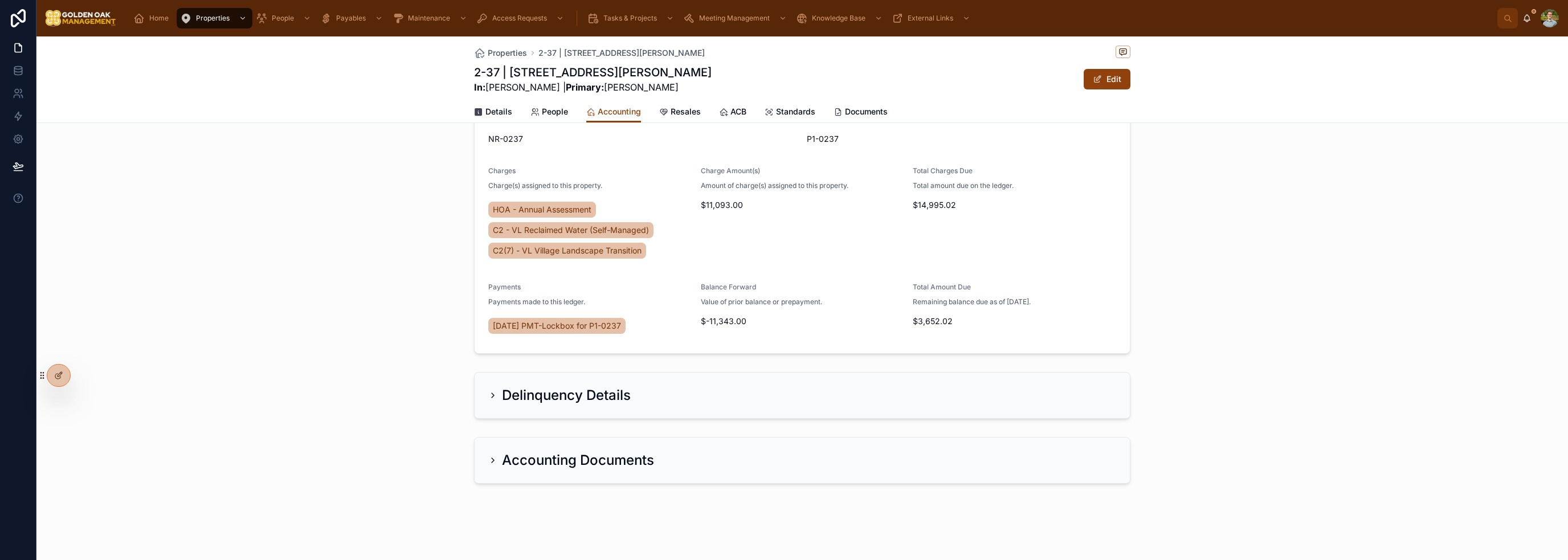
click at [488, 457] on icon at bounding box center [492, 460] width 9 height 9
click at [488, 462] on icon at bounding box center [492, 460] width 9 height 9
click at [491, 460] on icon at bounding box center [492, 460] width 4 height 2
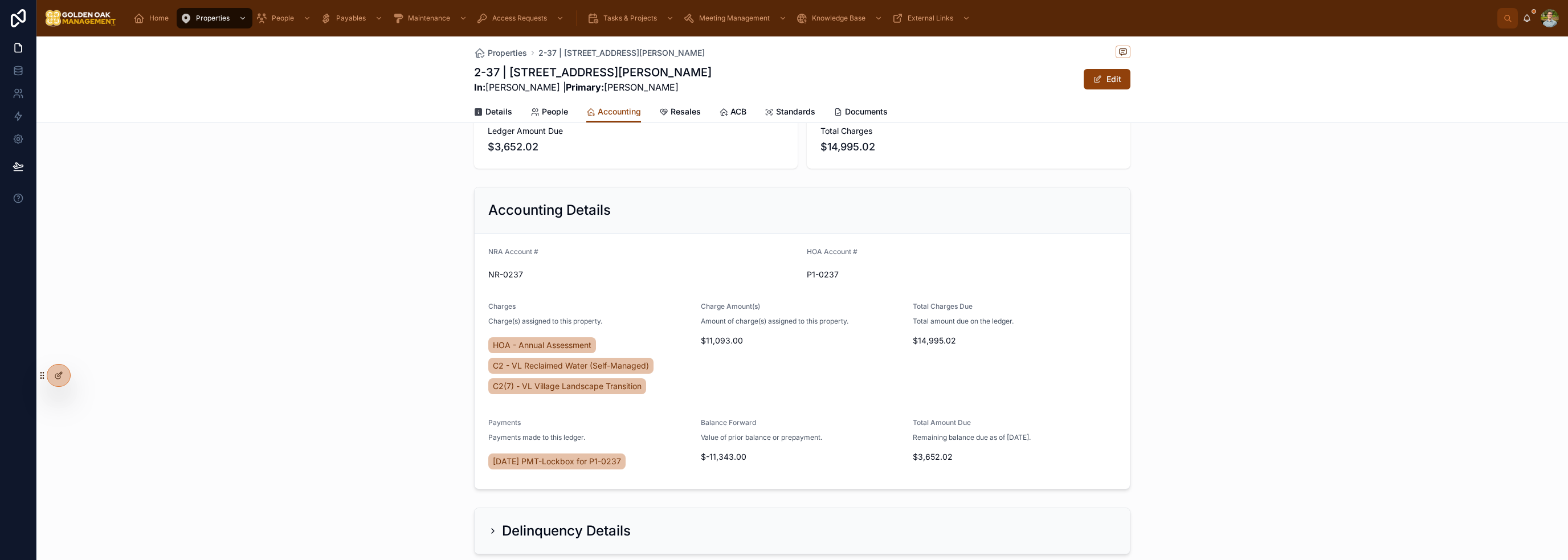
scroll to position [0, 0]
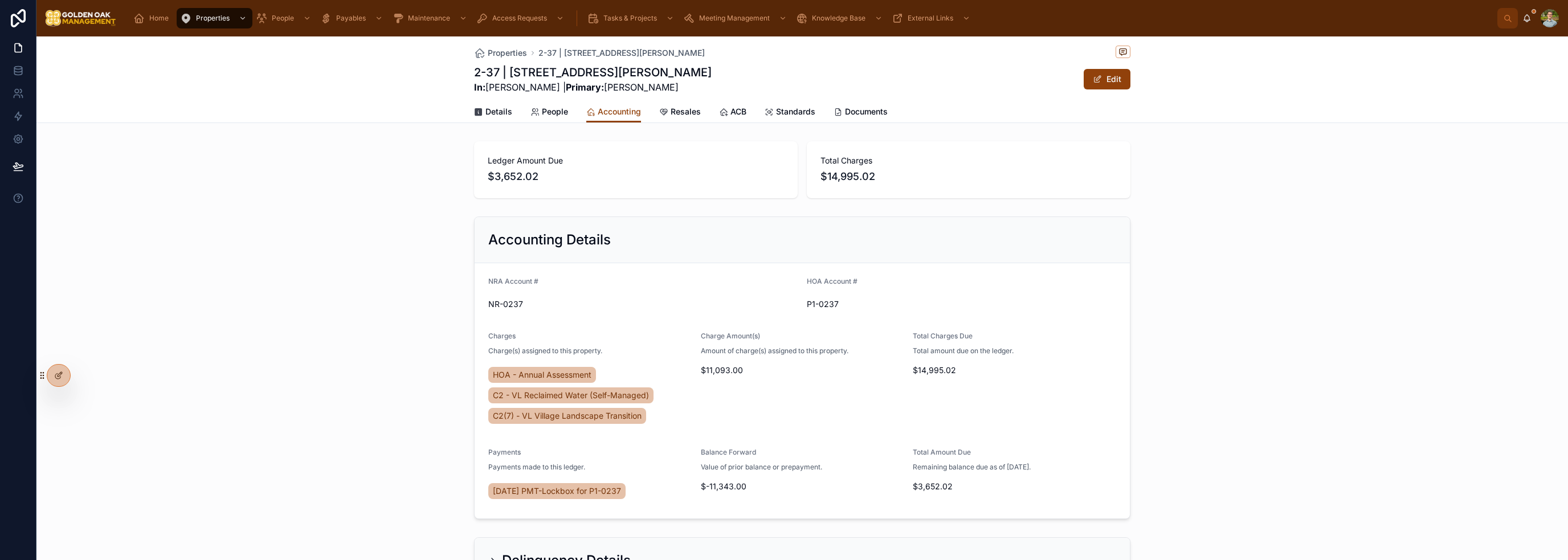
click at [502, 111] on span "Details" at bounding box center [499, 111] width 27 height 12
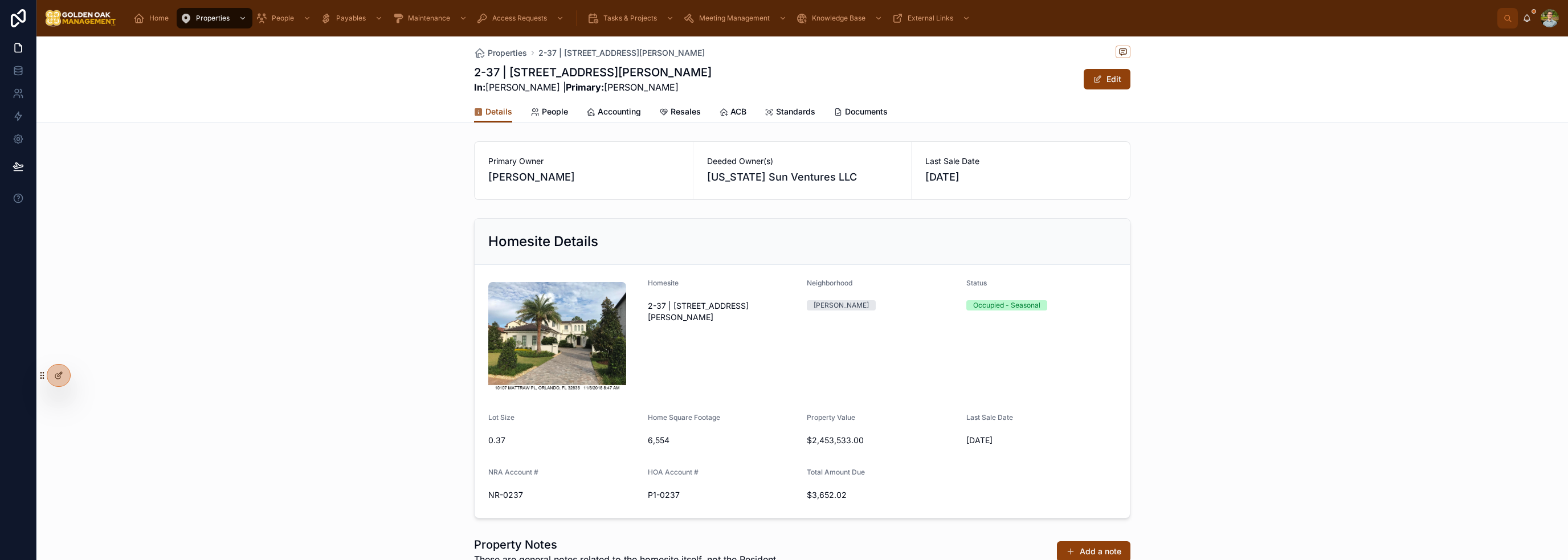
click at [385, 94] on div "Properties 2-37 | 10107 [PERSON_NAME] Place 2-37 | 10107 [PERSON_NAME] Place In…" at bounding box center [802, 80] width 1531 height 86
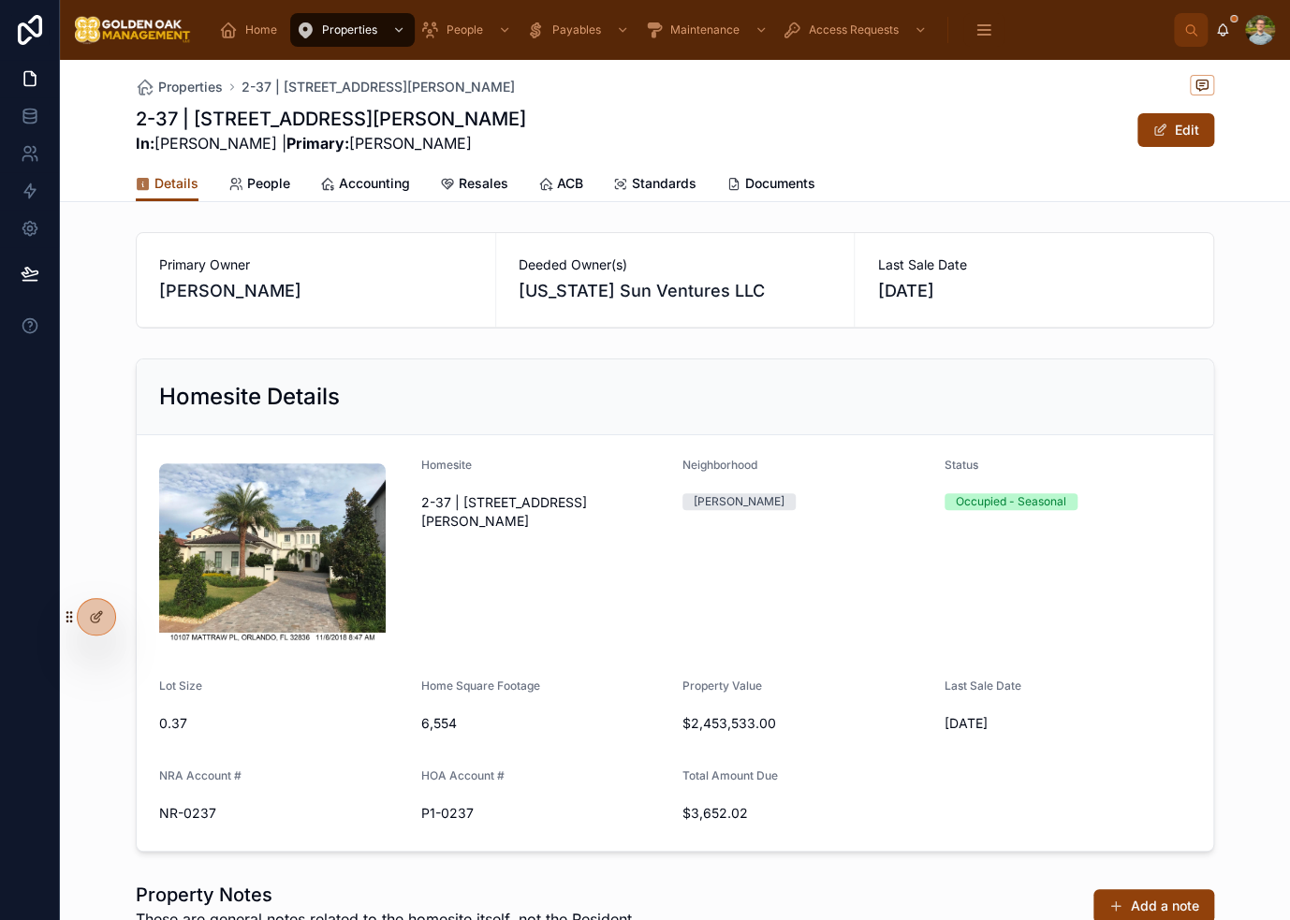
click at [1208, 379] on div "Homesite Details Homesite 2-37 | 10107 [PERSON_NAME] Place Neighborhood [PERSON…" at bounding box center [675, 605] width 1230 height 508
click at [1220, 472] on div "Homesite Details Homesite 2-37 | 10107 [PERSON_NAME] Place Neighborhood [PERSON…" at bounding box center [675, 605] width 1230 height 508
click at [1219, 470] on div "Homesite Details Homesite 2-37 | 10107 [PERSON_NAME] Place Neighborhood [PERSON…" at bounding box center [675, 605] width 1230 height 508
click at [947, 133] on div "2-37 | 10107 [PERSON_NAME] Place In: [PERSON_NAME] | Primary: [PERSON_NAME] Edit" at bounding box center [675, 130] width 1078 height 49
click at [947, 136] on div "2-37 | 10107 [PERSON_NAME] Place In: [PERSON_NAME] | Primary: [PERSON_NAME] Edit" at bounding box center [675, 130] width 1078 height 49
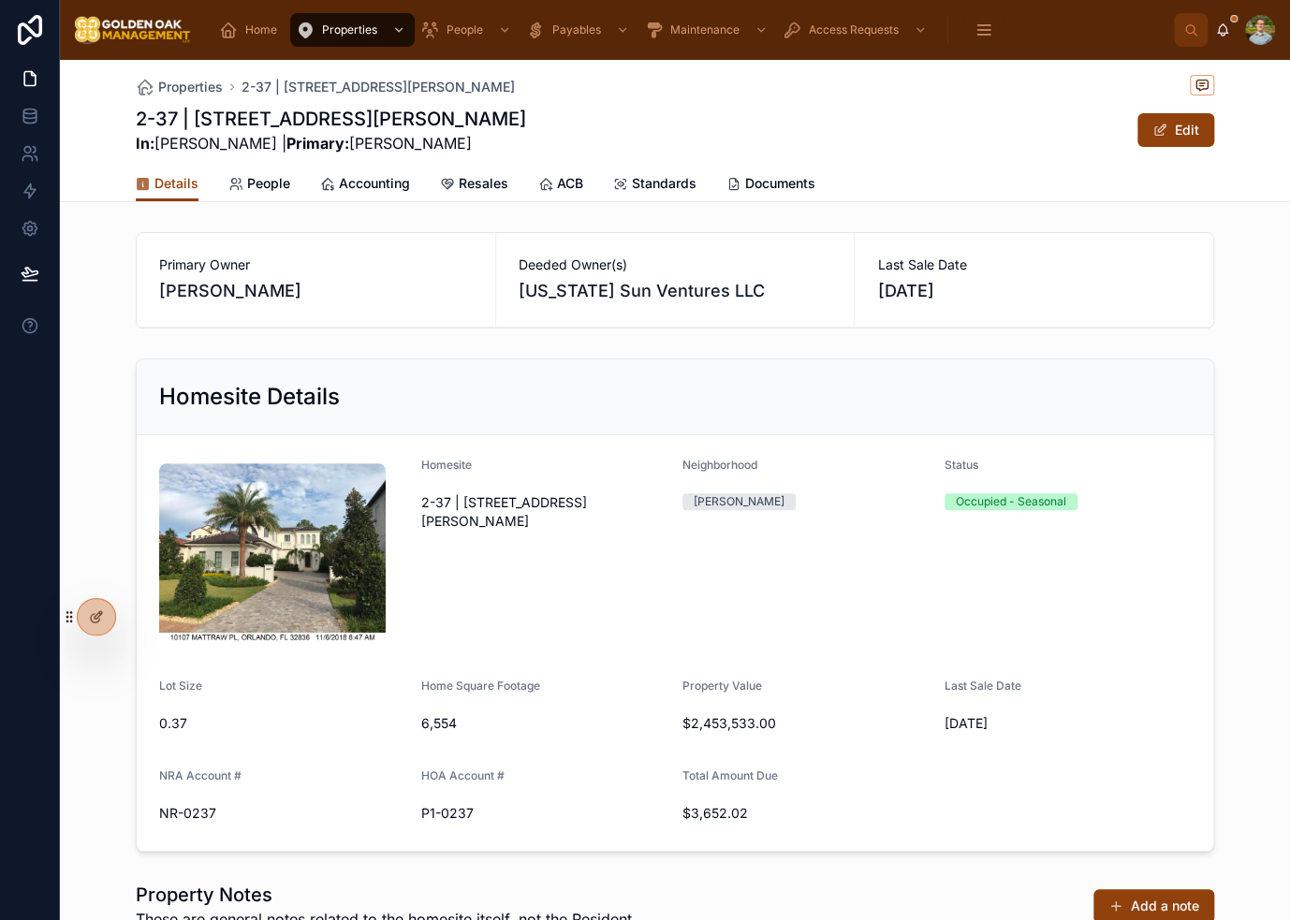
click at [946, 137] on div "2-37 | 10107 [PERSON_NAME] Place In: [PERSON_NAME] | Primary: [PERSON_NAME] Edit" at bounding box center [675, 130] width 1078 height 49
click at [931, 150] on div "2-37 | 10107 [PERSON_NAME] Place In: [PERSON_NAME] | Primary: [PERSON_NAME] Edit" at bounding box center [675, 130] width 1078 height 49
click at [927, 150] on div "2-37 | 10107 [PERSON_NAME] Place In: [PERSON_NAME] | Primary: [PERSON_NAME] Edit" at bounding box center [675, 130] width 1078 height 49
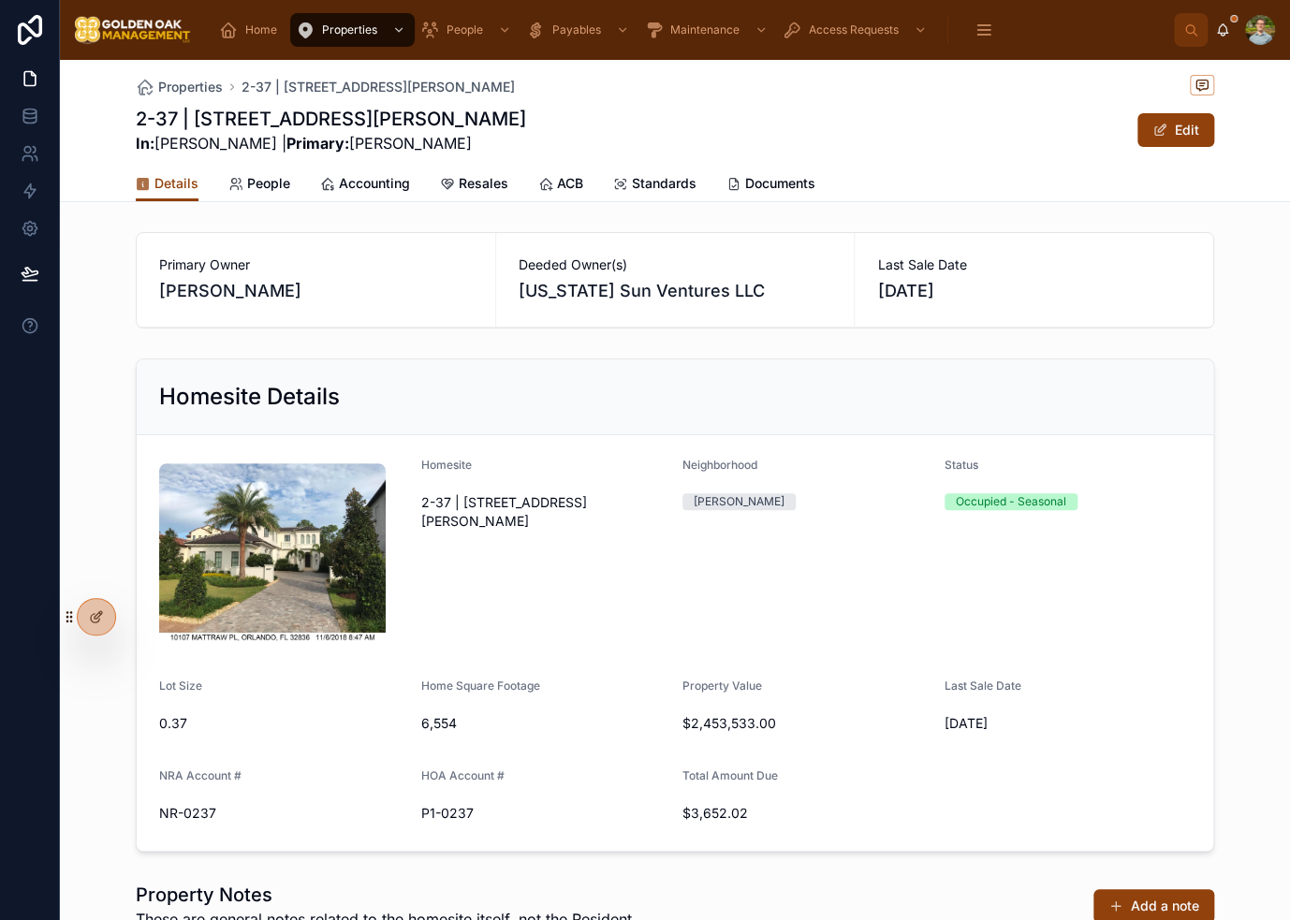
click at [1262, 241] on div "Primary Owner [PERSON_NAME] Deeded Owner(s) [US_STATE] Sun Ventures LLC Last Sa…" at bounding box center [675, 280] width 1230 height 111
click at [1258, 274] on div "Primary Owner [PERSON_NAME] Deeded Owner(s) [US_STATE] Sun Ventures LLC Last Sa…" at bounding box center [675, 280] width 1230 height 111
click at [1251, 463] on div "Homesite Details Homesite 2-37 | 10107 [PERSON_NAME] Place Neighborhood [PERSON…" at bounding box center [675, 605] width 1230 height 508
click at [886, 146] on div "2-37 | 10107 [PERSON_NAME] Place In: [PERSON_NAME] | Primary: [PERSON_NAME] Edit" at bounding box center [675, 130] width 1078 height 49
click at [802, 106] on div "2-37 | 10107 [PERSON_NAME] Place In: [PERSON_NAME] | Primary: [PERSON_NAME] Edit" at bounding box center [675, 130] width 1078 height 49
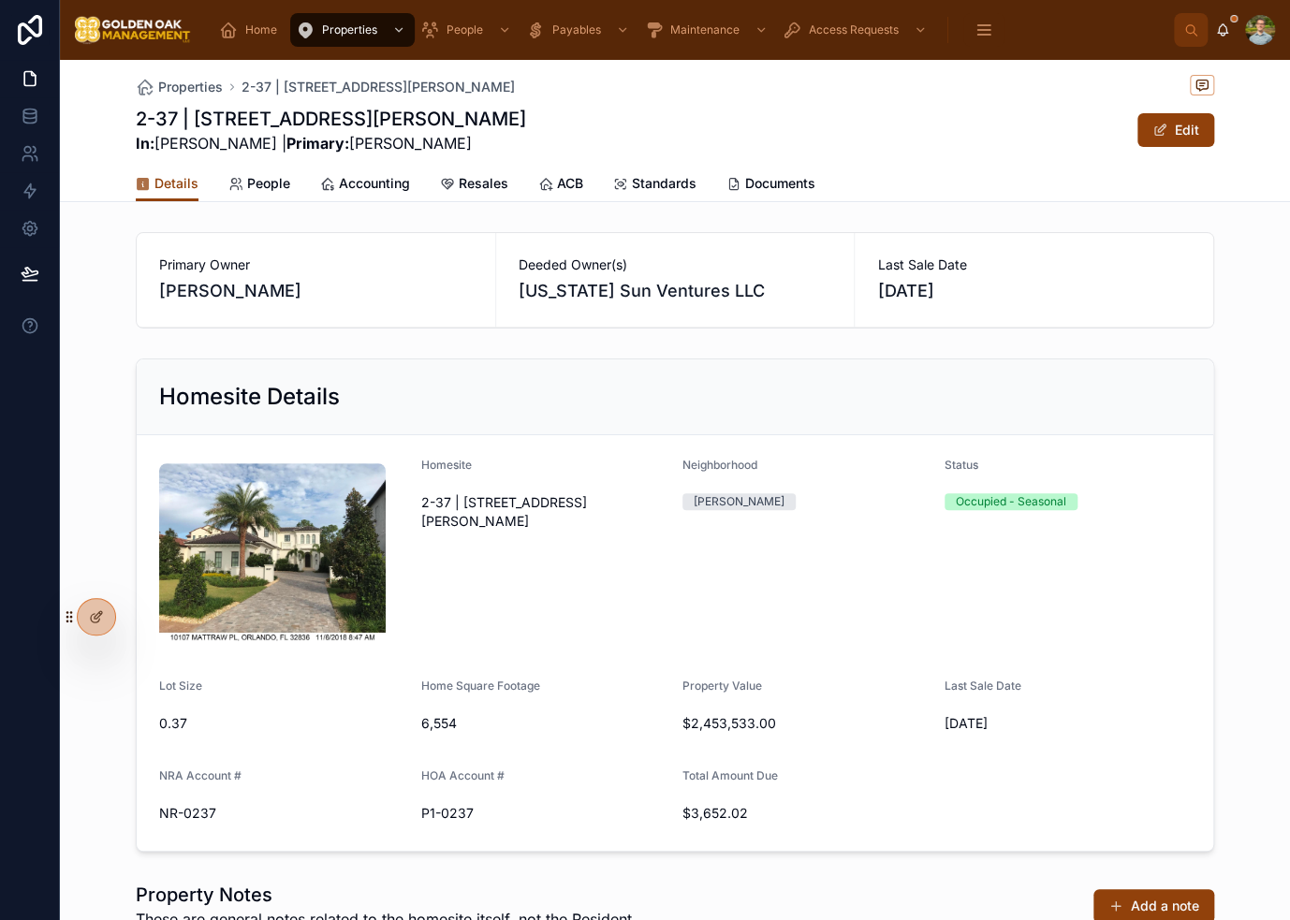
click at [341, 183] on span "Accounting" at bounding box center [374, 183] width 71 height 19
